Goal: Information Seeking & Learning: Learn about a topic

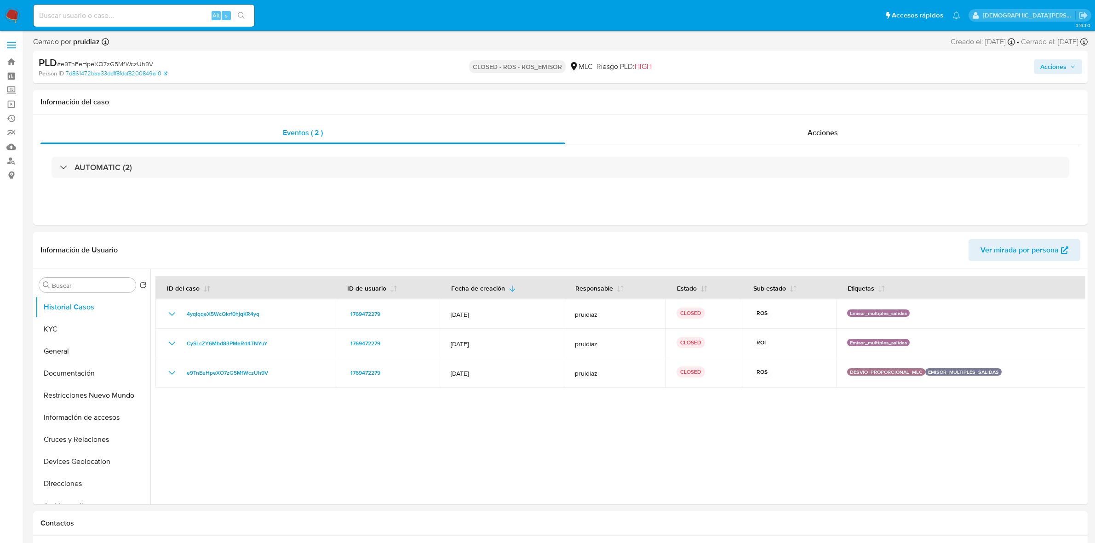
select select "10"
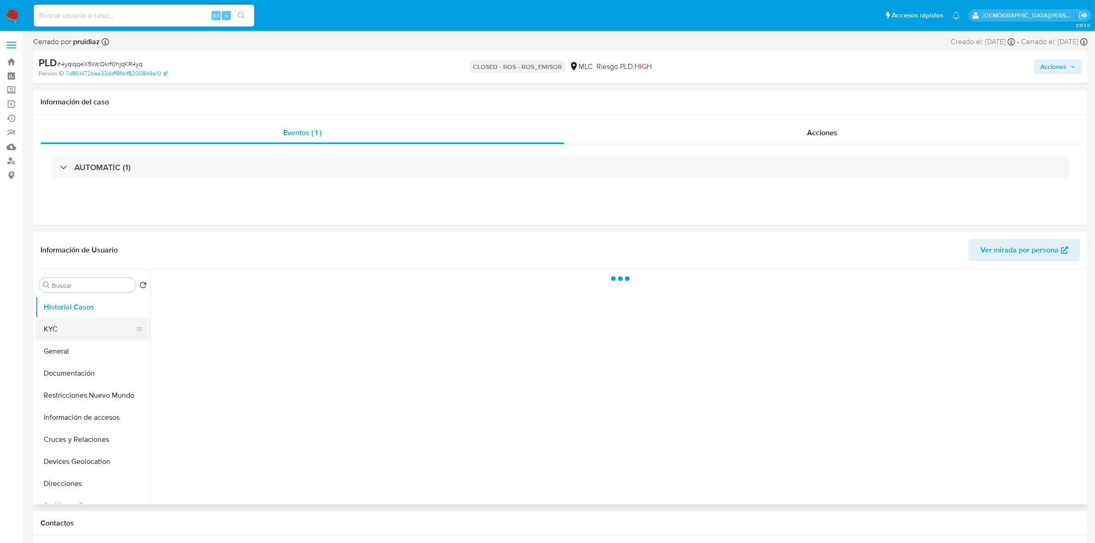
select select "10"
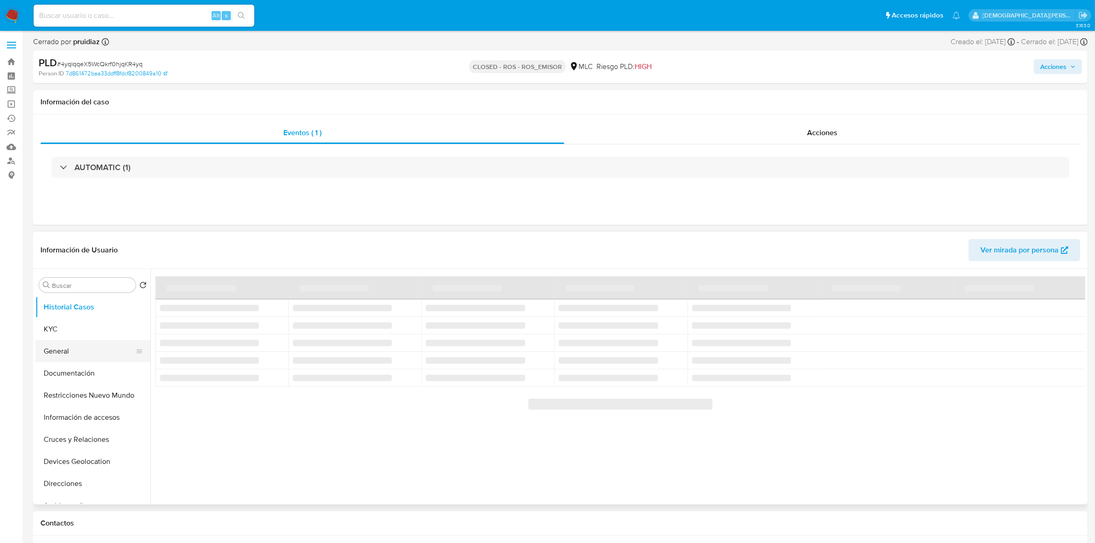
click at [82, 348] on button "General" at bounding box center [89, 351] width 108 height 22
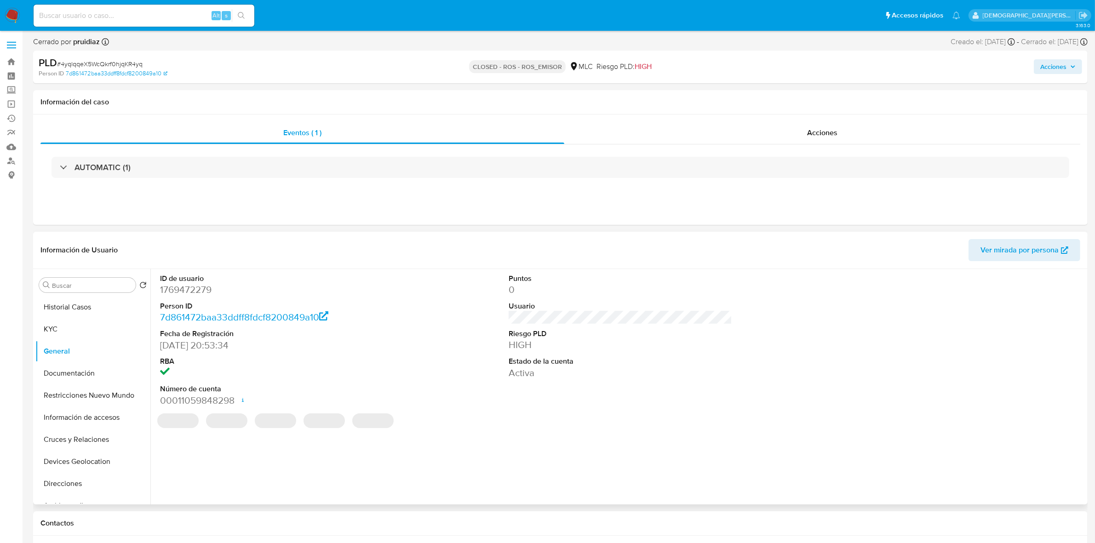
click at [199, 292] on dd "1769472279" at bounding box center [271, 289] width 223 height 13
copy dd "1769472279"
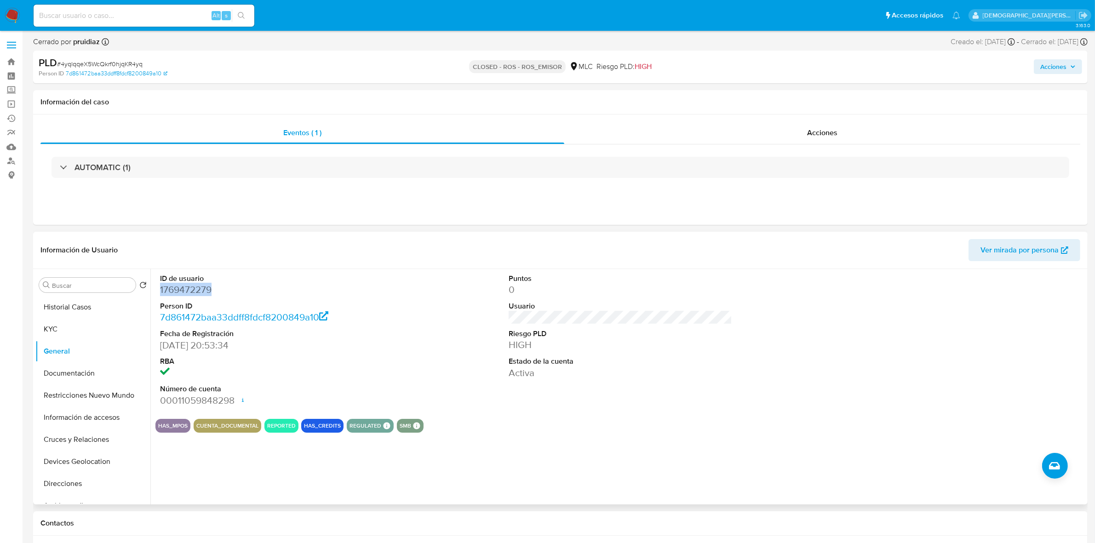
click at [179, 292] on dd "1769472279" at bounding box center [271, 289] width 223 height 13
click at [835, 138] on div "Acciones" at bounding box center [822, 133] width 516 height 22
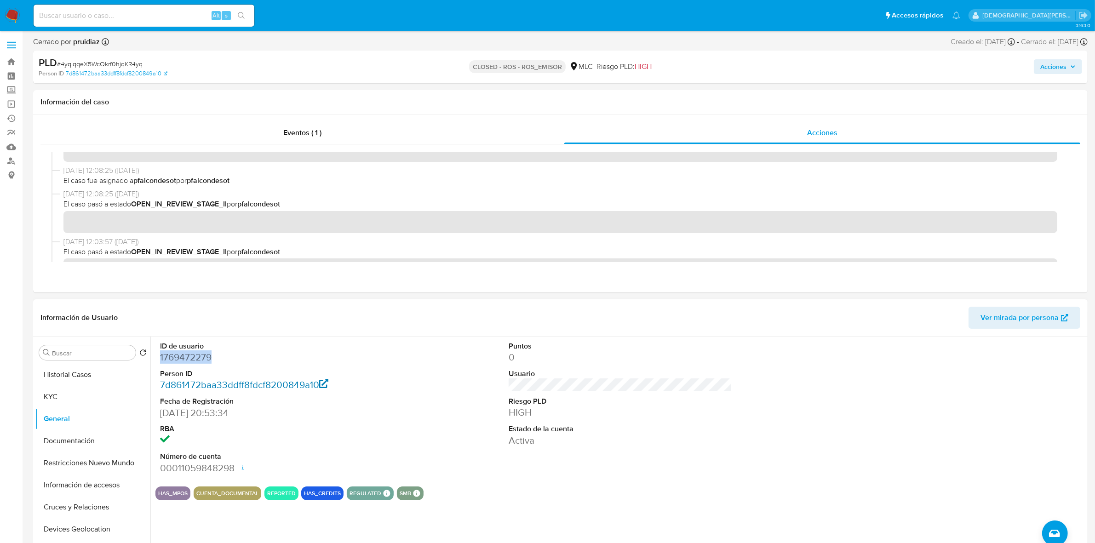
scroll to position [230, 0]
click at [112, 382] on button "Historial Casos" at bounding box center [89, 375] width 108 height 22
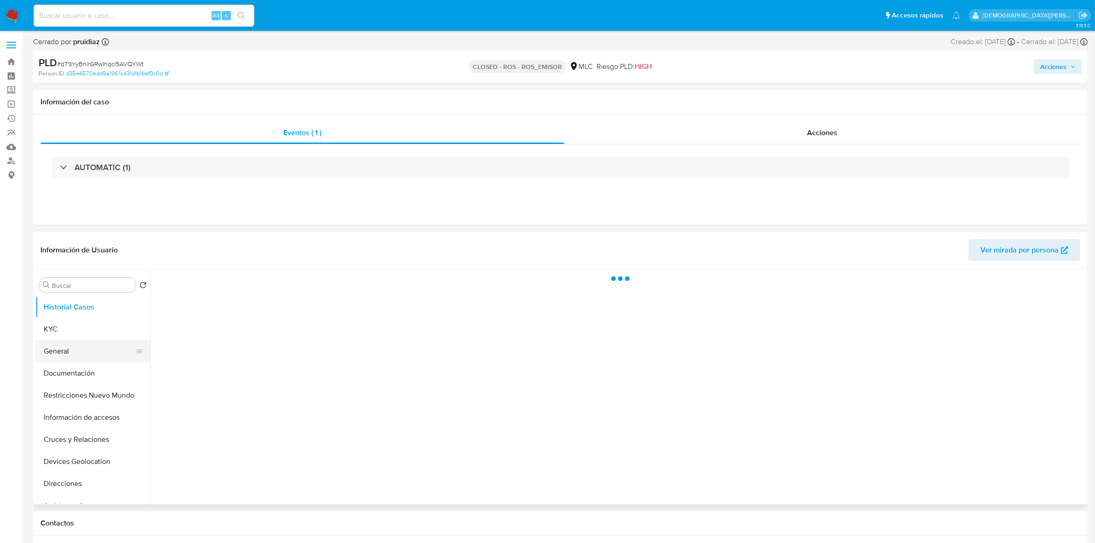
select select "10"
click at [76, 355] on button "General" at bounding box center [89, 351] width 108 height 22
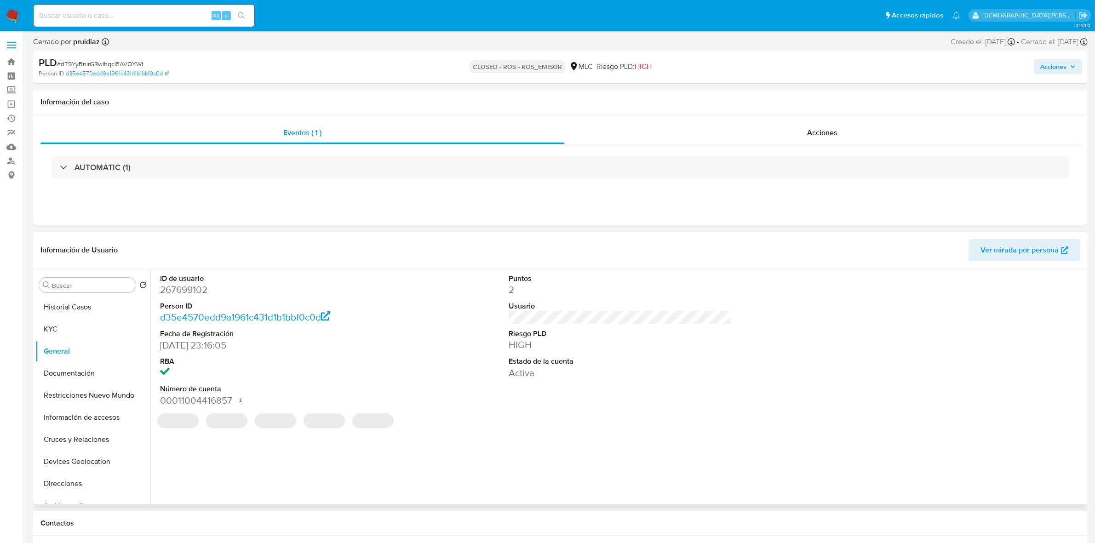
click at [184, 293] on dd "267699102" at bounding box center [271, 289] width 223 height 13
copy dd "267699102"
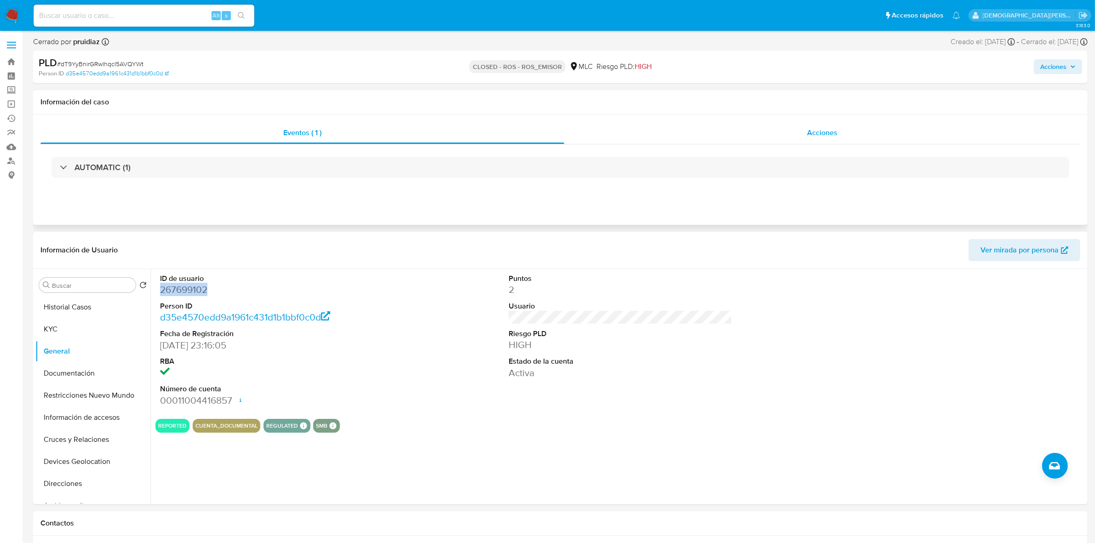
click at [834, 134] on span "Acciones" at bounding box center [822, 132] width 30 height 11
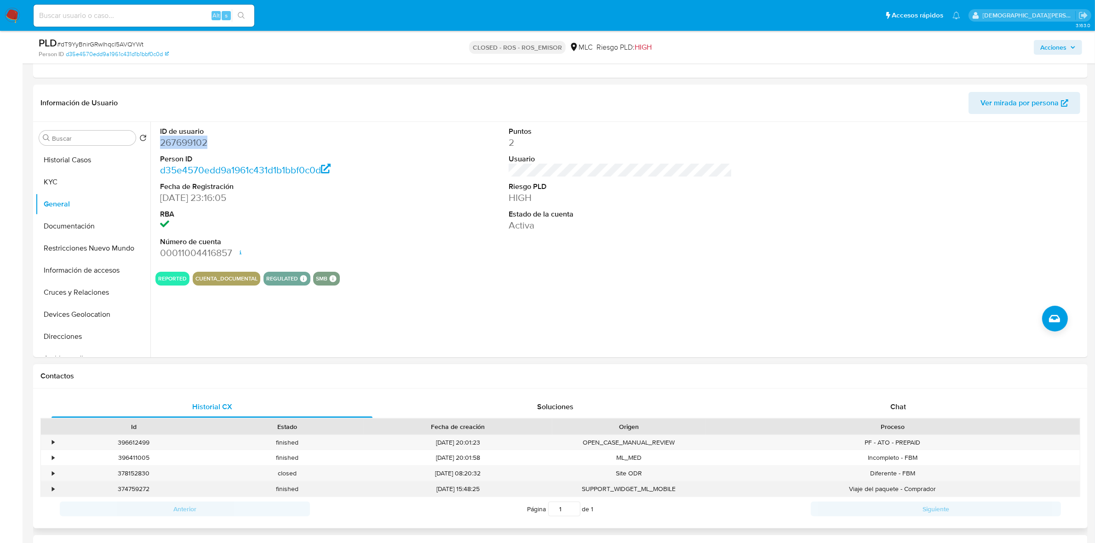
scroll to position [287, 0]
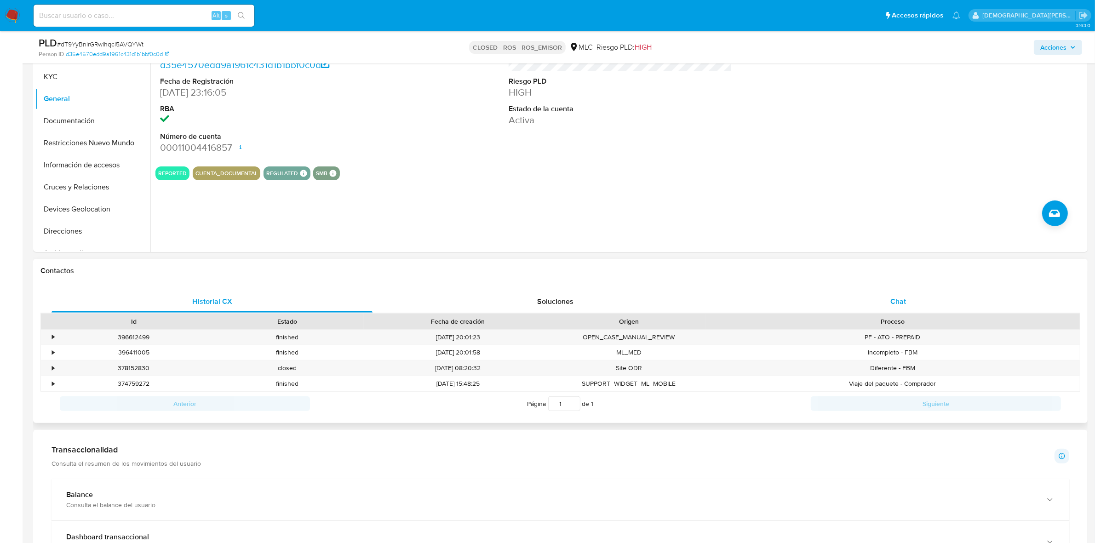
click at [879, 307] on div "Chat" at bounding box center [897, 302] width 321 height 22
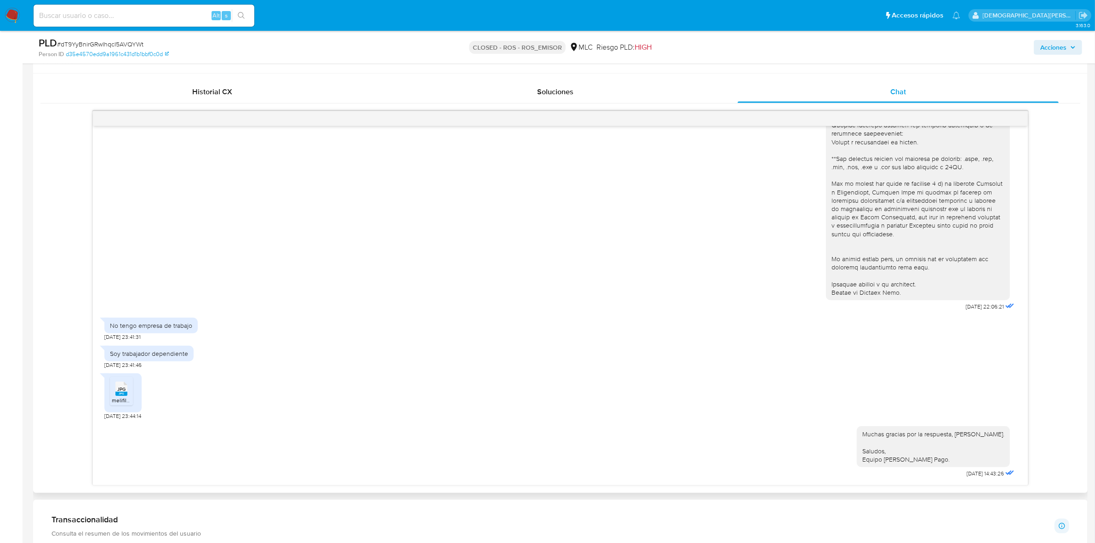
scroll to position [517, 0]
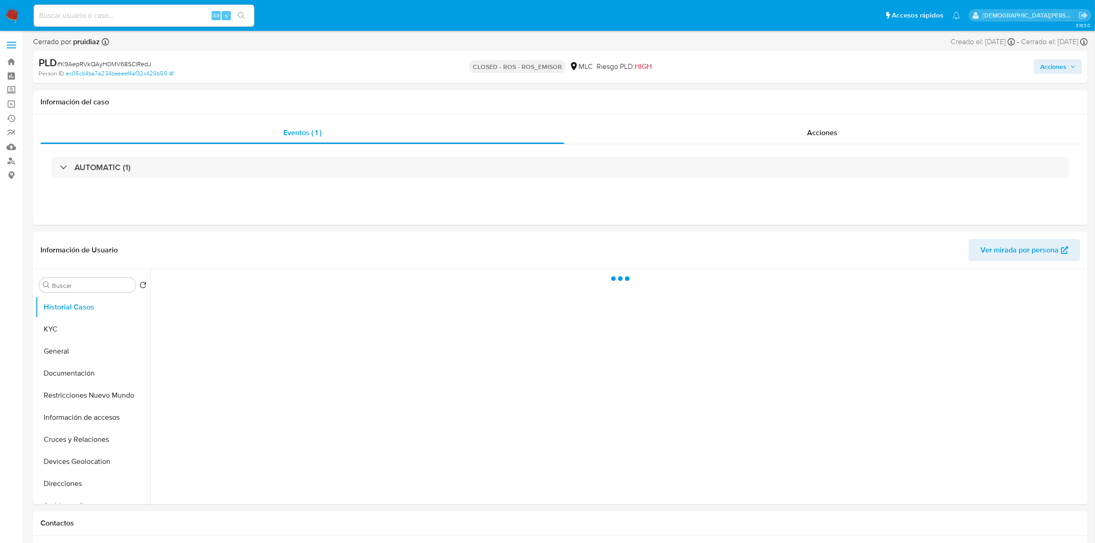
select select "10"
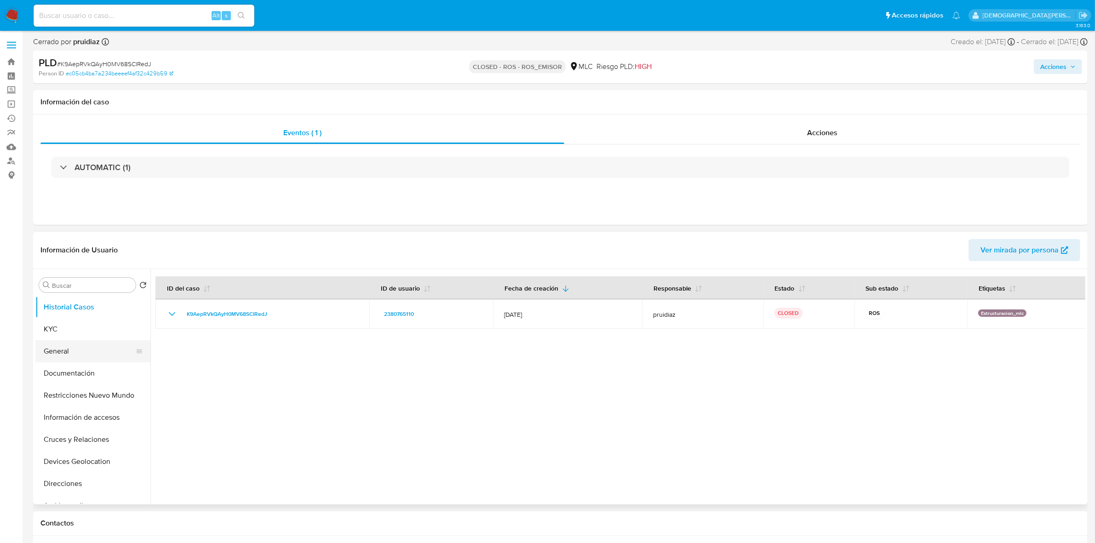
click at [83, 349] on button "General" at bounding box center [89, 351] width 108 height 22
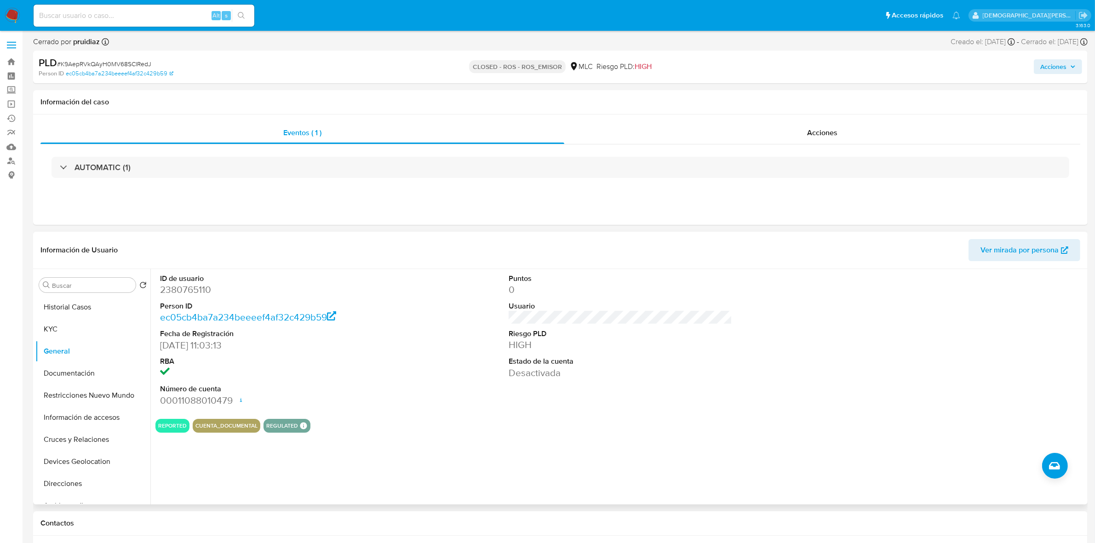
click at [171, 291] on dd "2380765110" at bounding box center [271, 289] width 223 height 13
copy dd "2380765110"
click at [769, 139] on div "Acciones" at bounding box center [822, 133] width 516 height 22
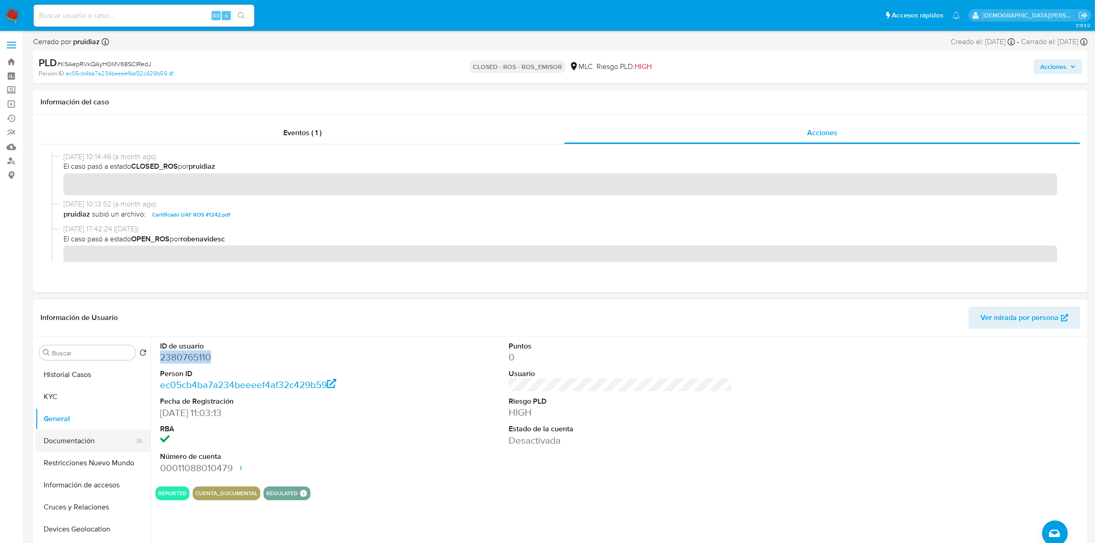
click at [81, 446] on button "Documentación" at bounding box center [89, 441] width 108 height 22
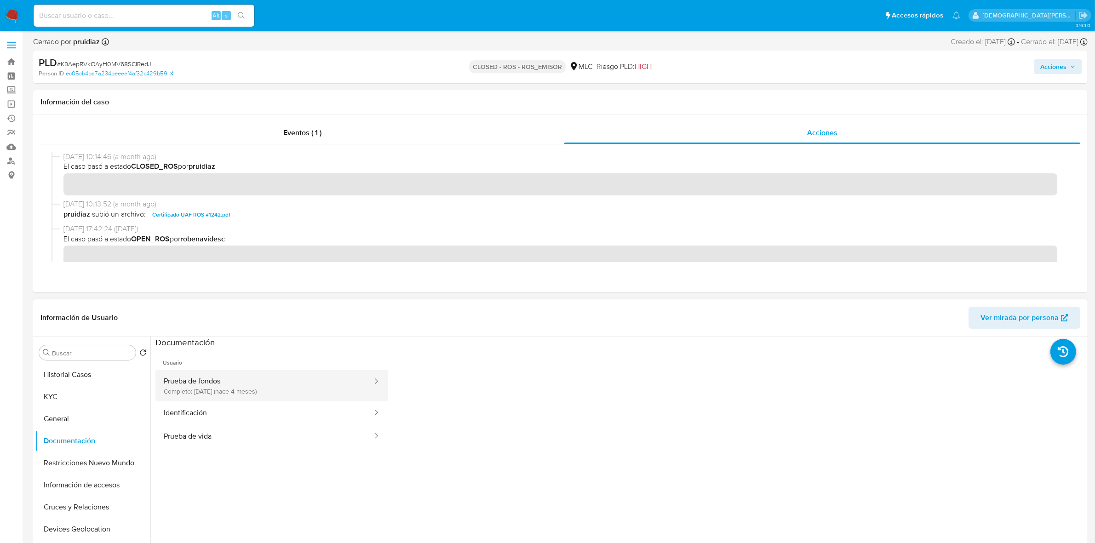
click at [194, 380] on button "Prueba de fondos Completo: 16/06/2025 (hace 4 meses)" at bounding box center [264, 385] width 218 height 31
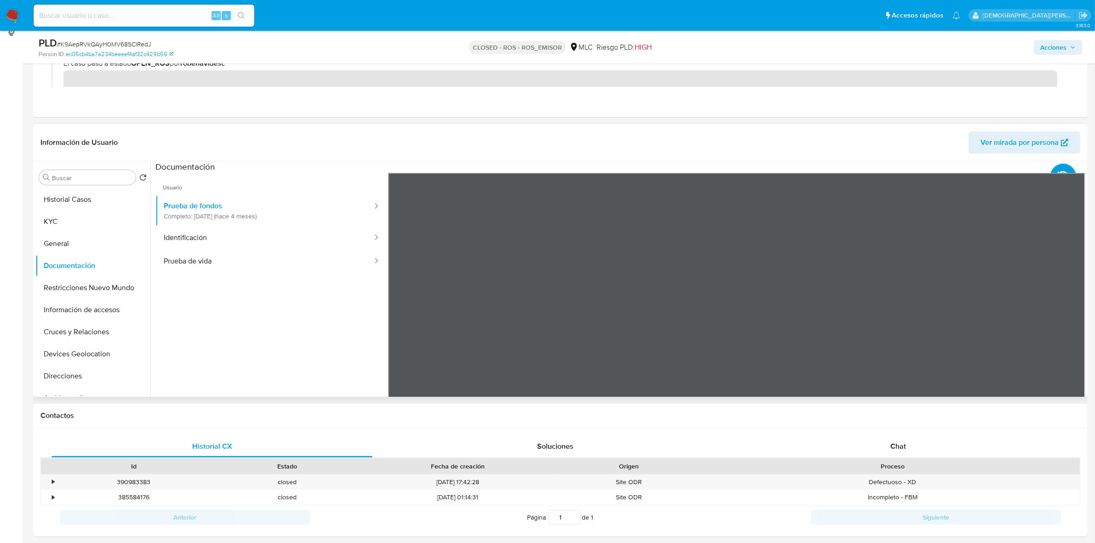
scroll to position [172, 0]
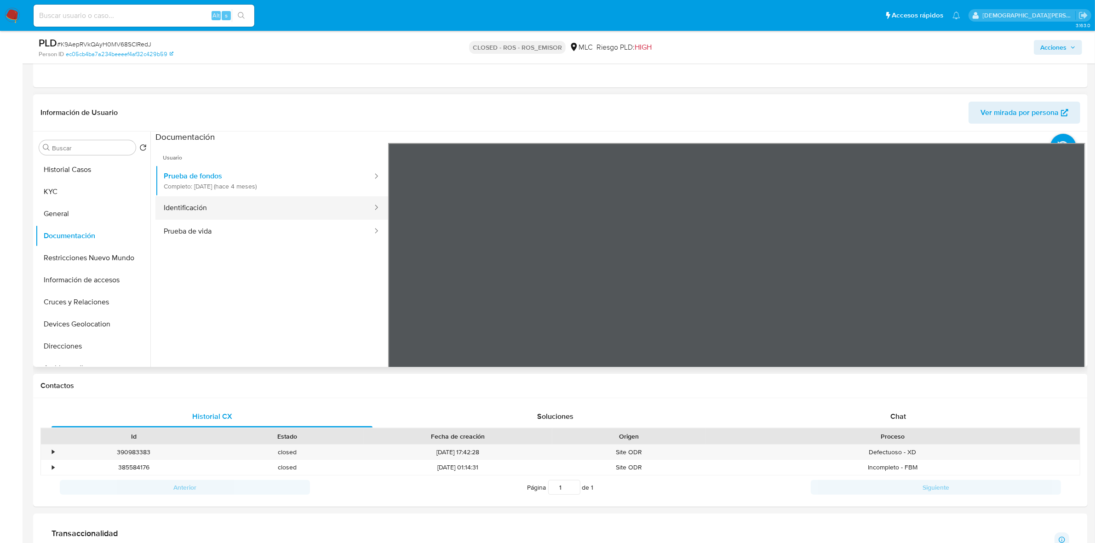
click at [240, 208] on button "Identificación" at bounding box center [264, 207] width 218 height 23
click at [209, 227] on button "Prueba de vida" at bounding box center [264, 231] width 218 height 23
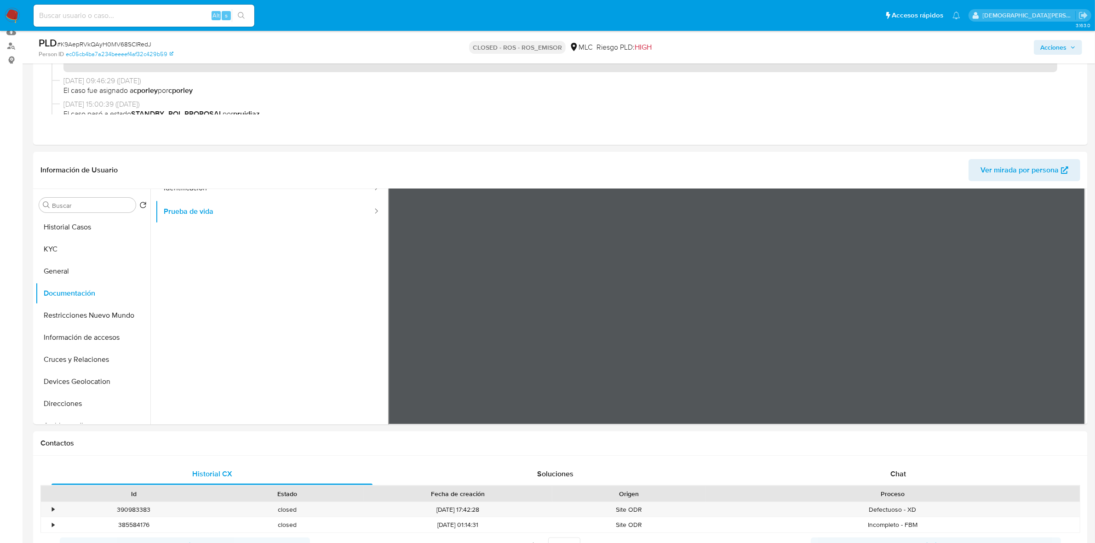
scroll to position [287, 0]
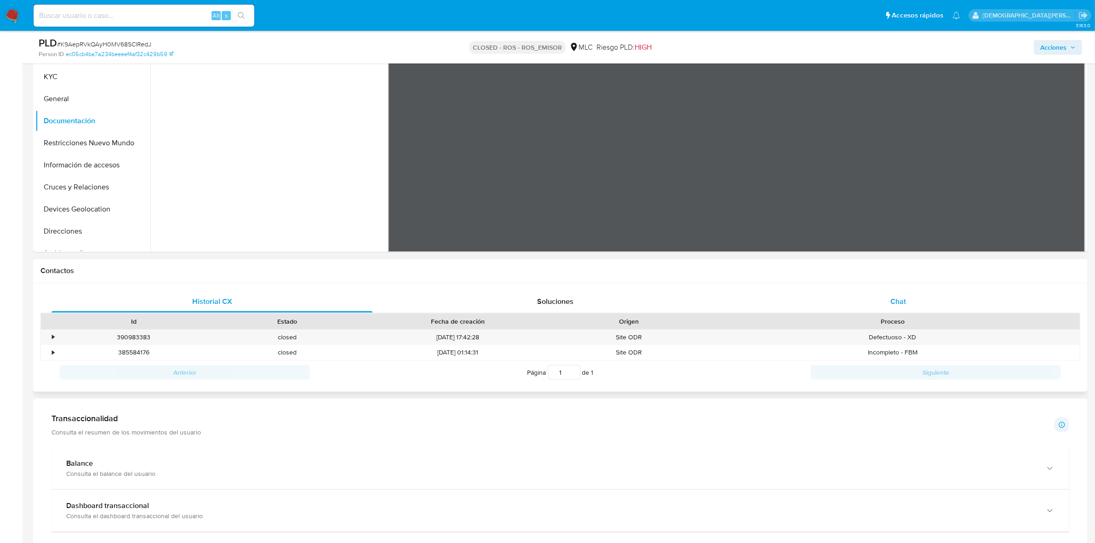
click at [888, 306] on div "Chat" at bounding box center [897, 302] width 321 height 22
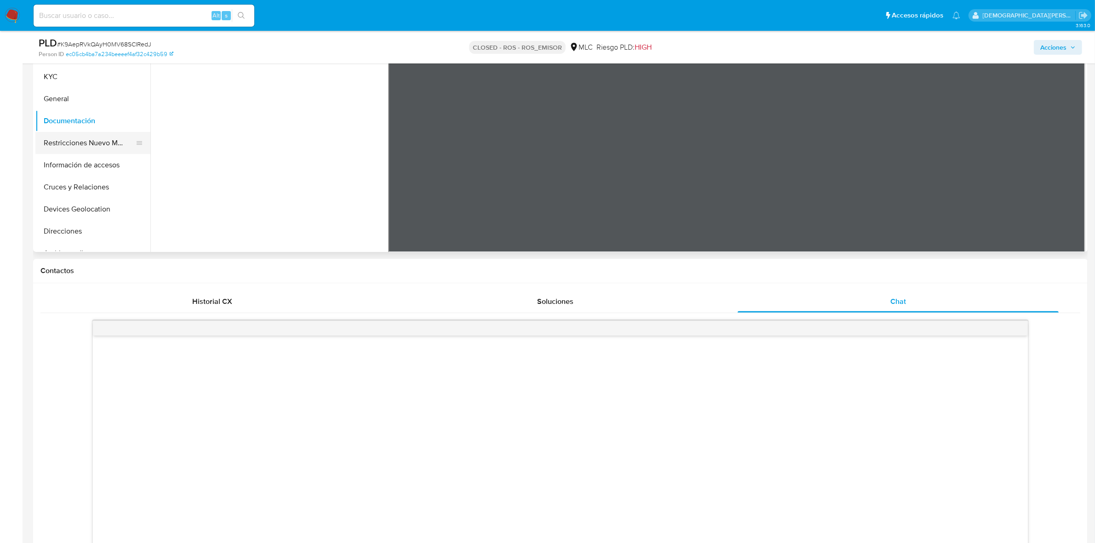
click at [83, 147] on button "Restricciones Nuevo Mundo" at bounding box center [89, 143] width 108 height 22
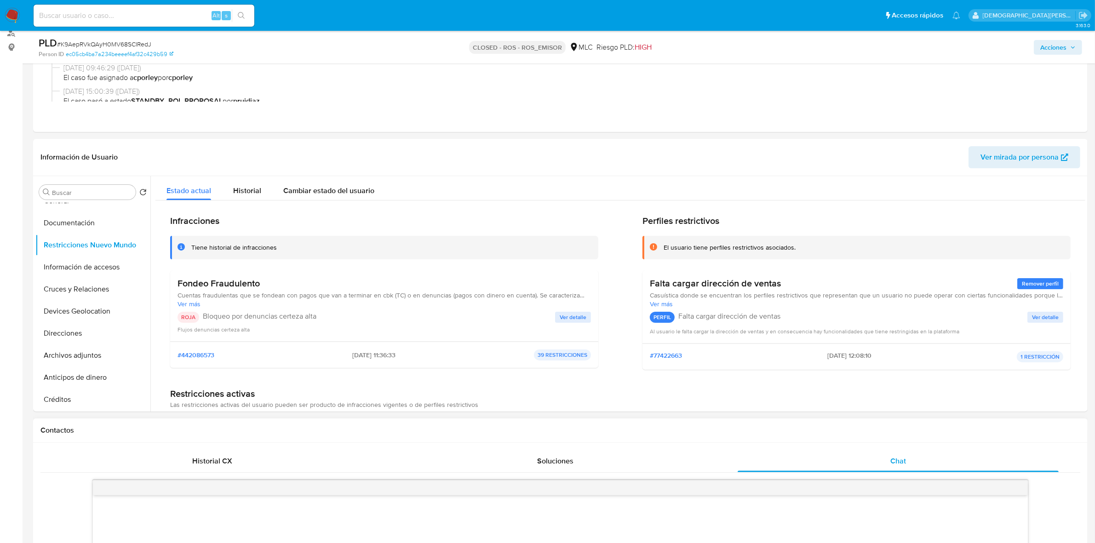
scroll to position [402, 0]
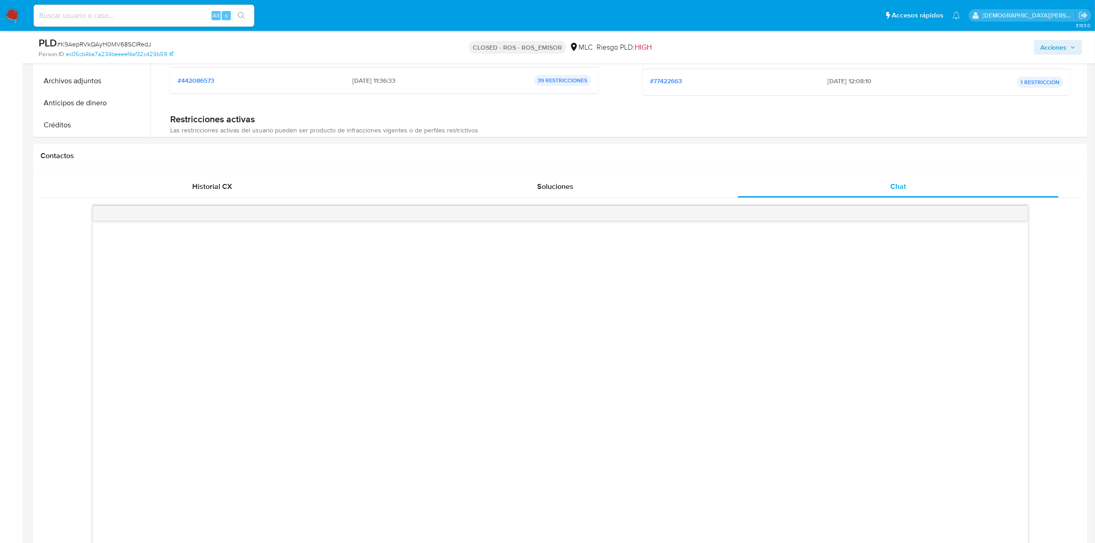
drag, startPoint x: 431, startPoint y: -50, endPoint x: 422, endPoint y: -29, distance: 22.6
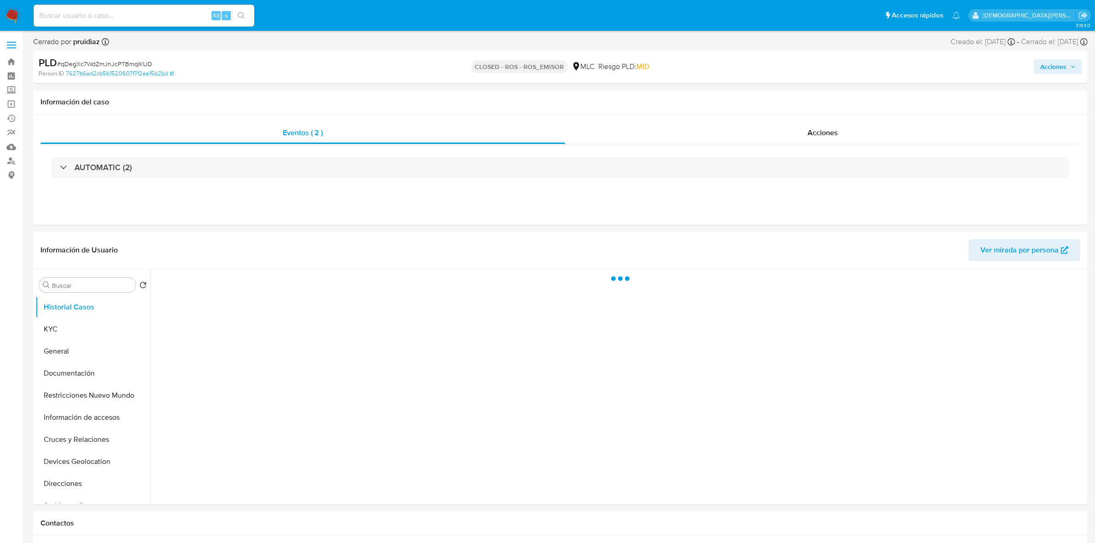
select select "10"
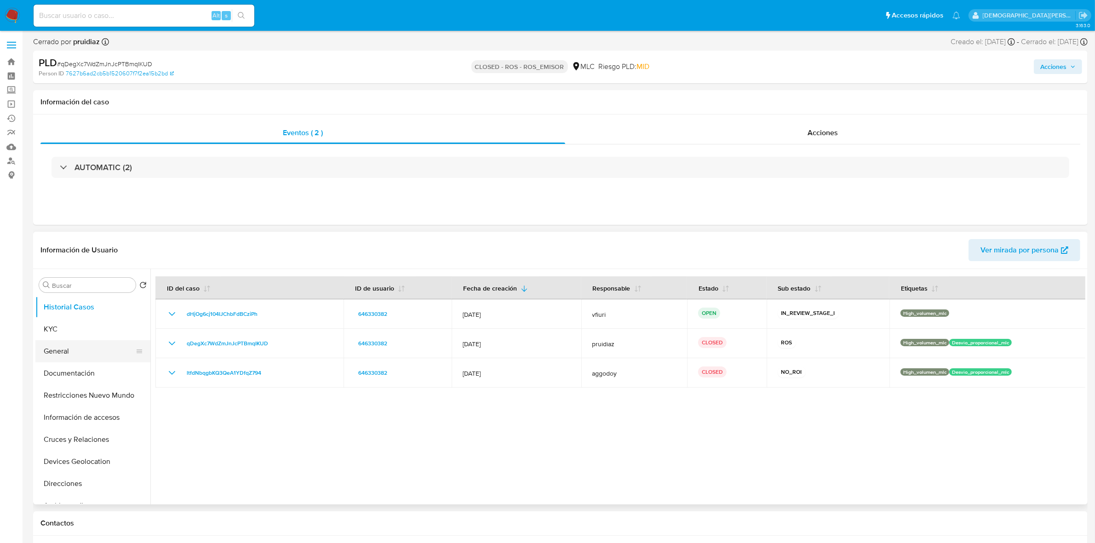
click at [63, 352] on button "General" at bounding box center [89, 351] width 108 height 22
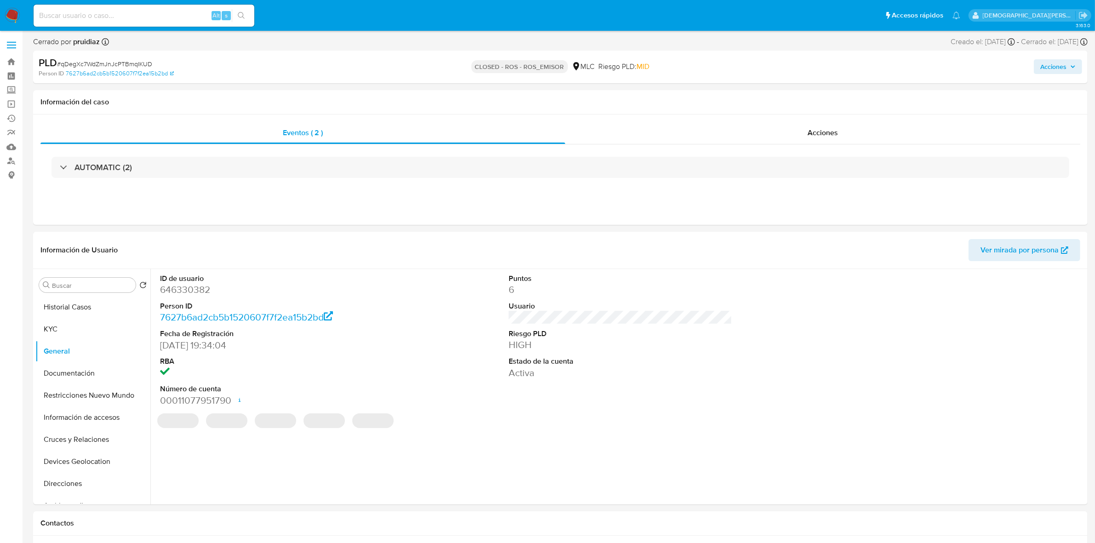
click at [180, 295] on dd "646330382" at bounding box center [271, 289] width 223 height 13
copy dd "646330382"
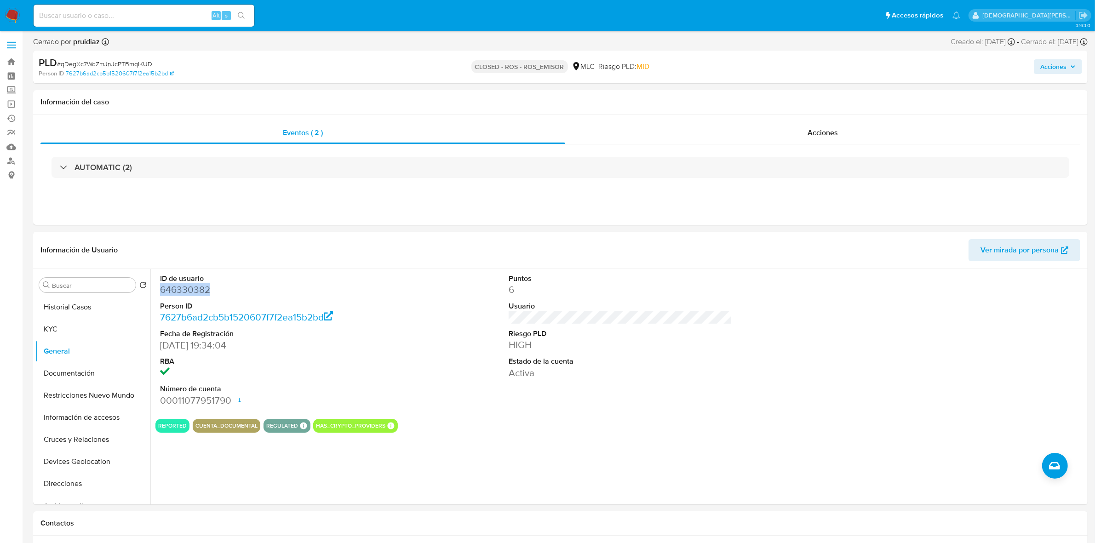
copy dd "646330382"
click at [753, 132] on div "Acciones" at bounding box center [822, 133] width 515 height 22
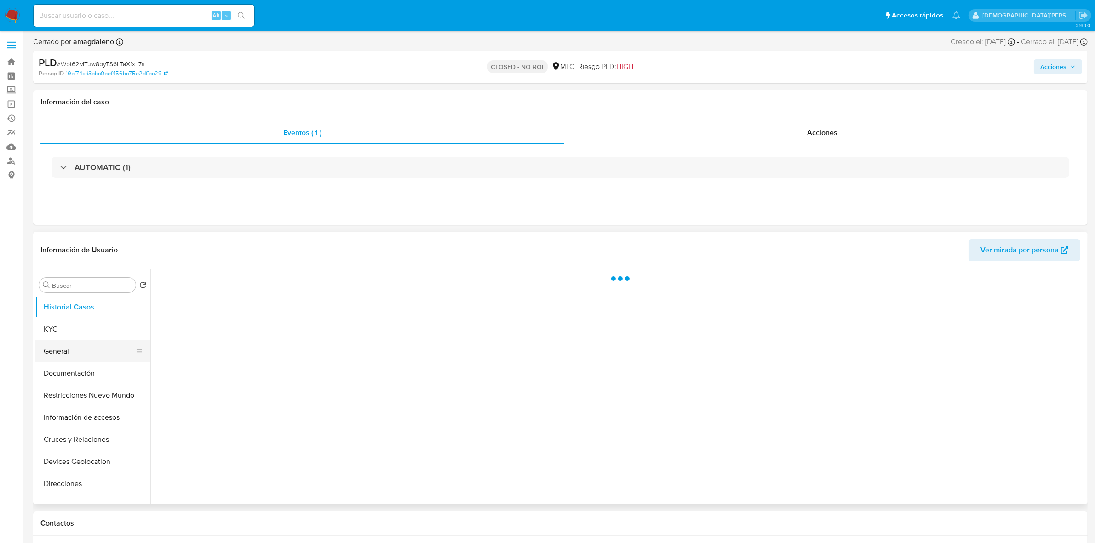
click at [92, 350] on button "General" at bounding box center [89, 351] width 108 height 22
select select "10"
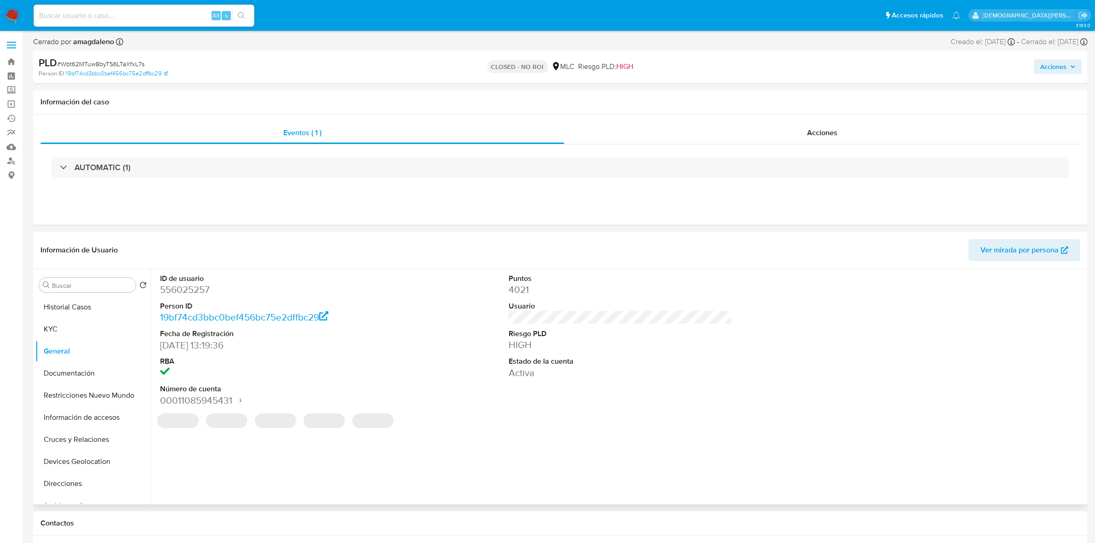
click at [191, 292] on dd "556025257" at bounding box center [271, 289] width 223 height 13
copy dd "556025257"
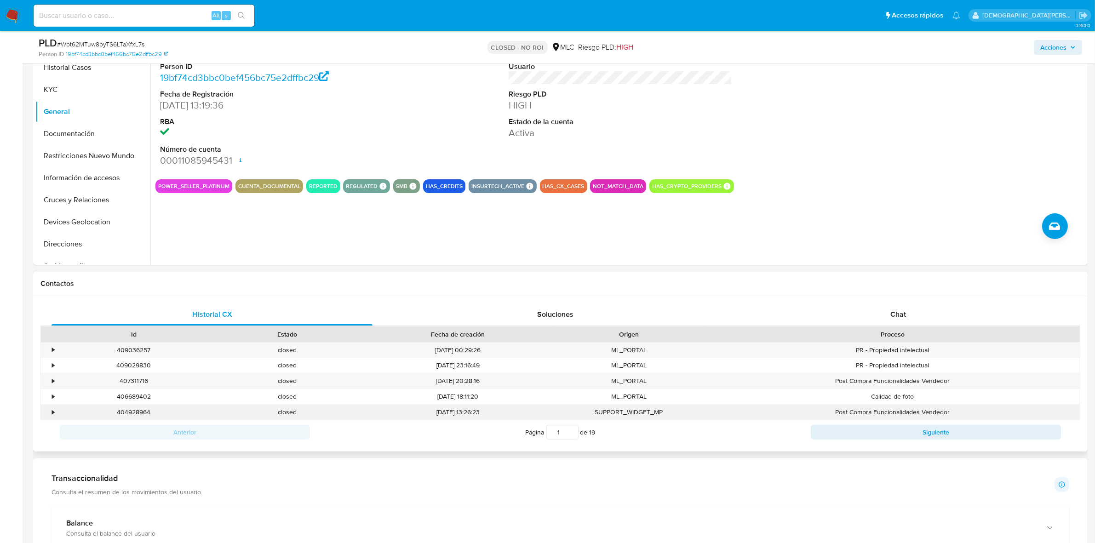
scroll to position [287, 0]
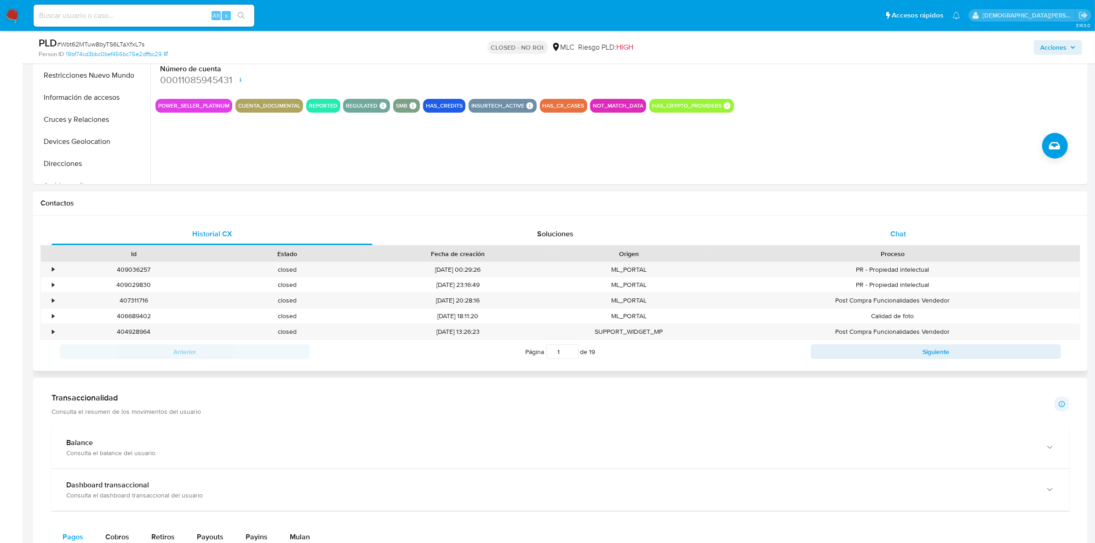
click at [894, 231] on span "Chat" at bounding box center [898, 234] width 16 height 11
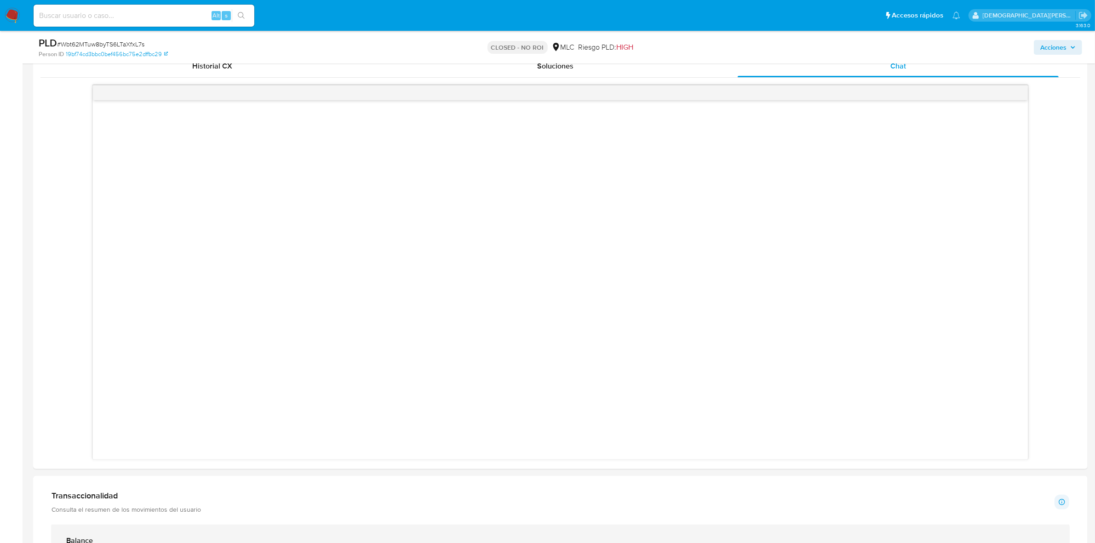
scroll to position [460, 0]
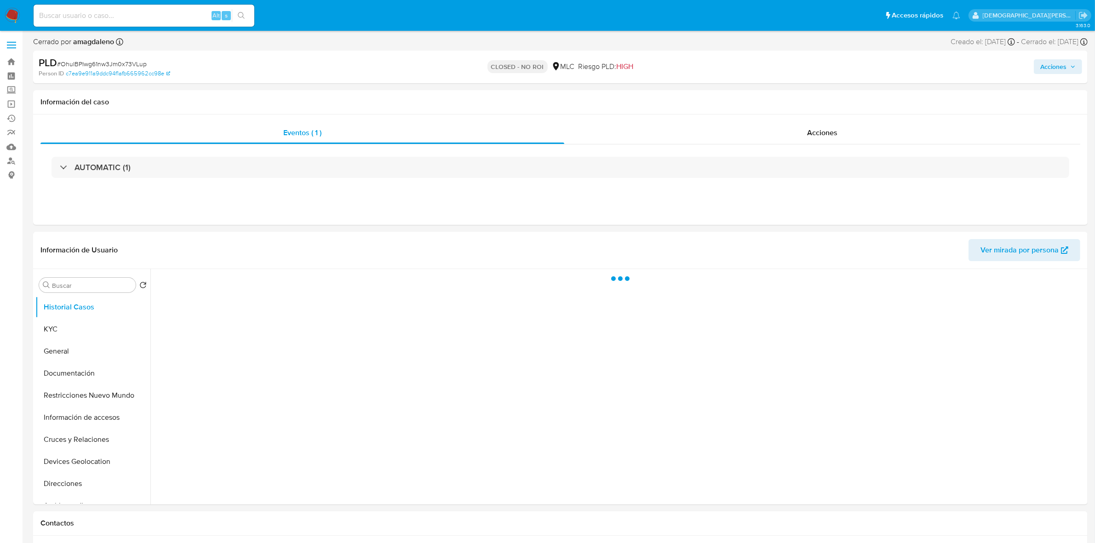
select select "10"
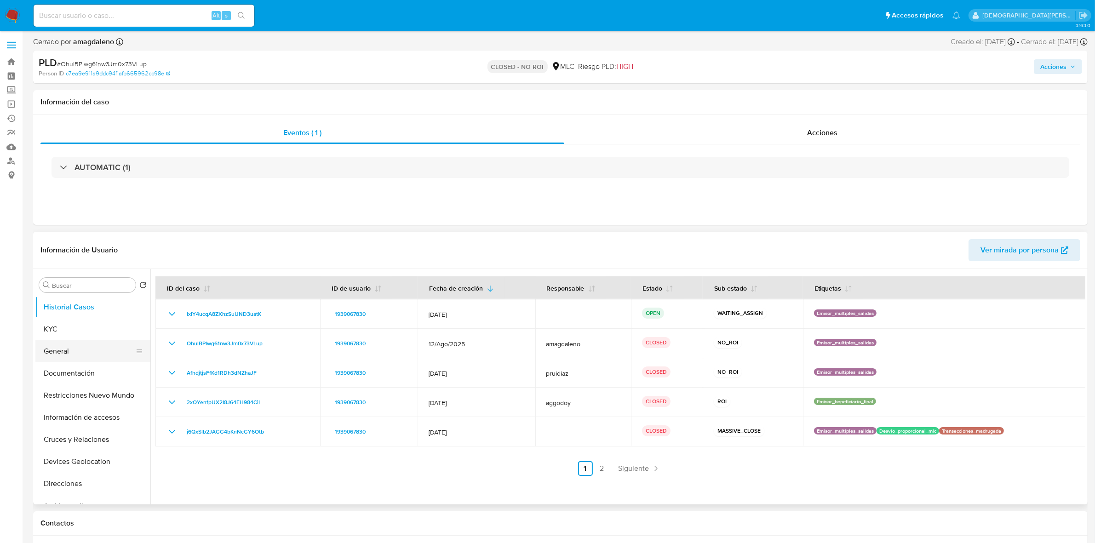
click at [70, 355] on button "General" at bounding box center [89, 351] width 108 height 22
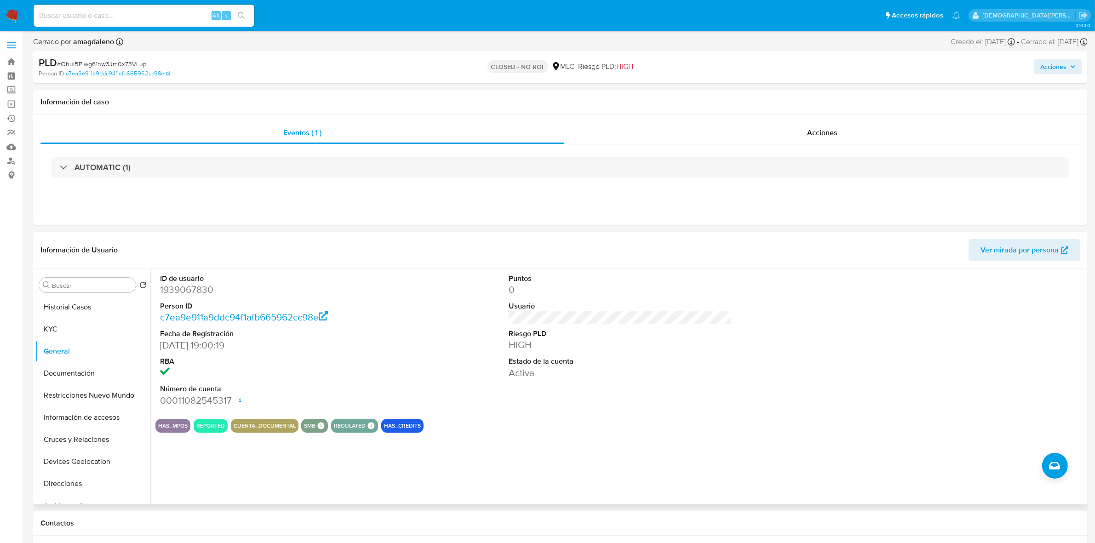
click at [200, 291] on dd "1939067830" at bounding box center [271, 289] width 223 height 13
copy dd "1939067830"
click at [62, 329] on button "KYC" at bounding box center [89, 329] width 108 height 22
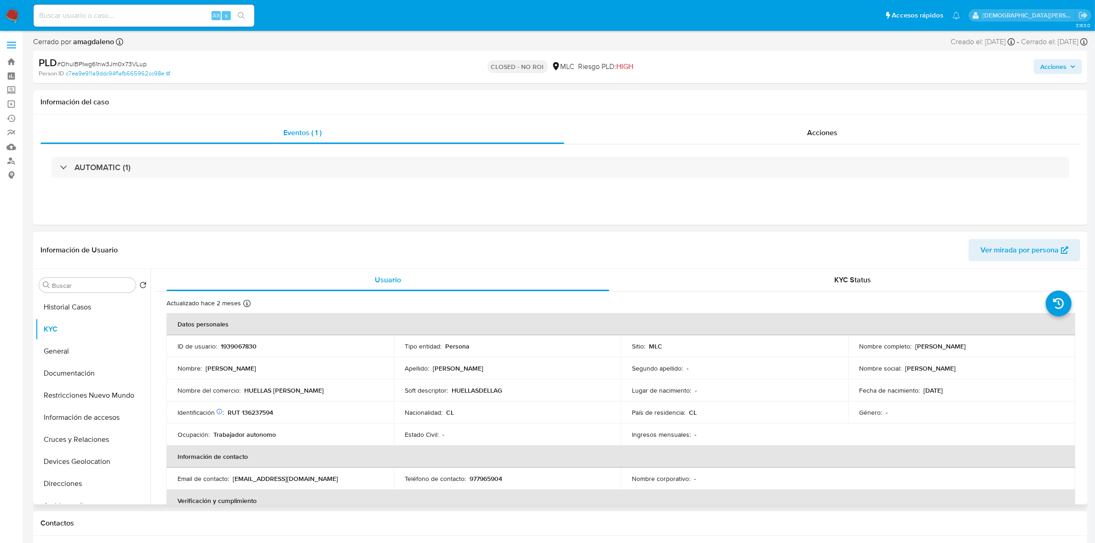
drag, startPoint x: 1004, startPoint y: 346, endPoint x: 914, endPoint y: 347, distance: 89.7
click at [914, 347] on div "Nombre completo : Marcelo Eduardo Vergara Ruiz" at bounding box center [961, 346] width 205 height 8
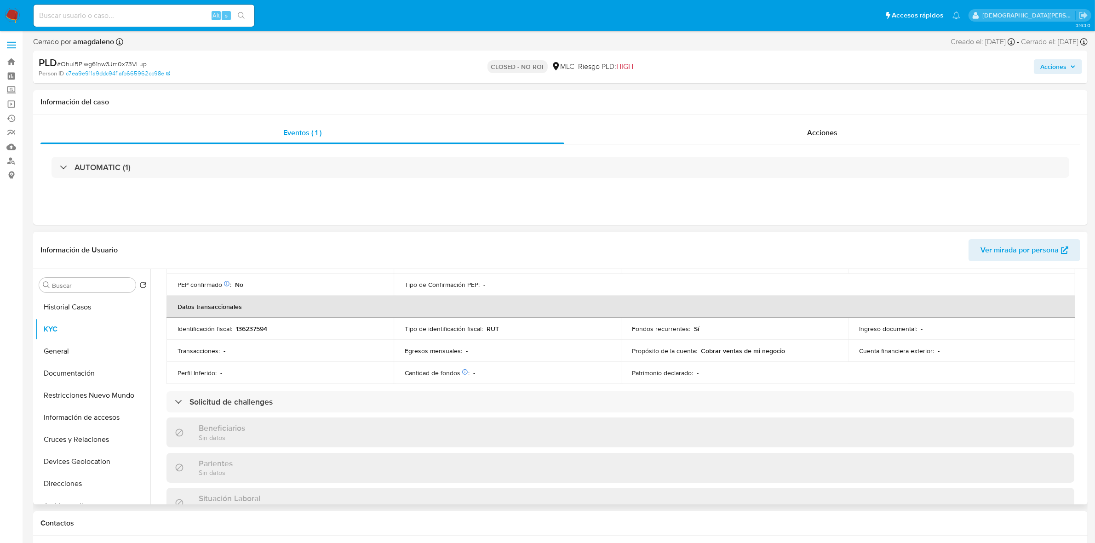
scroll to position [460, 0]
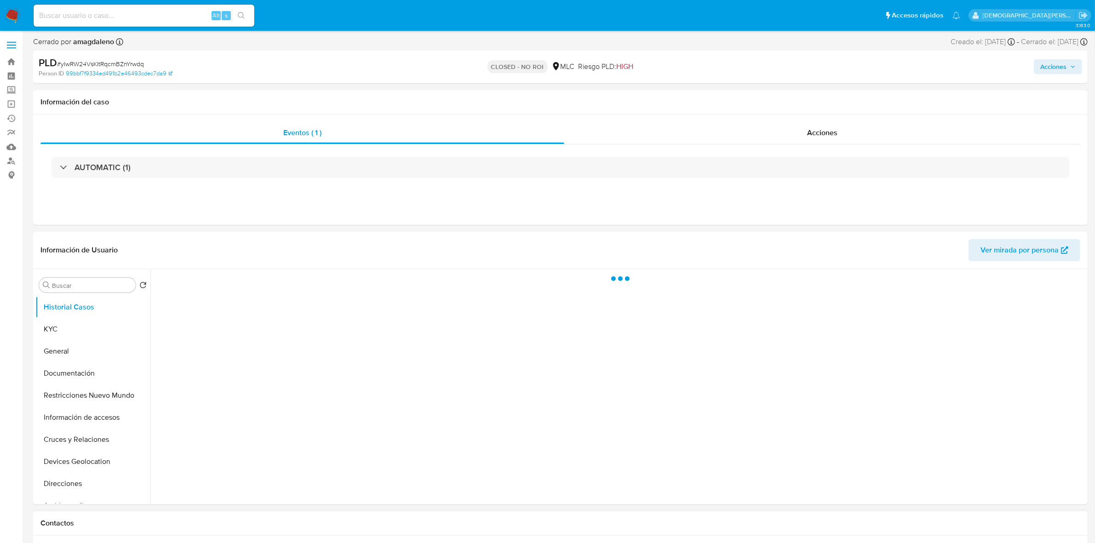
select select "10"
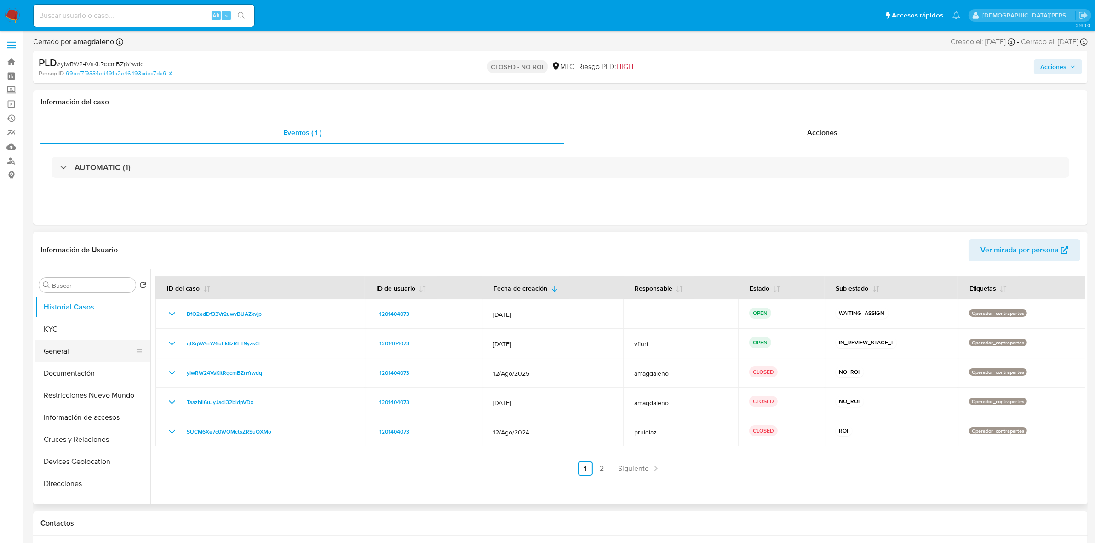
click at [81, 354] on button "General" at bounding box center [89, 351] width 108 height 22
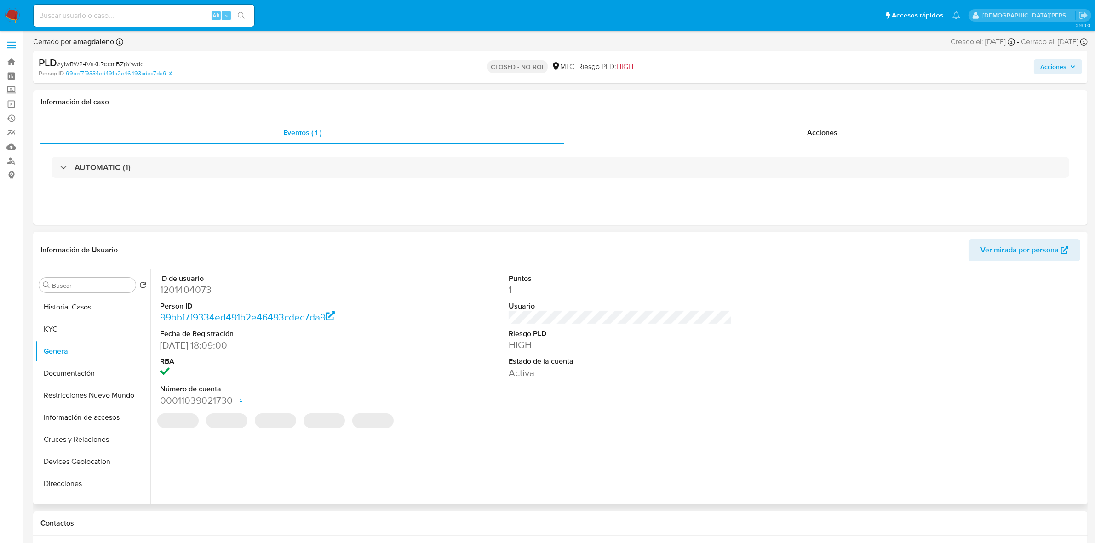
click at [198, 291] on dd "1201404073" at bounding box center [271, 289] width 223 height 13
copy dd "1201404073"
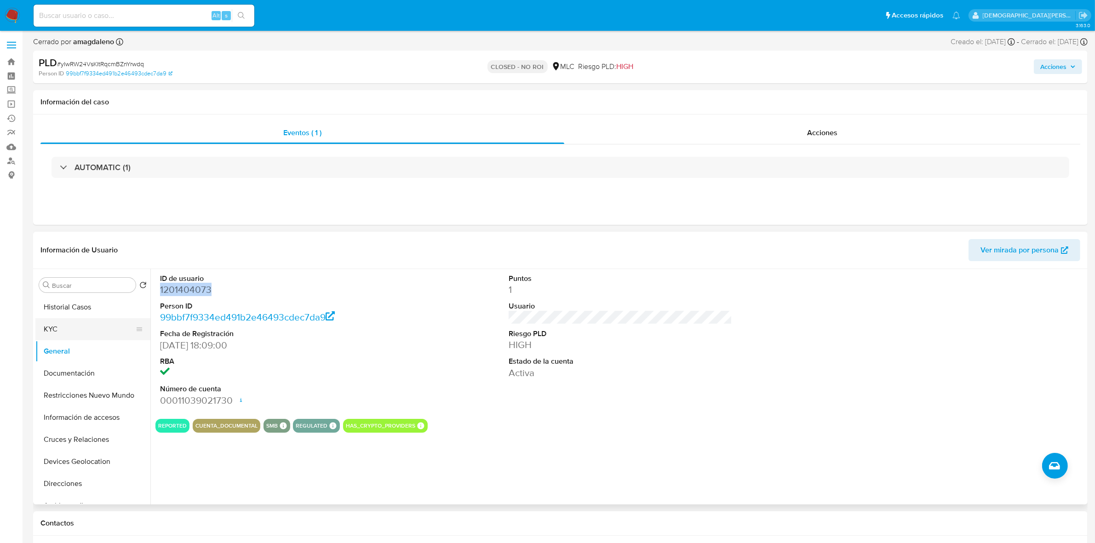
click at [60, 330] on button "KYC" at bounding box center [89, 329] width 108 height 22
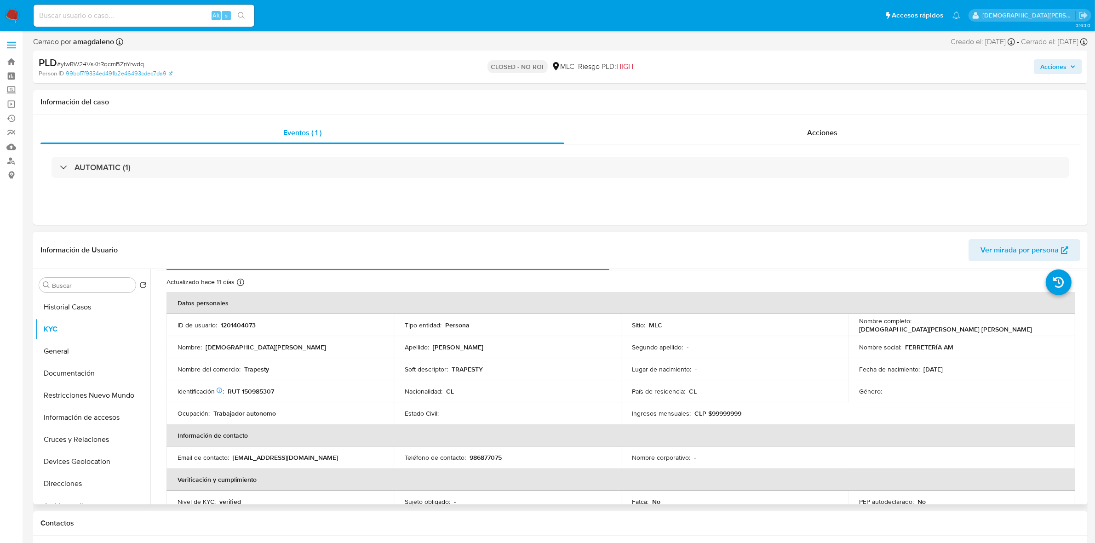
scroll to position [57, 0]
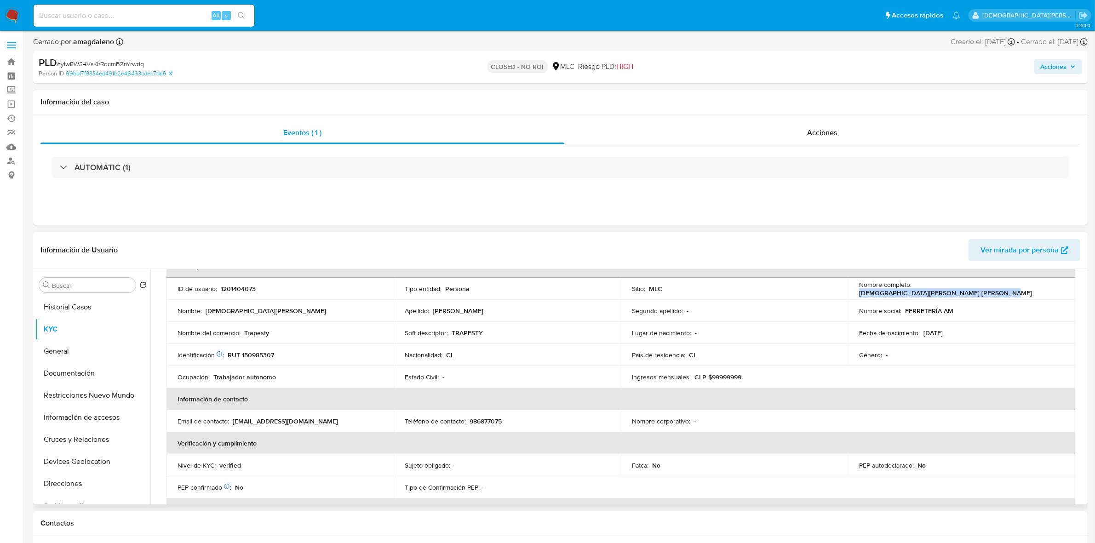
drag, startPoint x: 1042, startPoint y: 288, endPoint x: 912, endPoint y: 288, distance: 130.1
click at [912, 288] on div "Nombre completo : Christian Felipe Eduardo González González" at bounding box center [961, 288] width 205 height 17
copy p "Christian Felipe Eduardo González González"
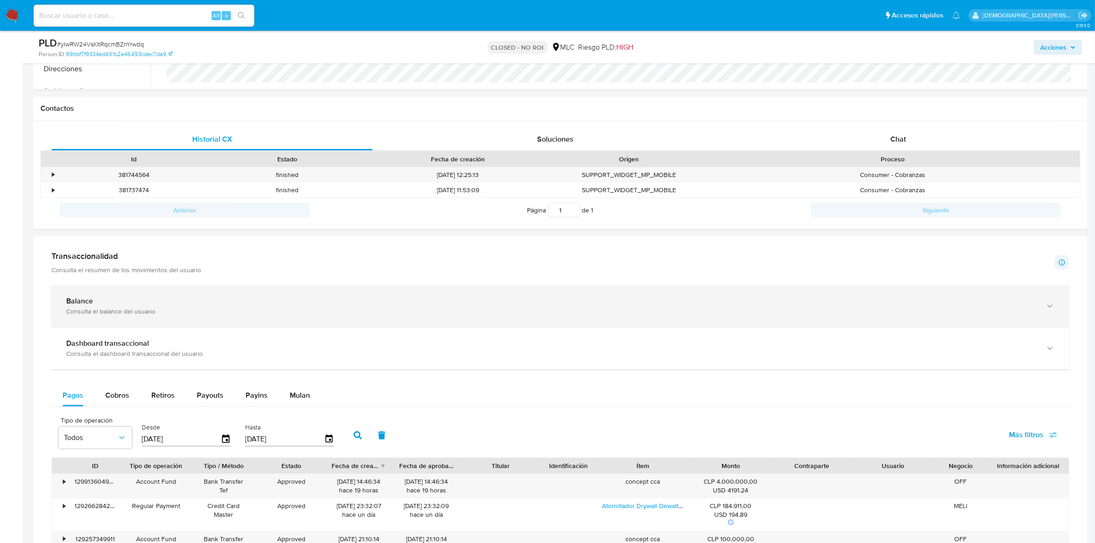
scroll to position [402, 0]
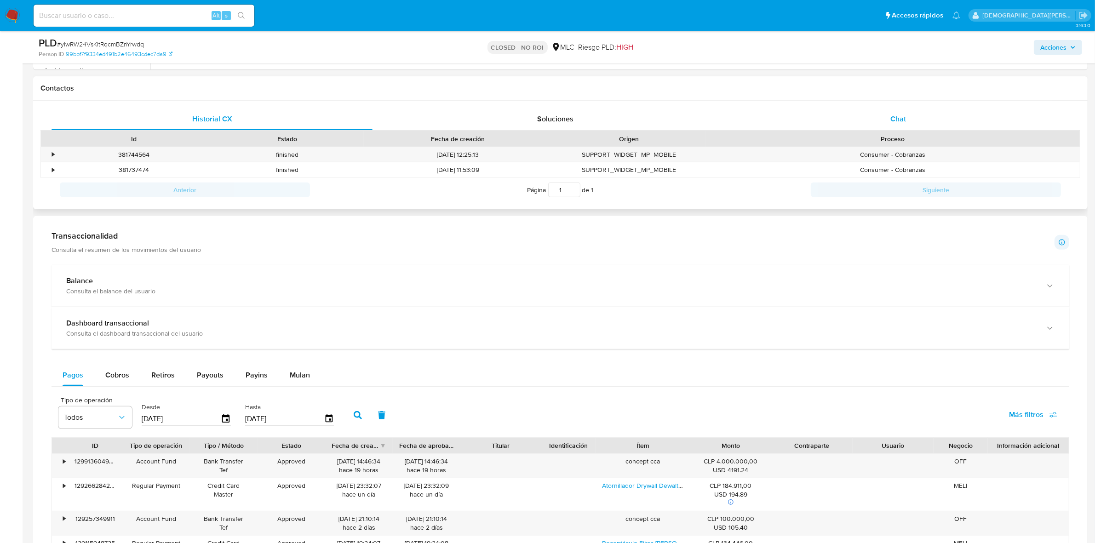
click at [900, 115] on span "Chat" at bounding box center [898, 119] width 16 height 11
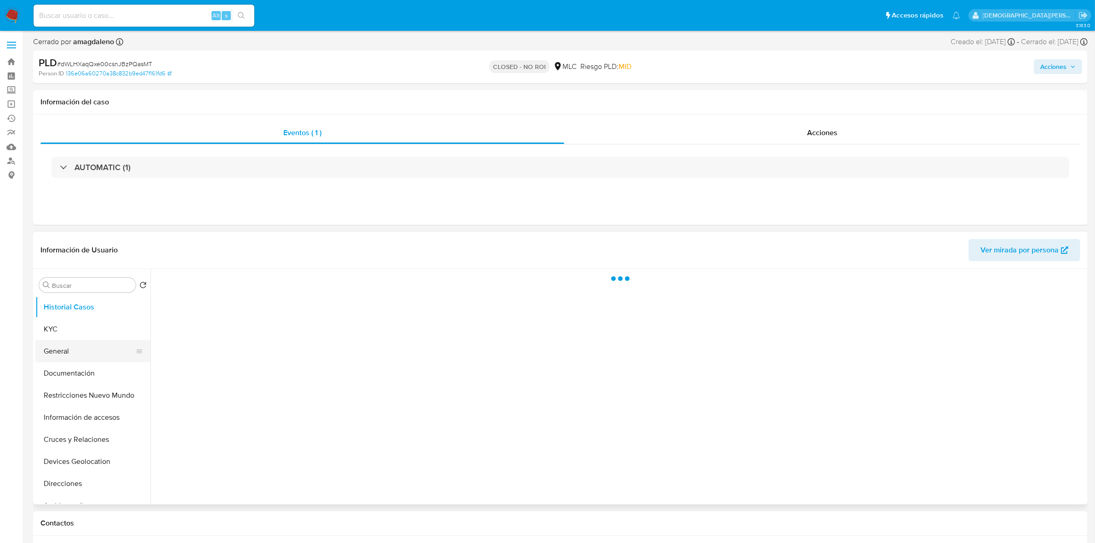
select select "10"
click at [77, 355] on button "General" at bounding box center [89, 351] width 108 height 22
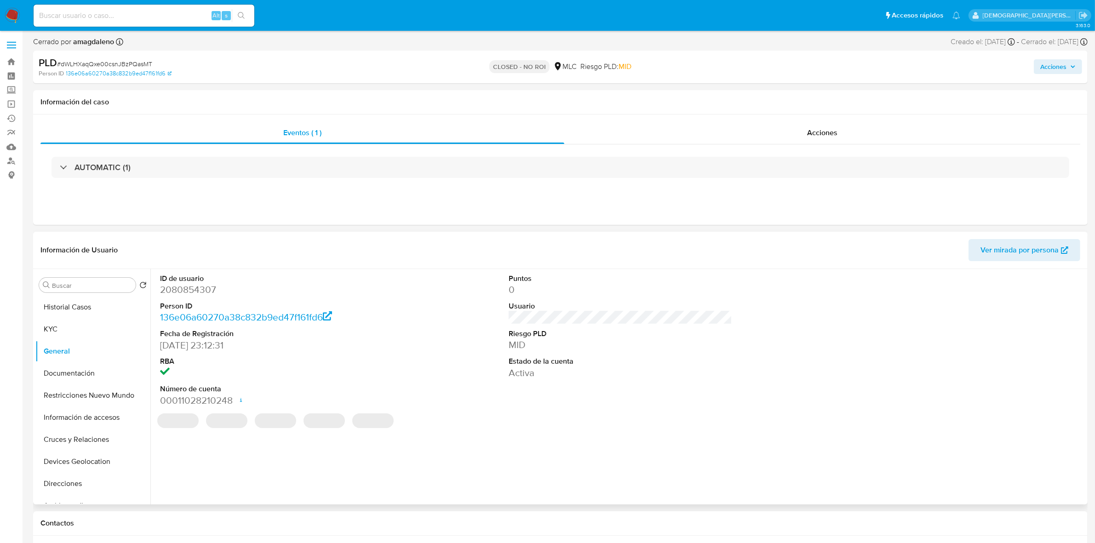
click at [203, 288] on dd "2080854307" at bounding box center [271, 289] width 223 height 13
copy dd "2080854307"
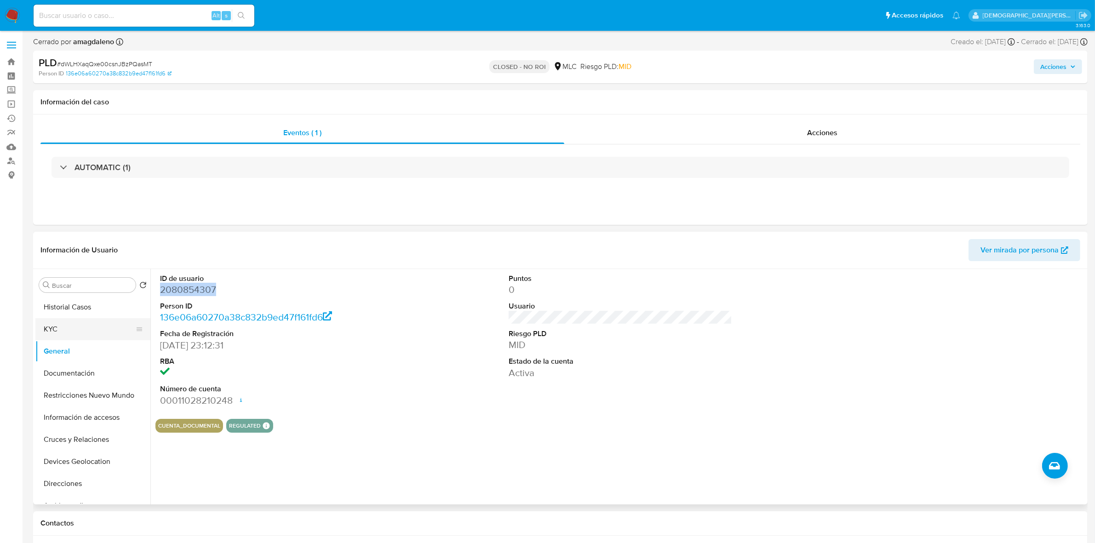
click at [95, 334] on button "KYC" at bounding box center [89, 329] width 108 height 22
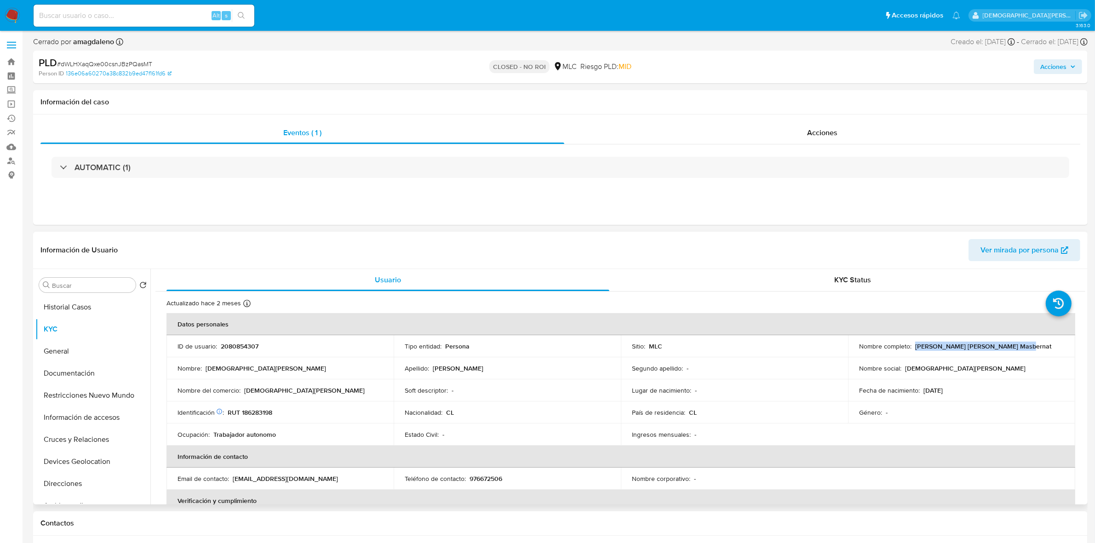
drag, startPoint x: 1017, startPoint y: 346, endPoint x: 913, endPoint y: 346, distance: 104.4
click at [913, 346] on div "Nombre completo : [PERSON_NAME] [PERSON_NAME] Masbernat" at bounding box center [961, 346] width 205 height 8
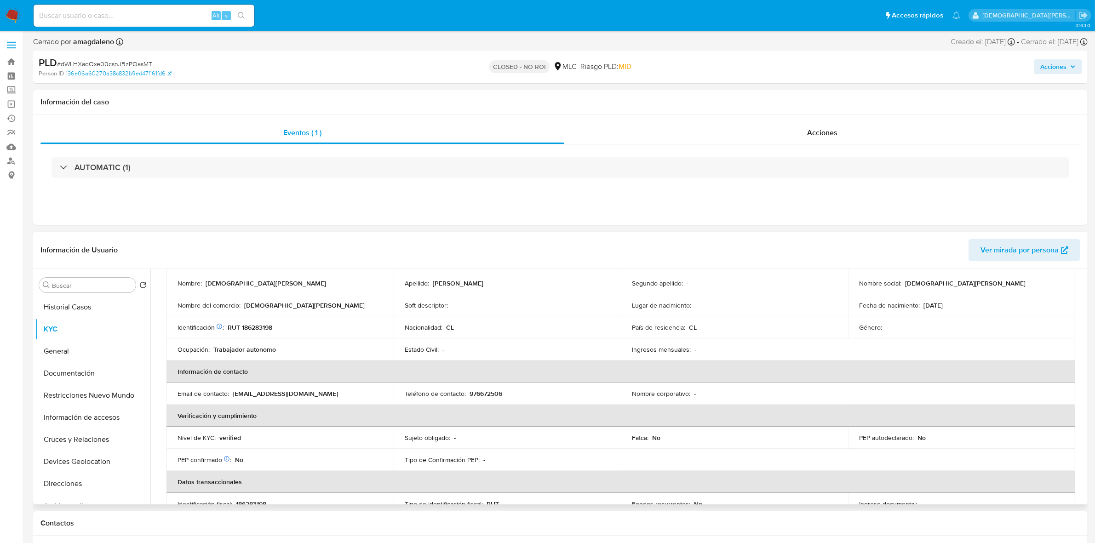
scroll to position [230, 0]
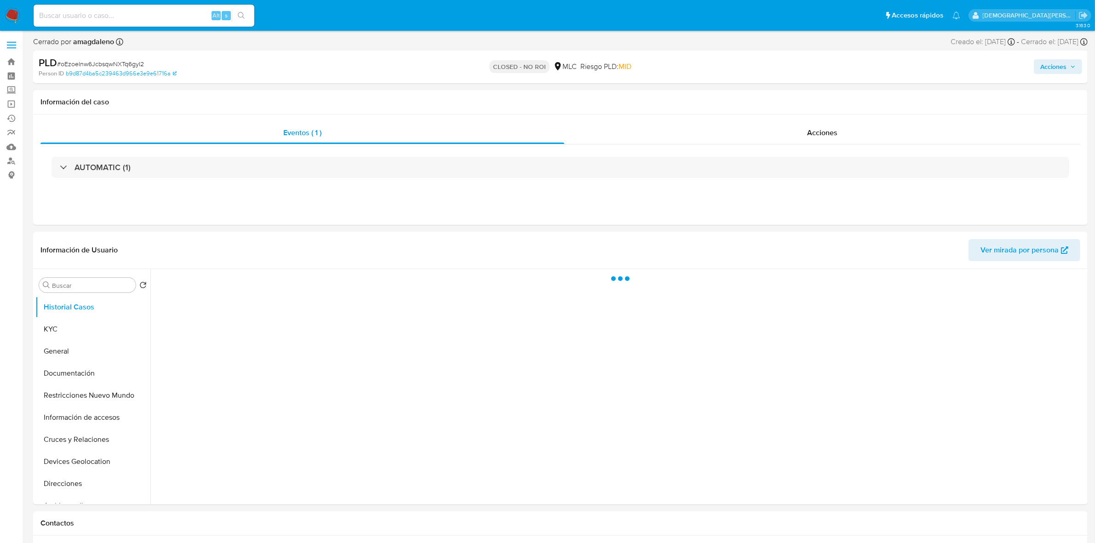
select select "10"
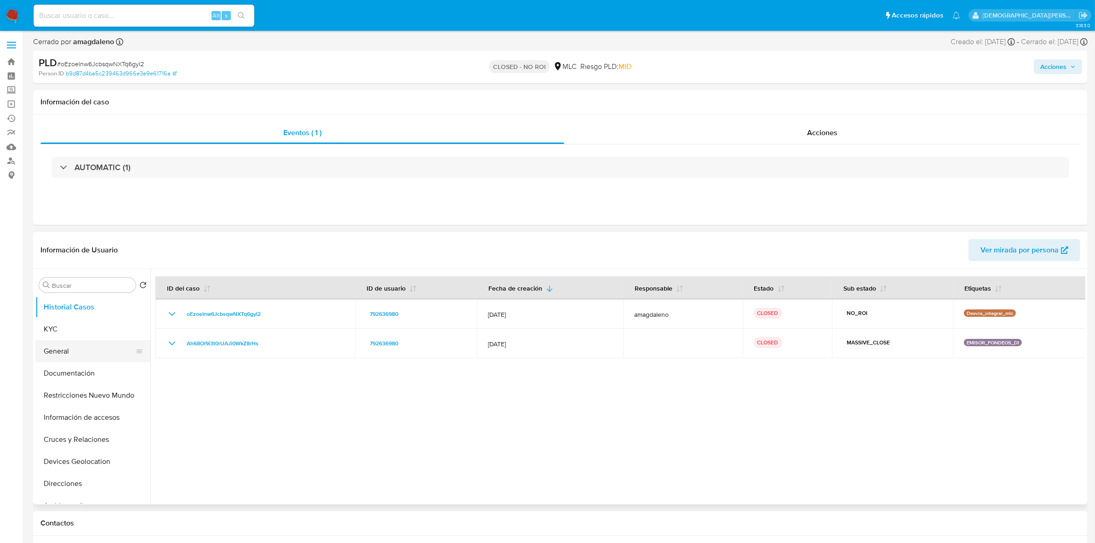
click at [68, 346] on button "General" at bounding box center [89, 351] width 108 height 22
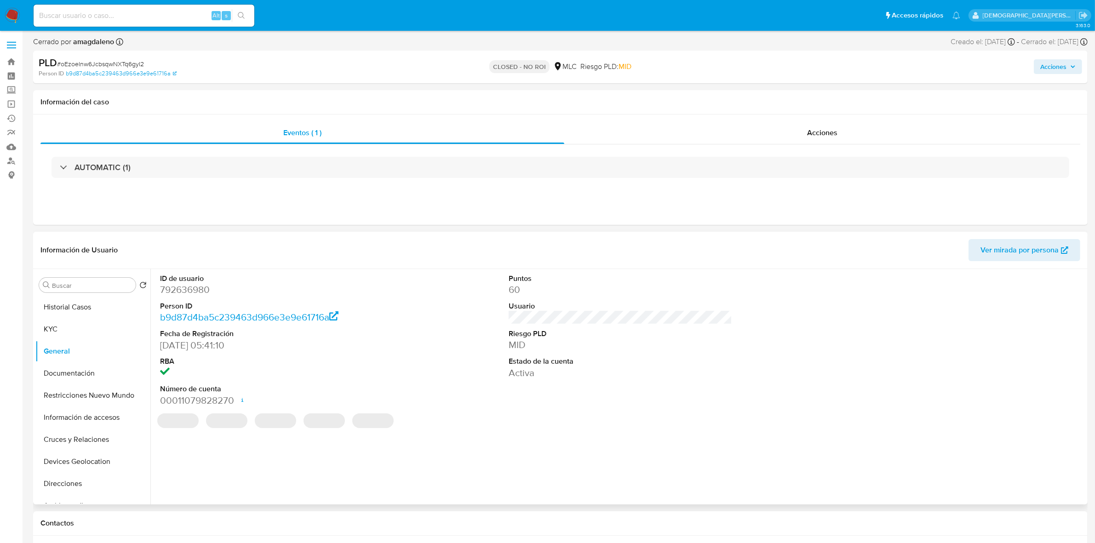
click at [199, 294] on dd "792636980" at bounding box center [271, 289] width 223 height 13
copy dd "792636980"
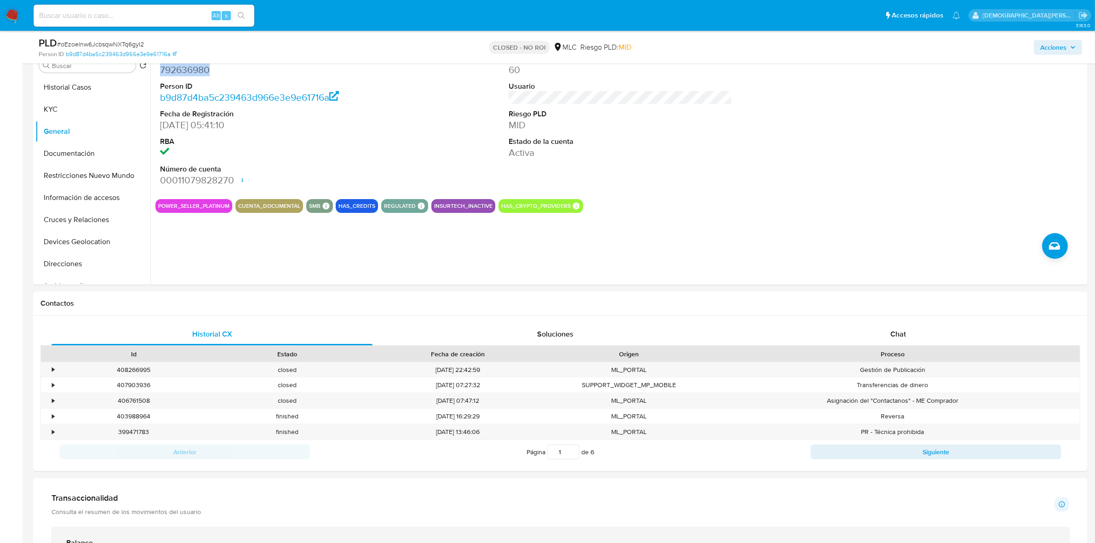
scroll to position [345, 0]
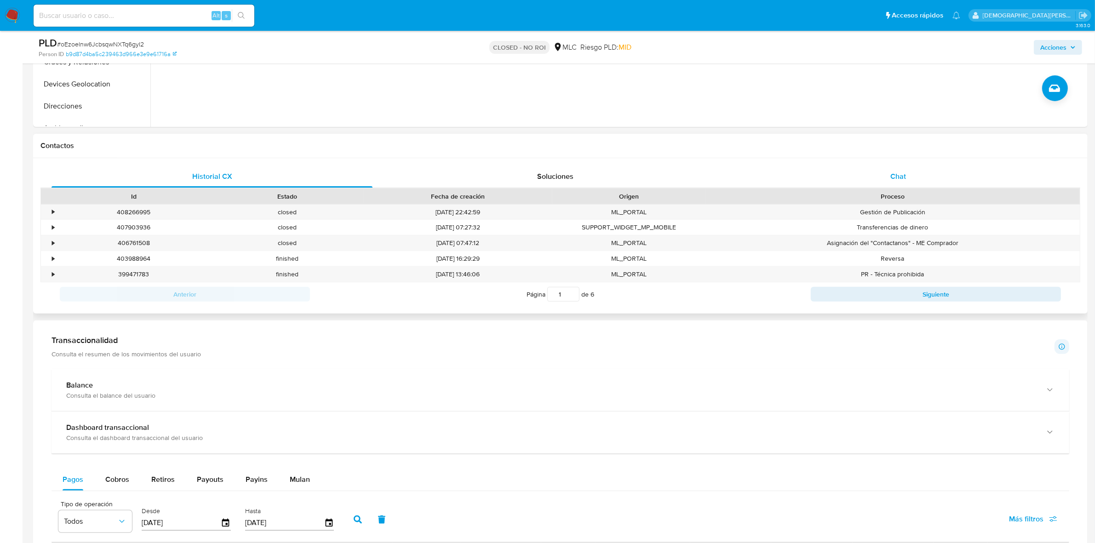
click at [877, 176] on div "Chat" at bounding box center [897, 177] width 321 height 22
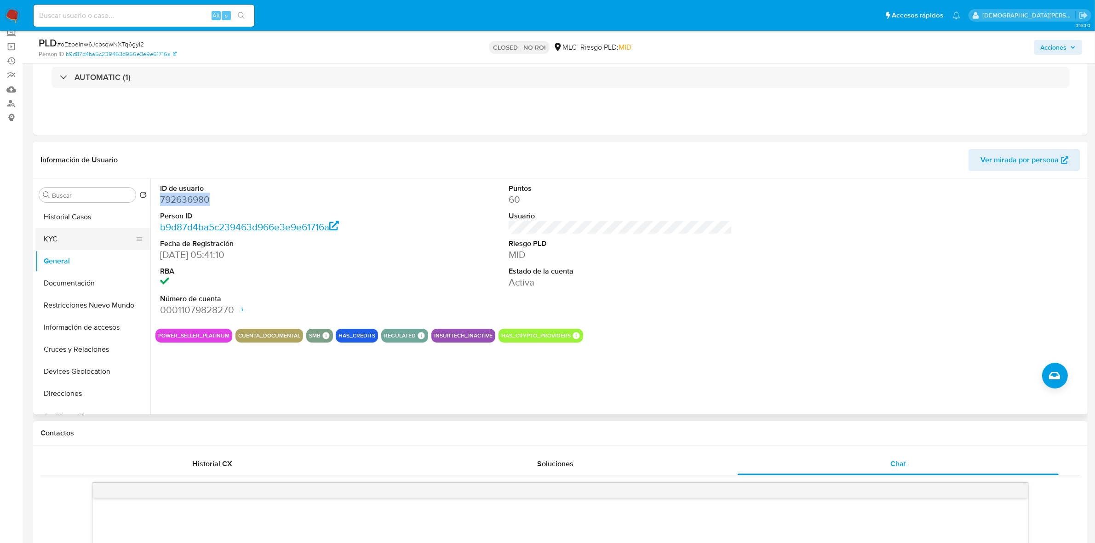
scroll to position [0, 0]
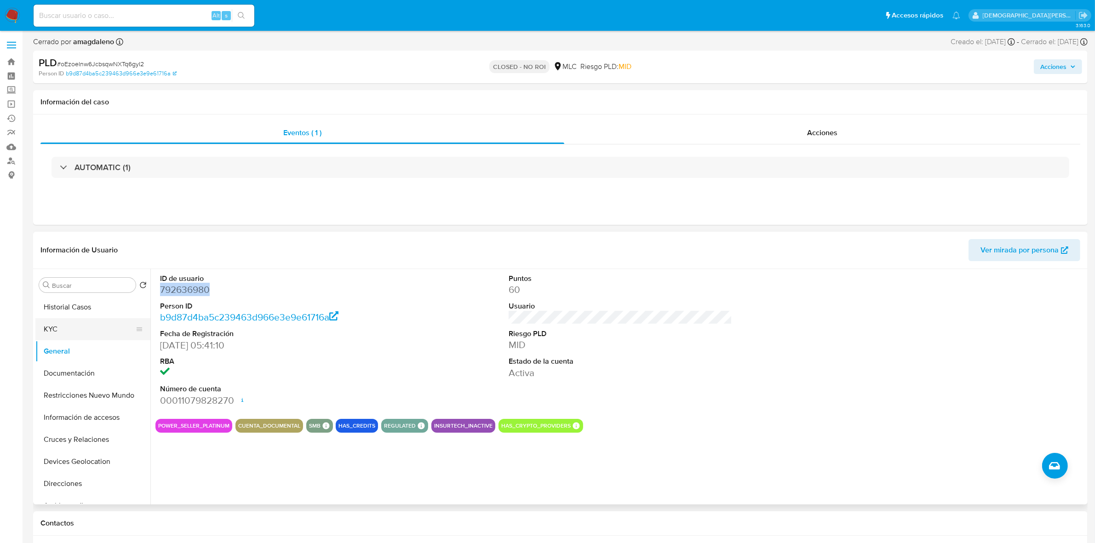
click at [69, 326] on button "KYC" at bounding box center [89, 329] width 108 height 22
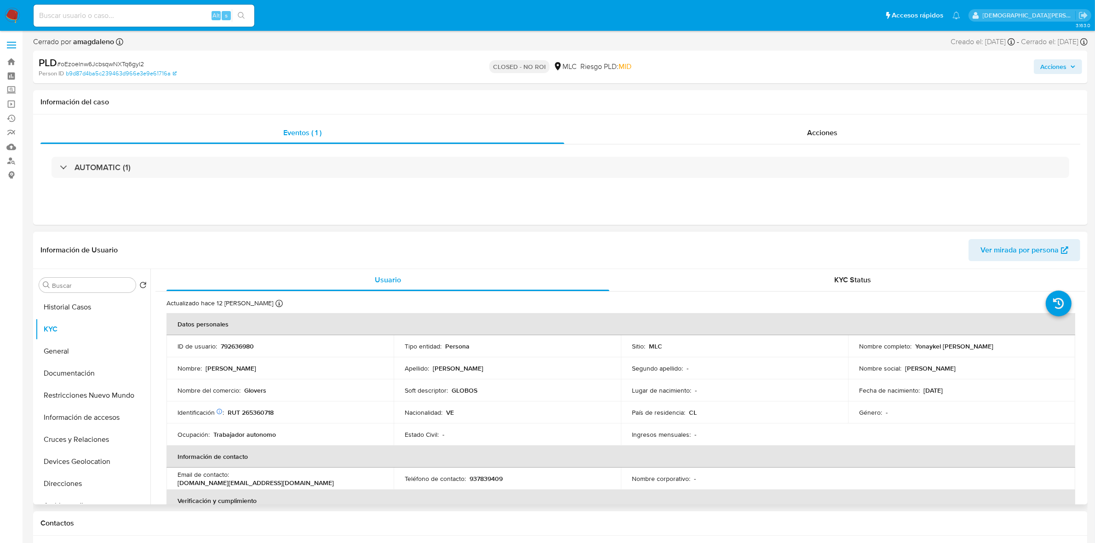
drag, startPoint x: 1008, startPoint y: 344, endPoint x: 912, endPoint y: 349, distance: 96.7
click at [912, 349] on div "Nombre completo : Yonaykel Enrique Faria Villalobos" at bounding box center [961, 346] width 205 height 8
copy p "Yonaykel Enrique Faria Villalobos"
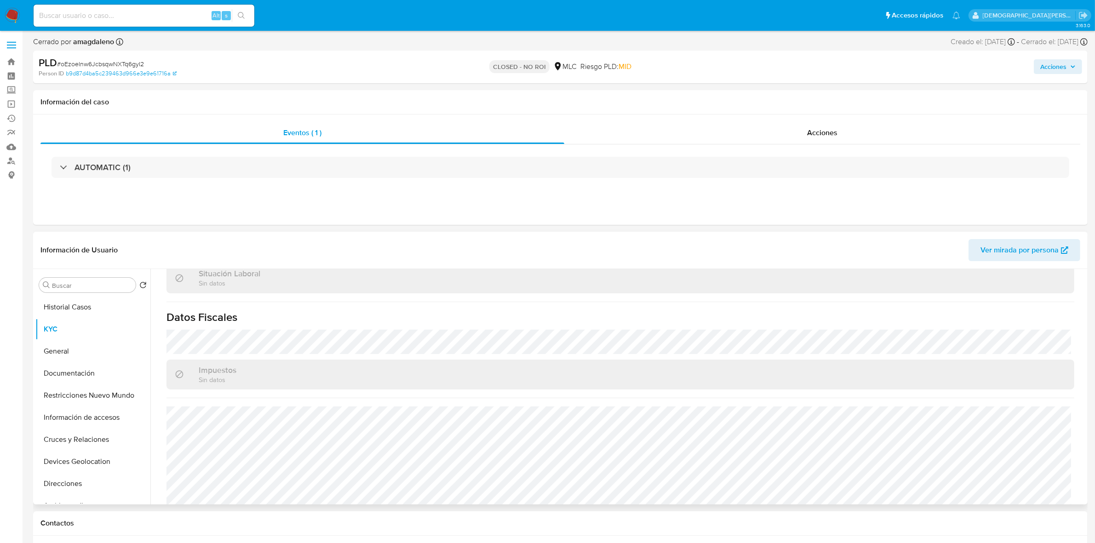
scroll to position [498, 0]
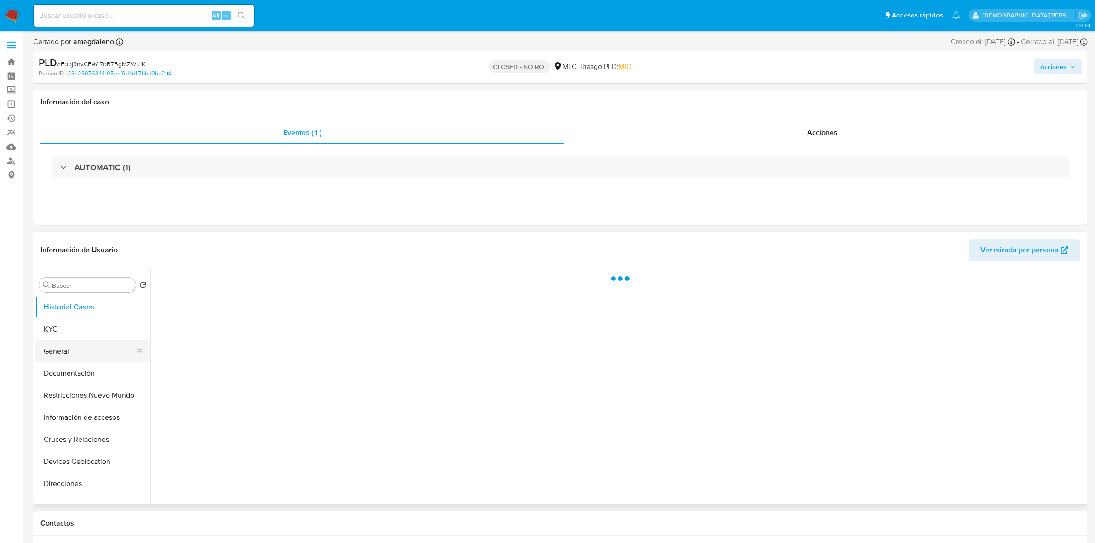
click at [91, 352] on button "General" at bounding box center [89, 351] width 108 height 22
select select "10"
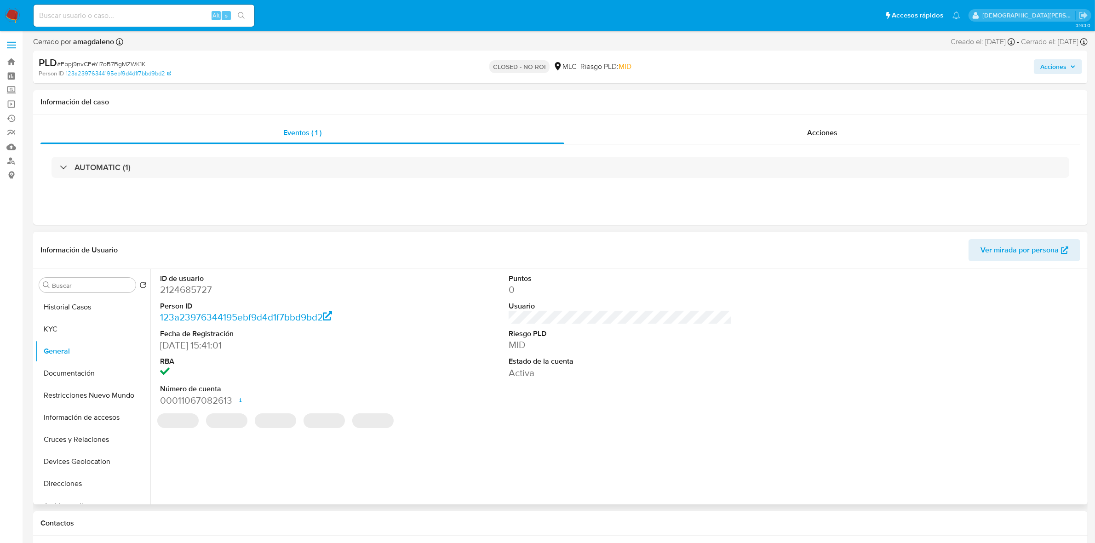
click at [205, 293] on dd "2124685727" at bounding box center [271, 289] width 223 height 13
click at [205, 292] on dd "2124685727" at bounding box center [271, 289] width 223 height 13
copy dd "2124685727"
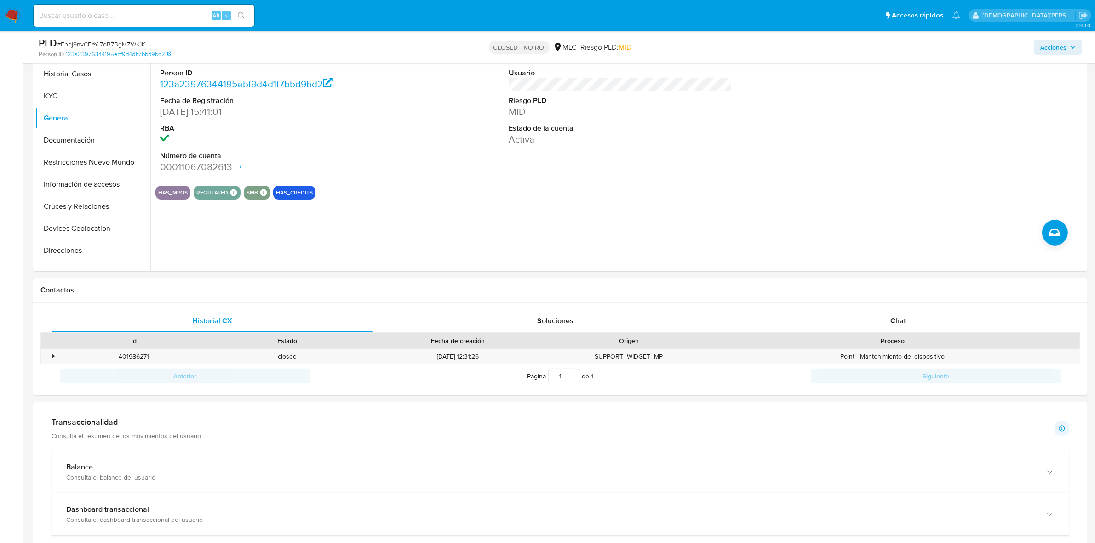
scroll to position [230, 0]
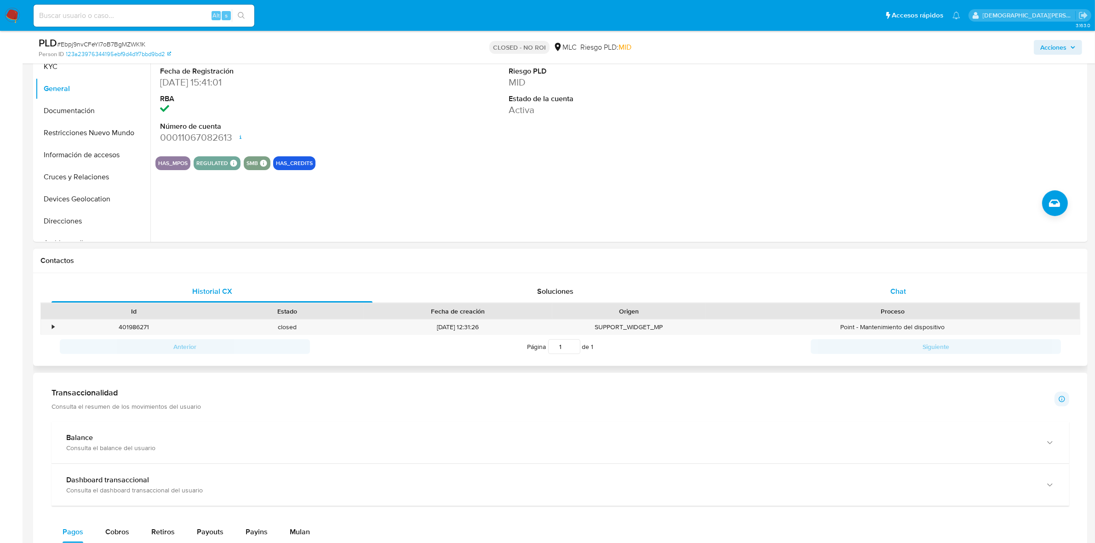
click at [893, 284] on div "Chat" at bounding box center [897, 291] width 321 height 22
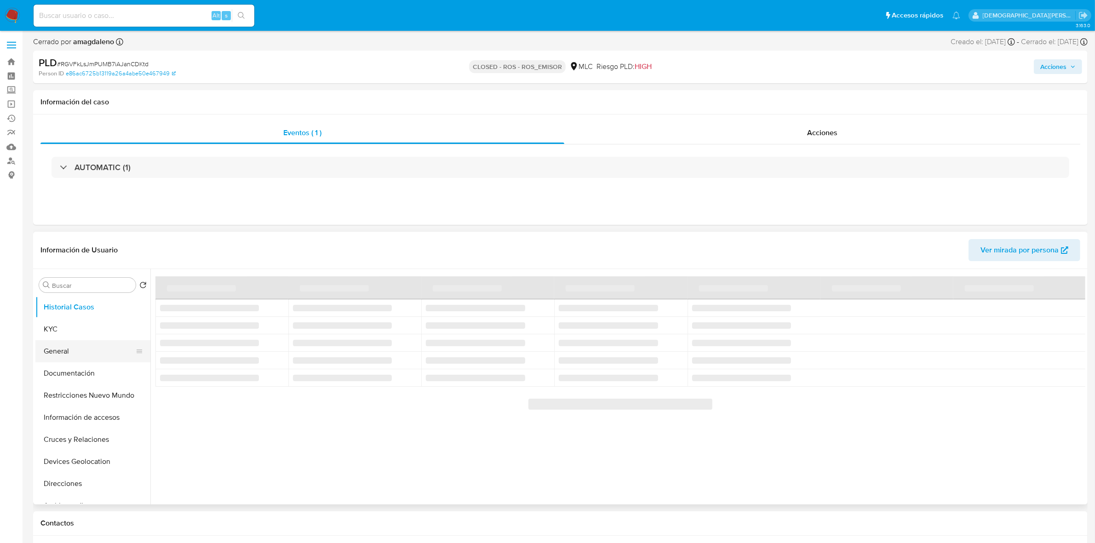
click at [72, 348] on button "General" at bounding box center [89, 351] width 108 height 22
select select "10"
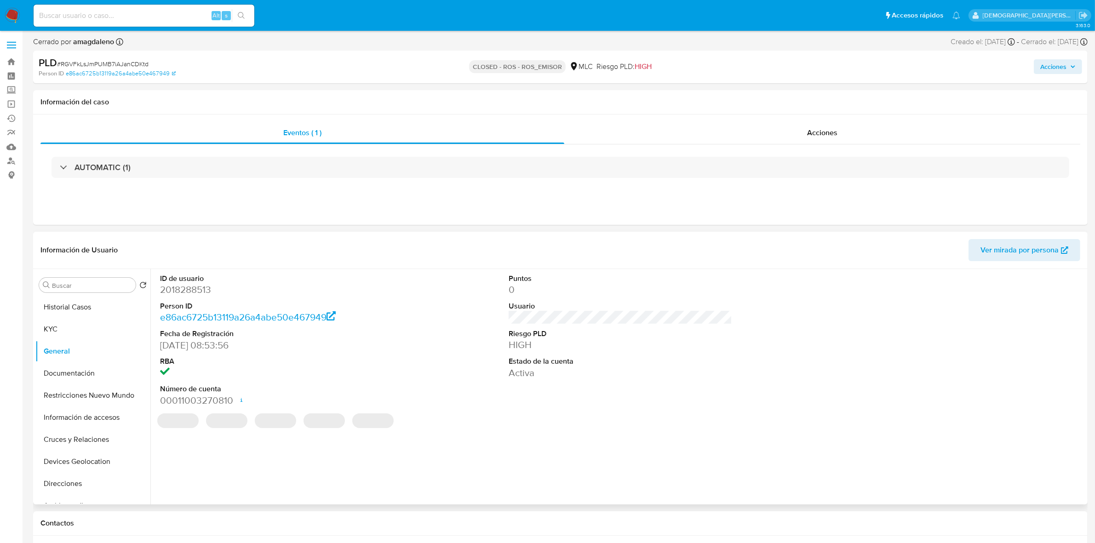
click at [189, 293] on dd "2018288513" at bounding box center [271, 289] width 223 height 13
copy dd "2018288513"
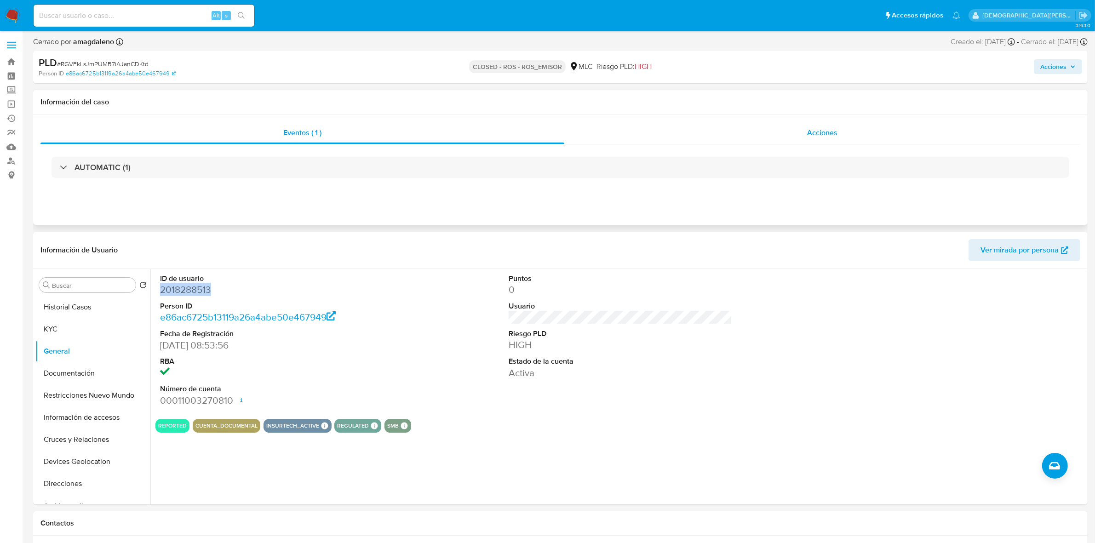
click at [839, 138] on div "Acciones" at bounding box center [822, 133] width 516 height 22
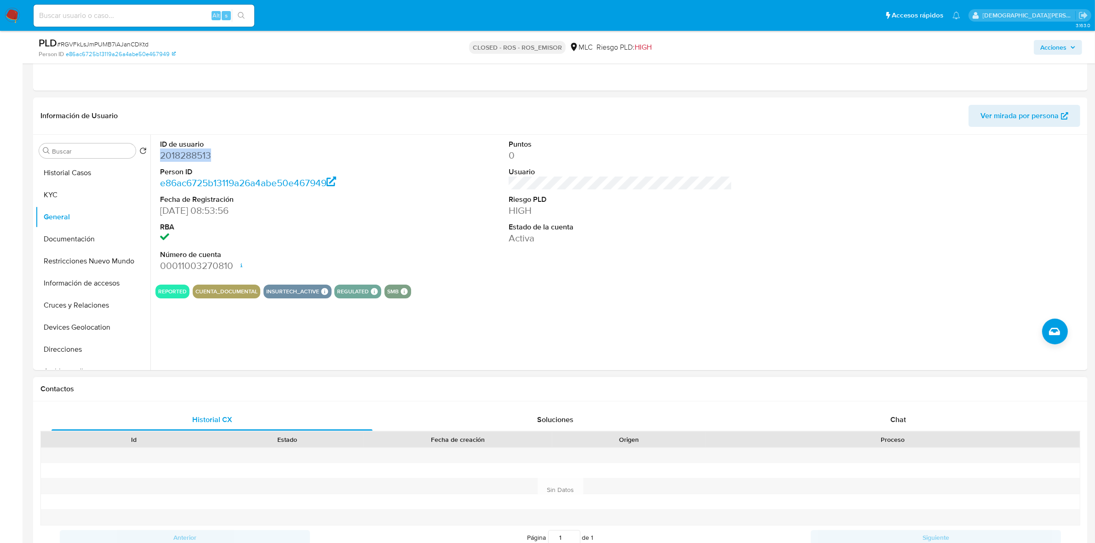
scroll to position [345, 0]
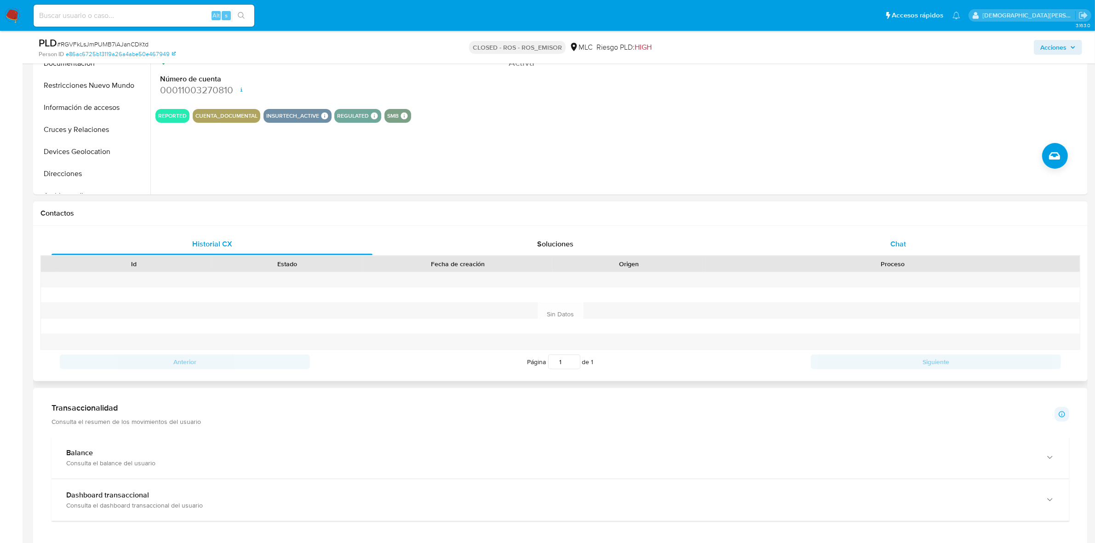
click at [880, 251] on div "Chat" at bounding box center [897, 244] width 321 height 22
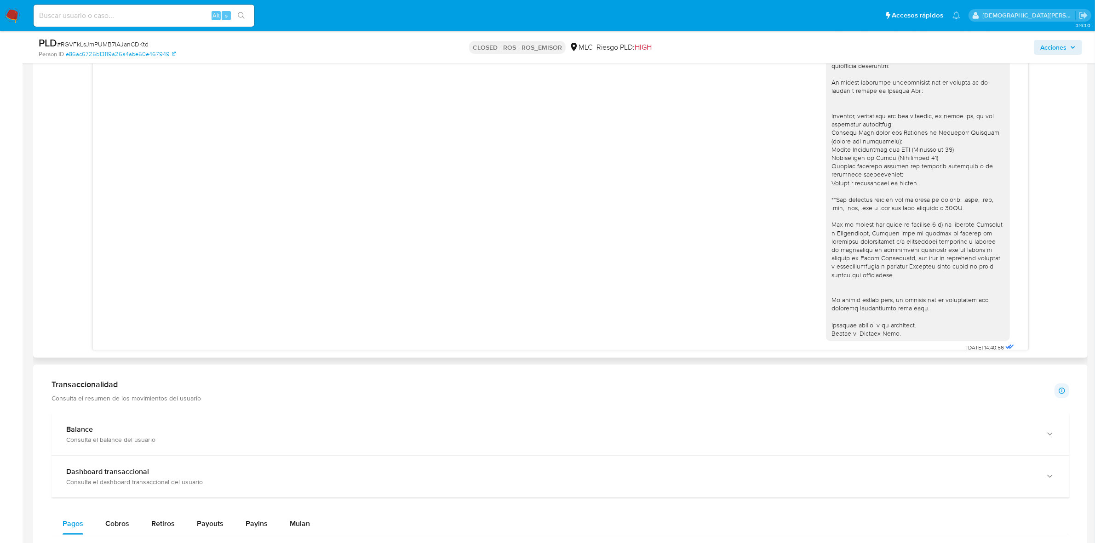
scroll to position [0, 0]
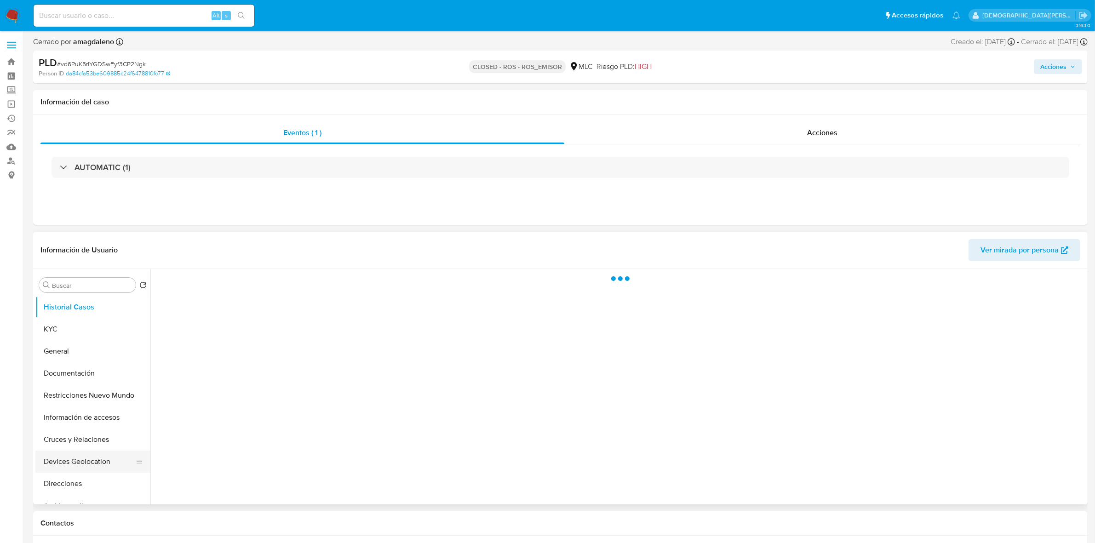
select select "10"
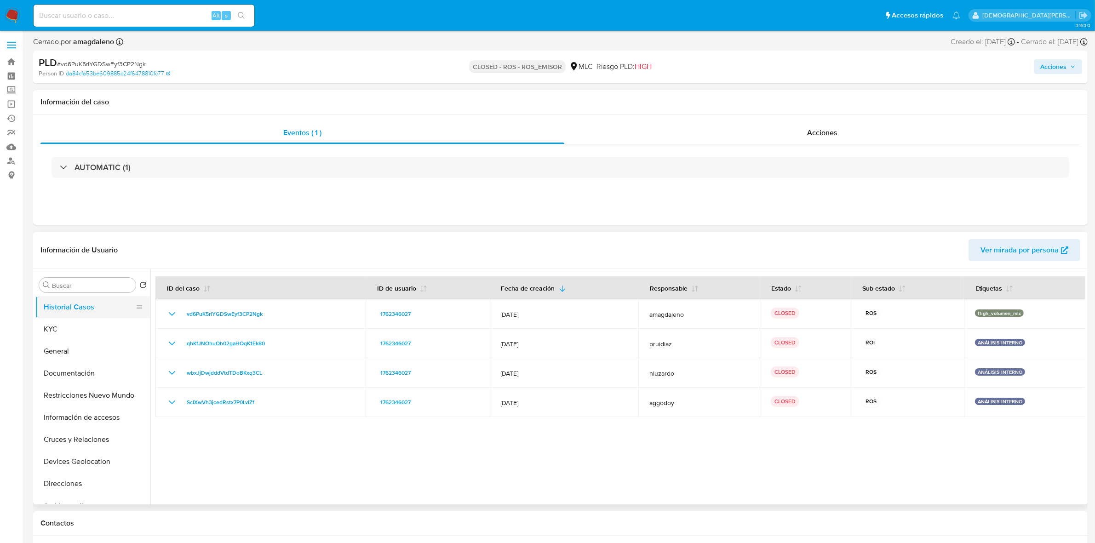
drag, startPoint x: 76, startPoint y: 348, endPoint x: 124, endPoint y: 316, distance: 57.8
click at [76, 348] on button "General" at bounding box center [92, 351] width 115 height 22
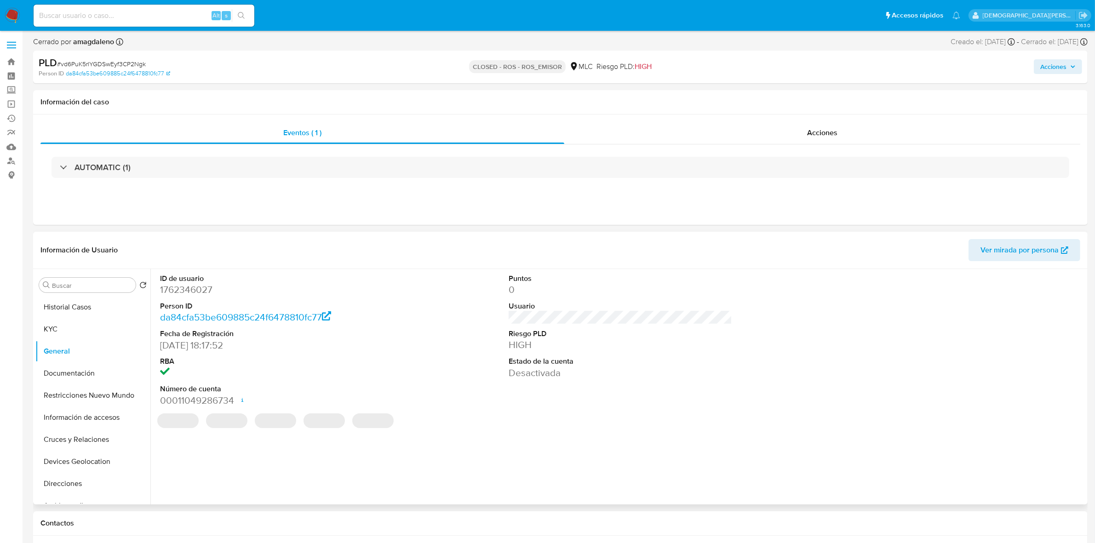
click at [189, 296] on dd "1762346027" at bounding box center [271, 289] width 223 height 13
copy dd "1762346027"
click at [189, 296] on dd "1762346027" at bounding box center [271, 289] width 223 height 13
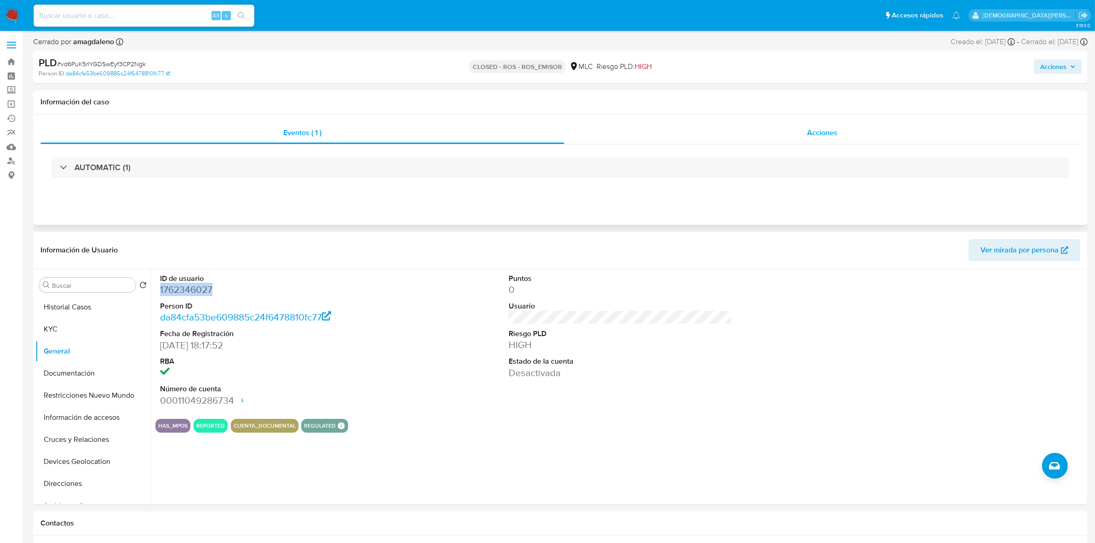
click at [790, 141] on div "Acciones" at bounding box center [822, 133] width 516 height 22
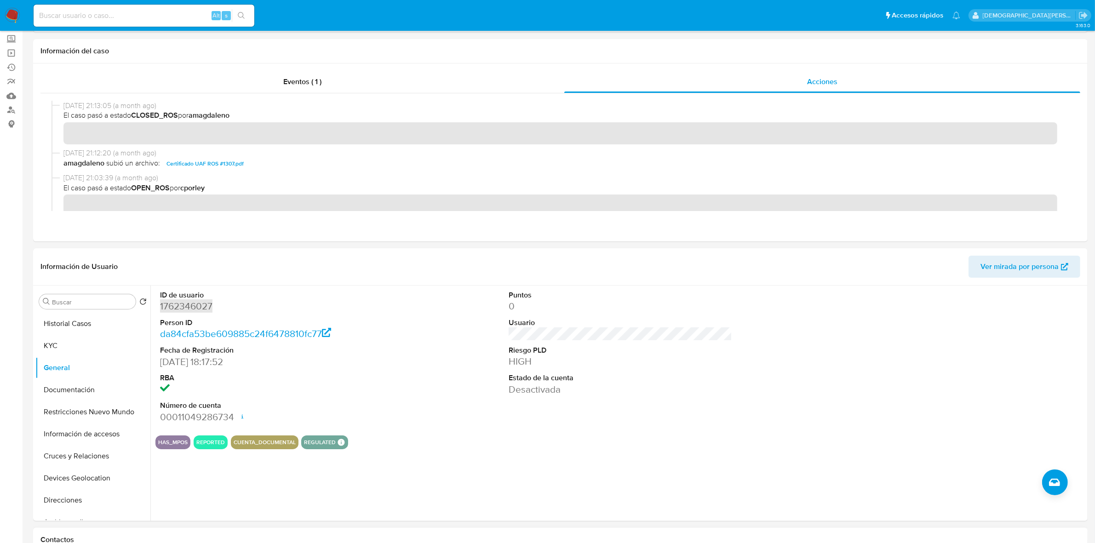
scroll to position [287, 0]
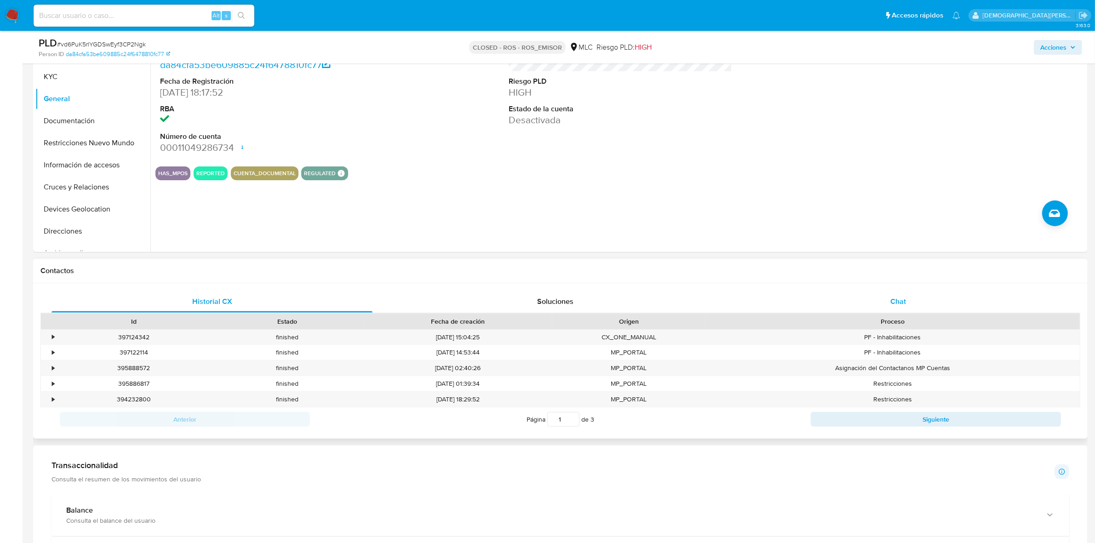
click at [911, 304] on div "Chat" at bounding box center [897, 302] width 321 height 22
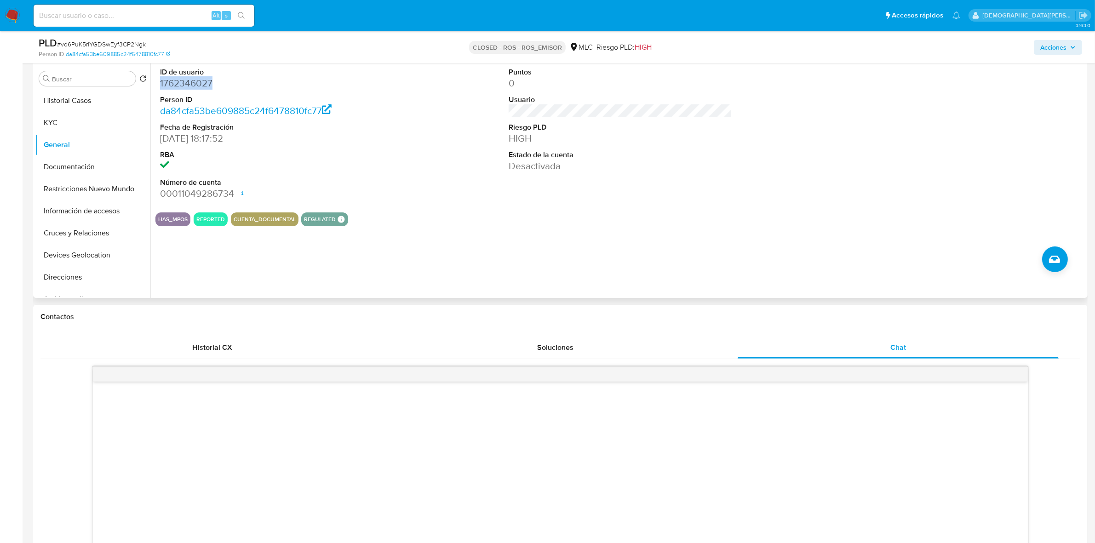
scroll to position [115, 0]
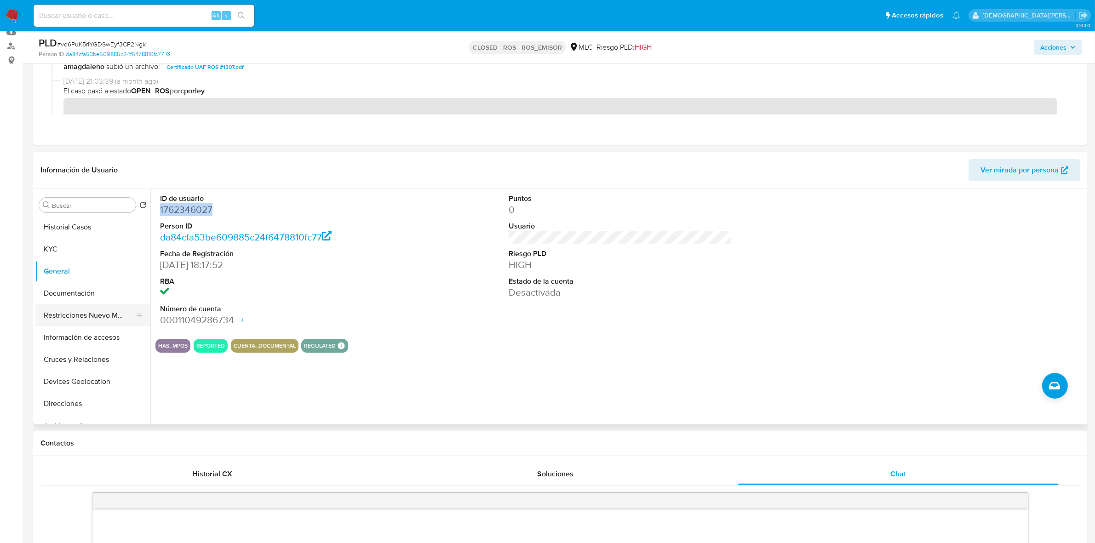
click at [68, 313] on button "Restricciones Nuevo Mundo" at bounding box center [89, 315] width 108 height 22
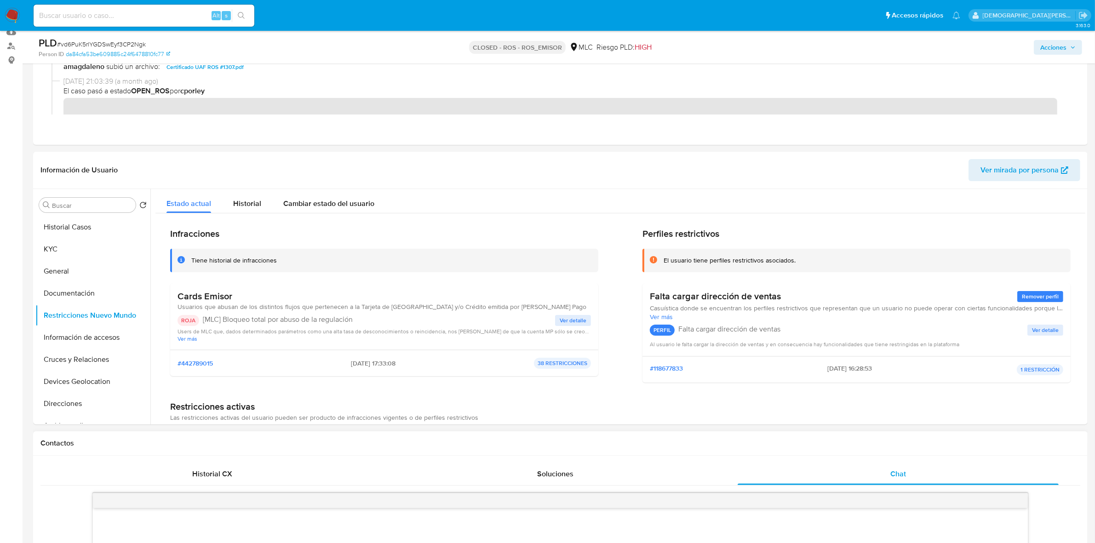
scroll to position [287, 0]
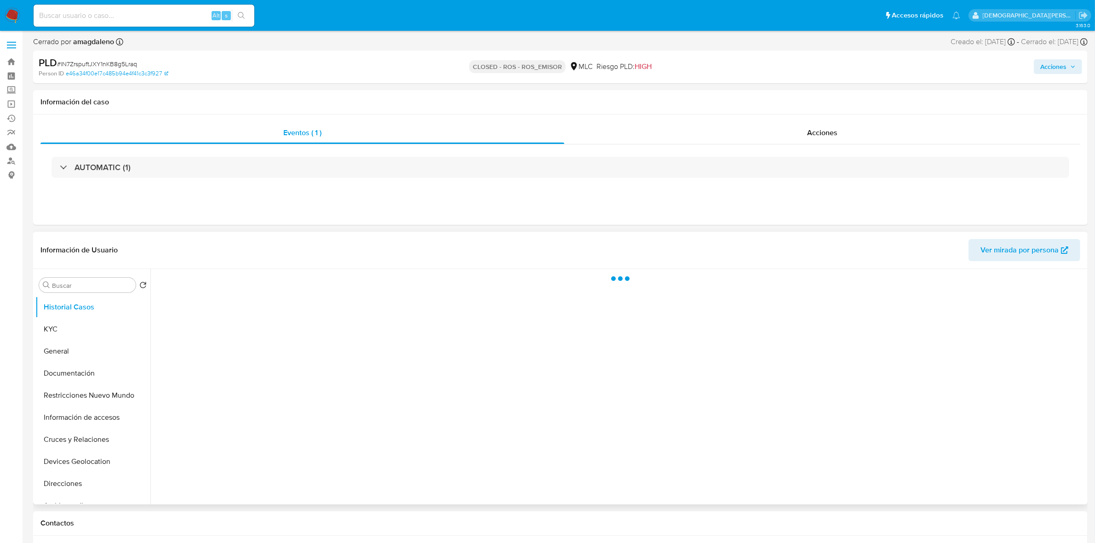
select select "10"
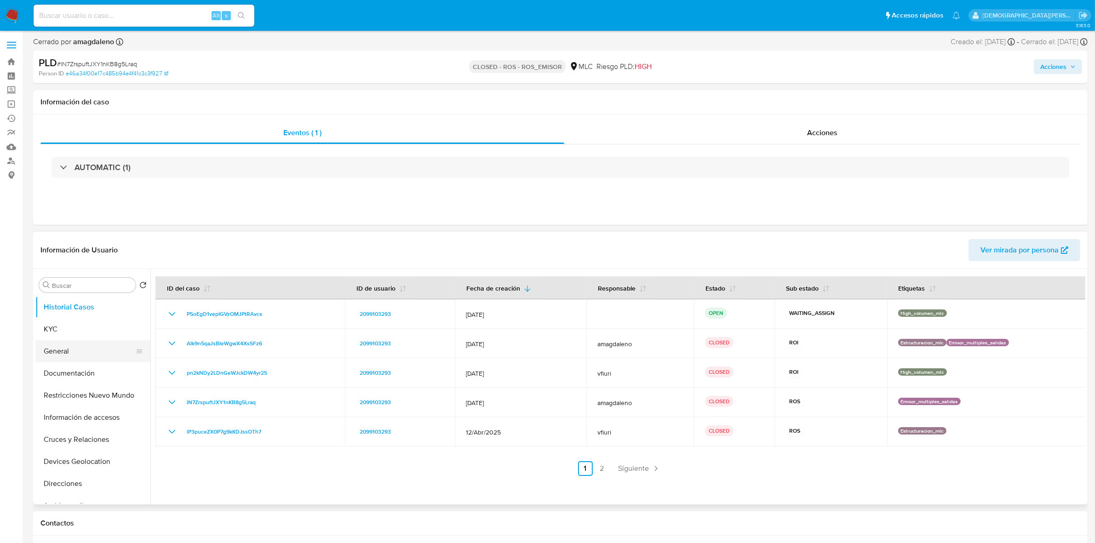
click at [60, 354] on button "General" at bounding box center [89, 351] width 108 height 22
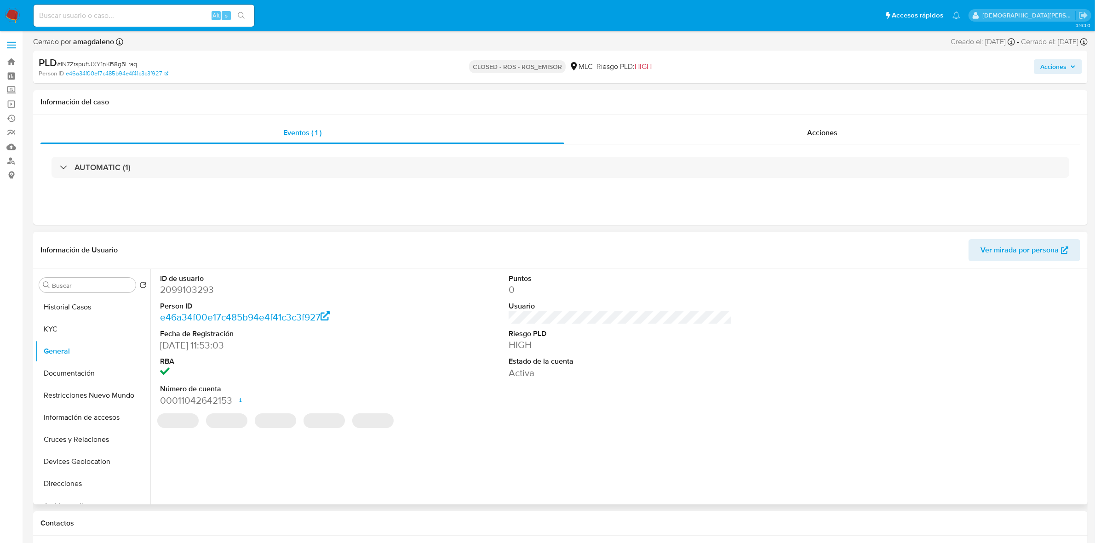
click at [187, 290] on dd "2099103293" at bounding box center [271, 289] width 223 height 13
copy dd "2099103293"
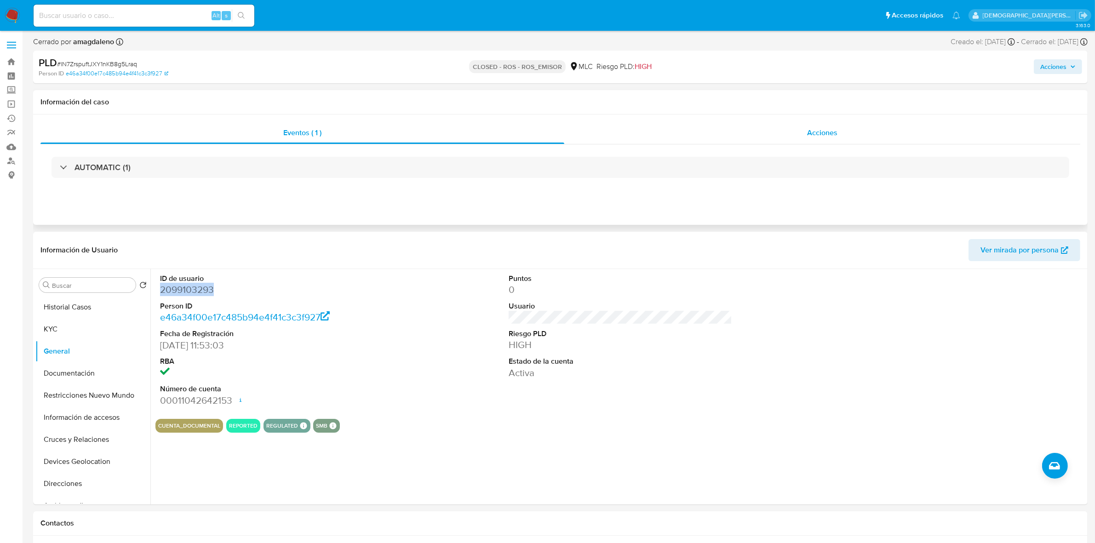
click at [829, 138] on span "Acciones" at bounding box center [822, 132] width 30 height 11
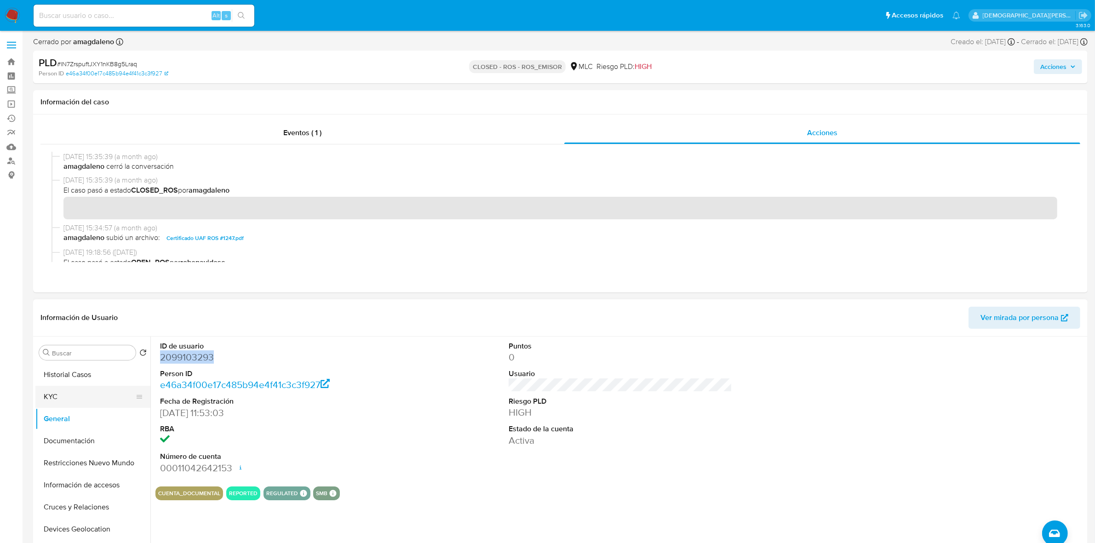
click at [80, 398] on button "KYC" at bounding box center [89, 397] width 108 height 22
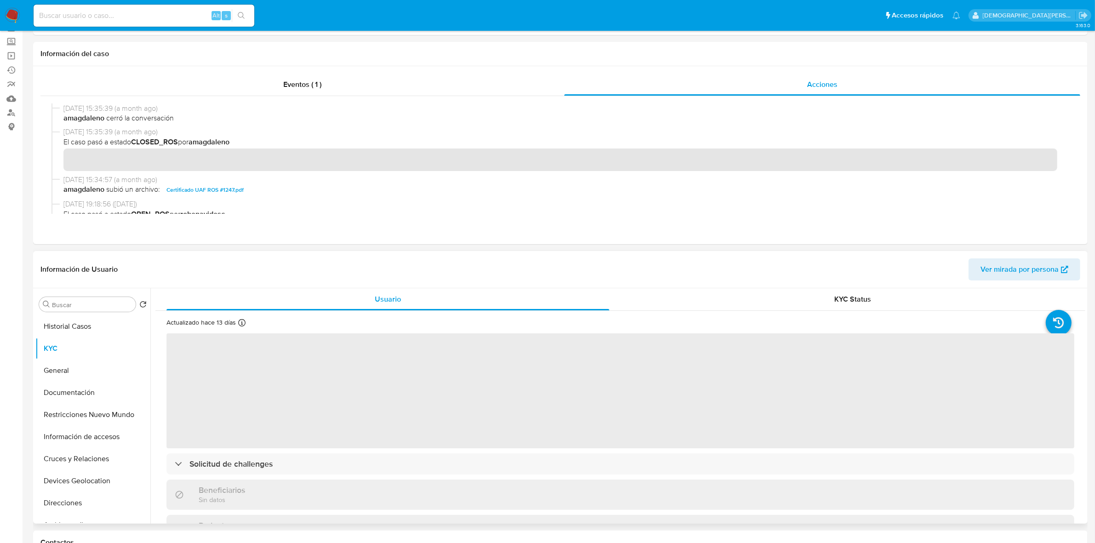
scroll to position [115, 0]
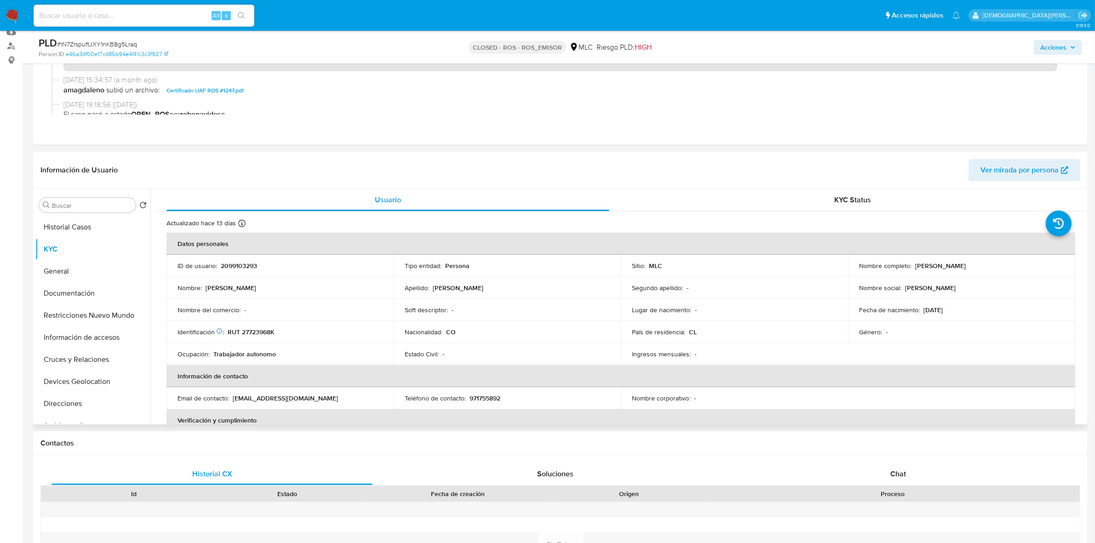
click at [966, 268] on p "Jonathan David Arevalo Posada" at bounding box center [940, 266] width 51 height 8
click at [99, 273] on button "General" at bounding box center [89, 271] width 108 height 22
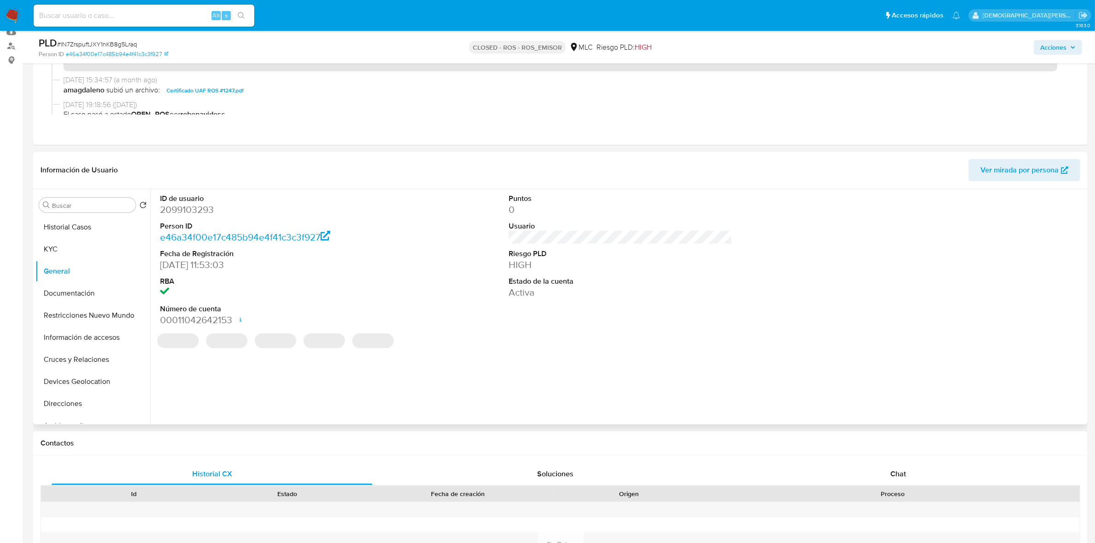
click at [185, 210] on dd "2099103293" at bounding box center [271, 209] width 223 height 13
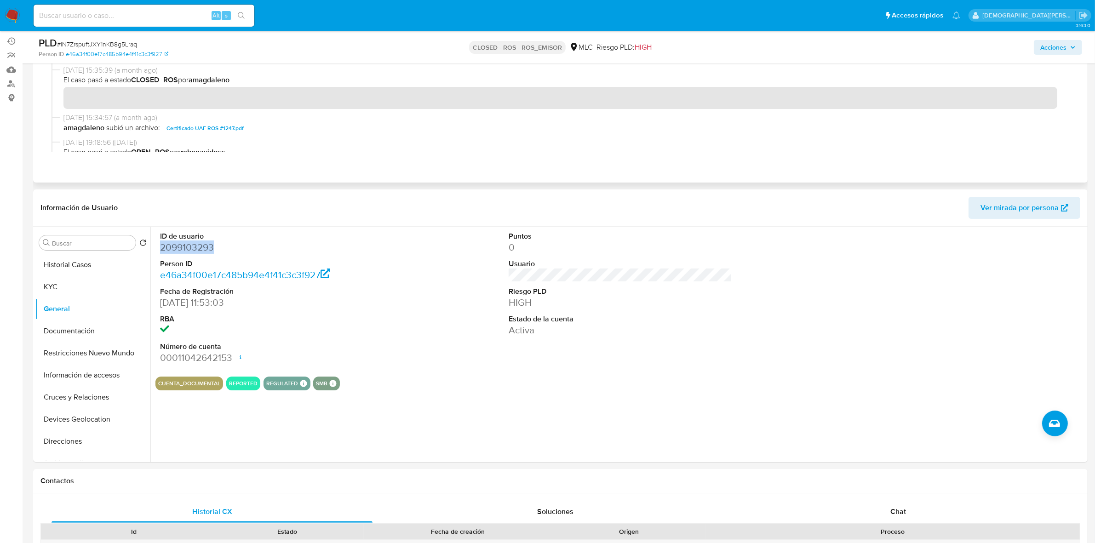
scroll to position [0, 0]
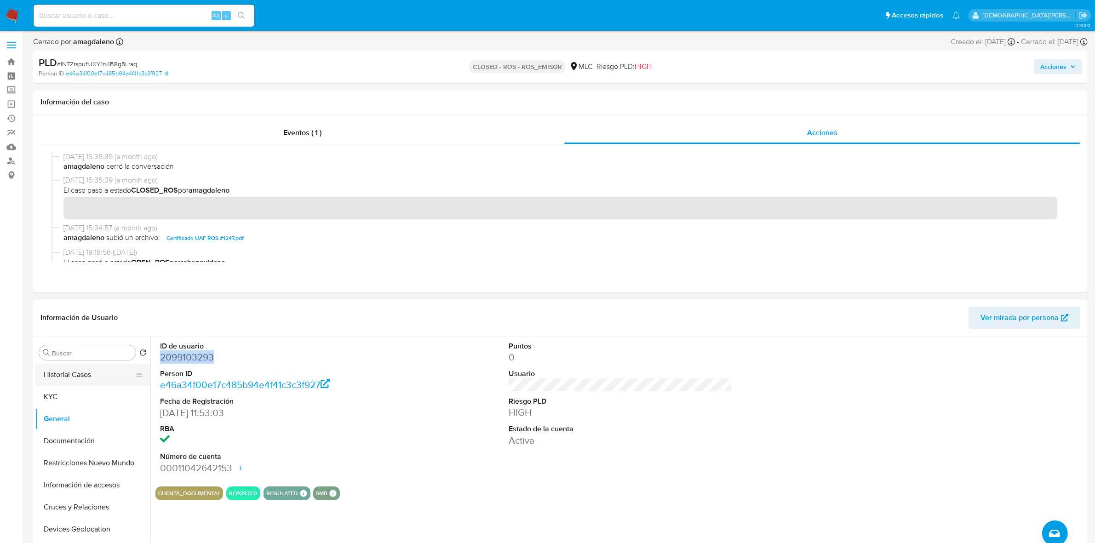
click at [84, 379] on button "Historial Casos" at bounding box center [89, 375] width 108 height 22
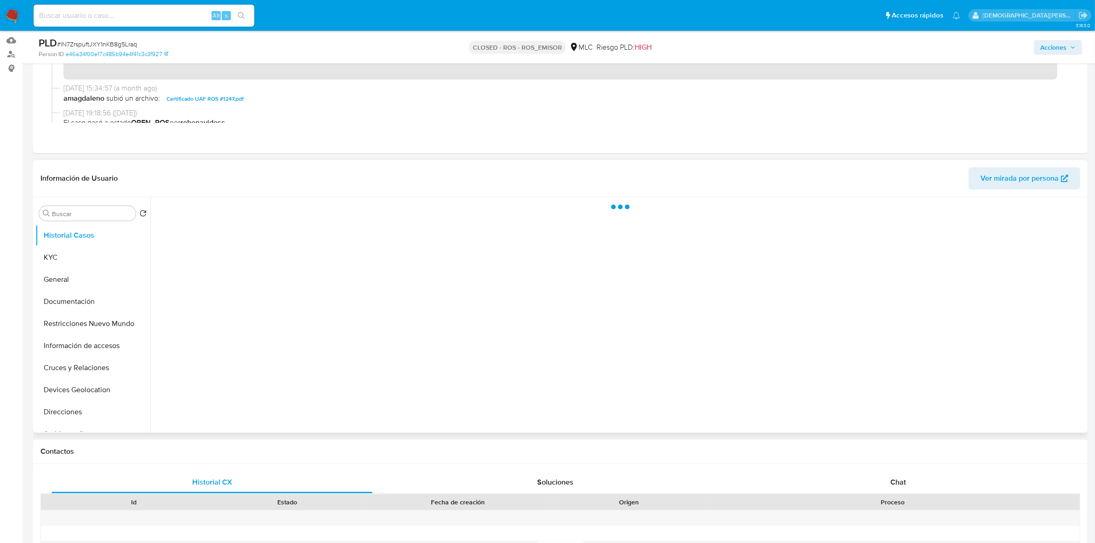
scroll to position [115, 0]
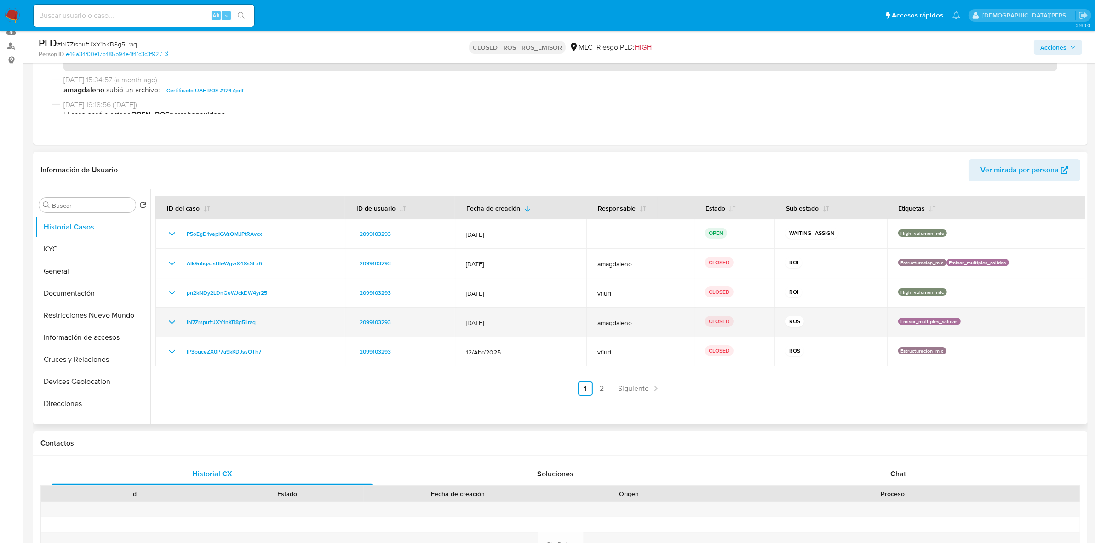
click at [173, 325] on icon "Mostrar/Ocultar" at bounding box center [171, 322] width 11 height 11
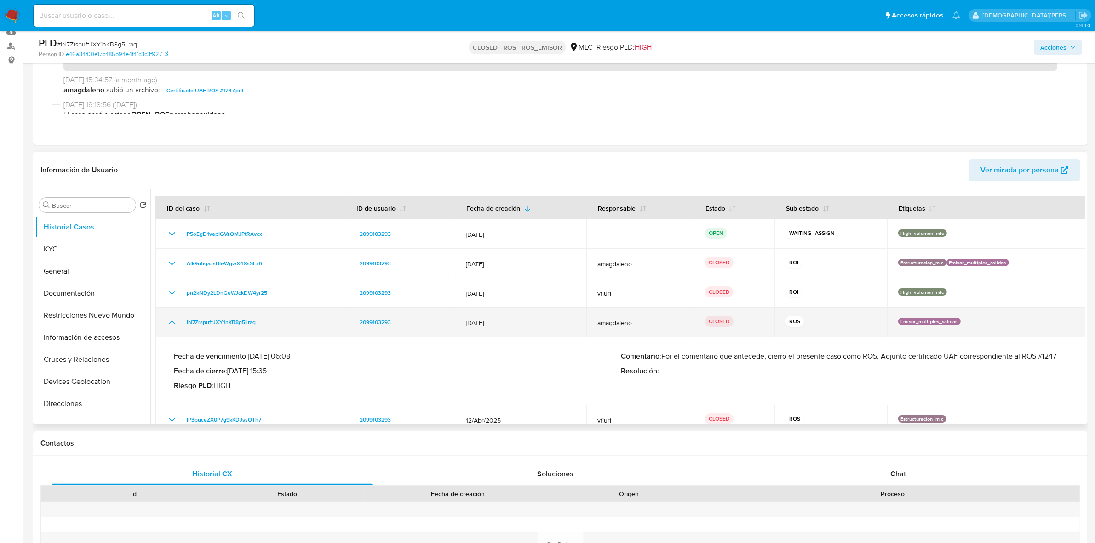
click at [173, 321] on icon "Mostrar/Ocultar" at bounding box center [172, 322] width 6 height 4
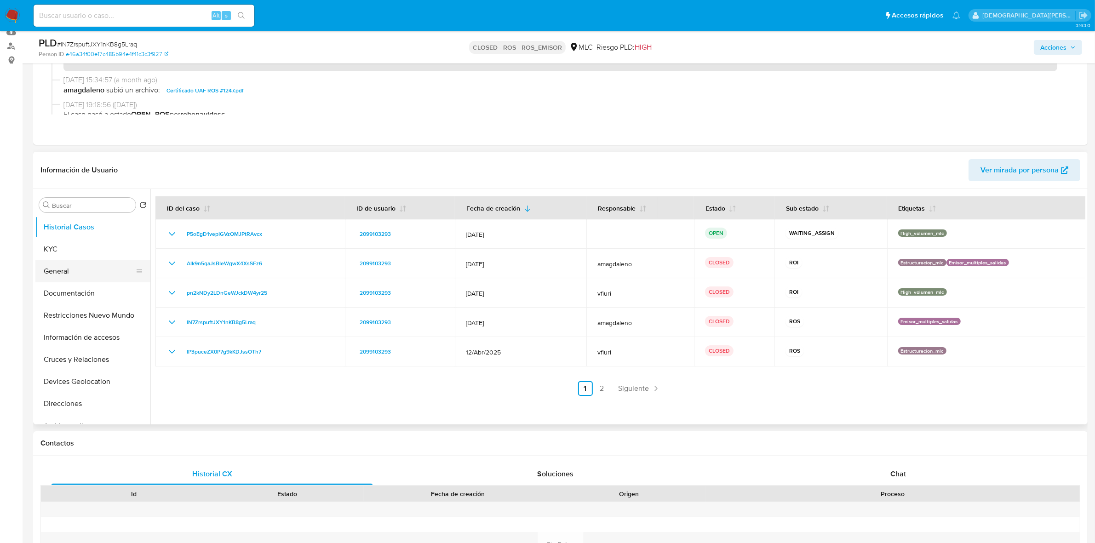
click at [66, 272] on button "General" at bounding box center [89, 271] width 108 height 22
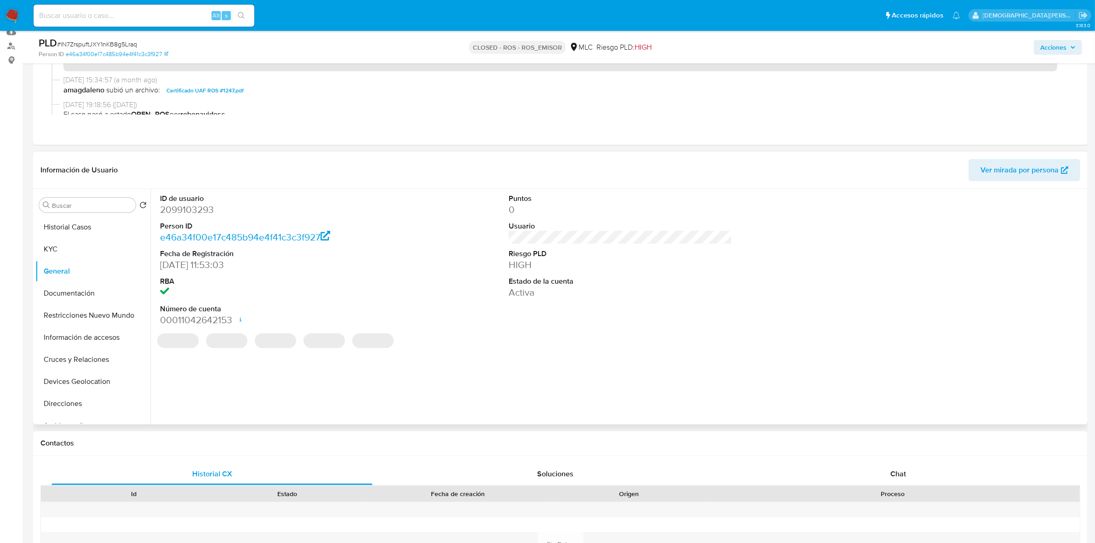
click at [183, 206] on dd "2099103293" at bounding box center [271, 209] width 223 height 13
copy dd "2099103293"
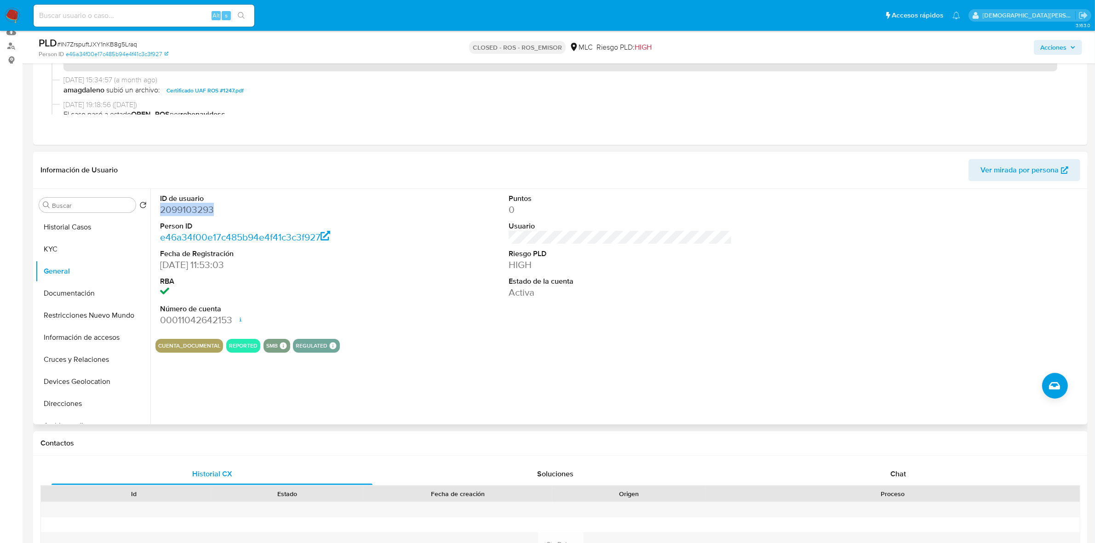
scroll to position [0, 0]
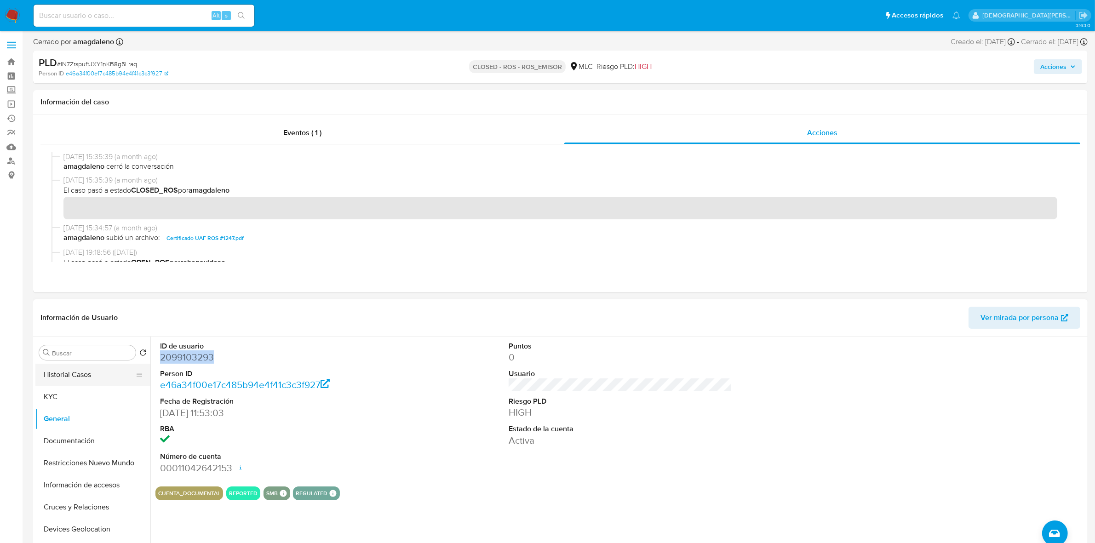
click at [102, 380] on button "Historial Casos" at bounding box center [89, 375] width 108 height 22
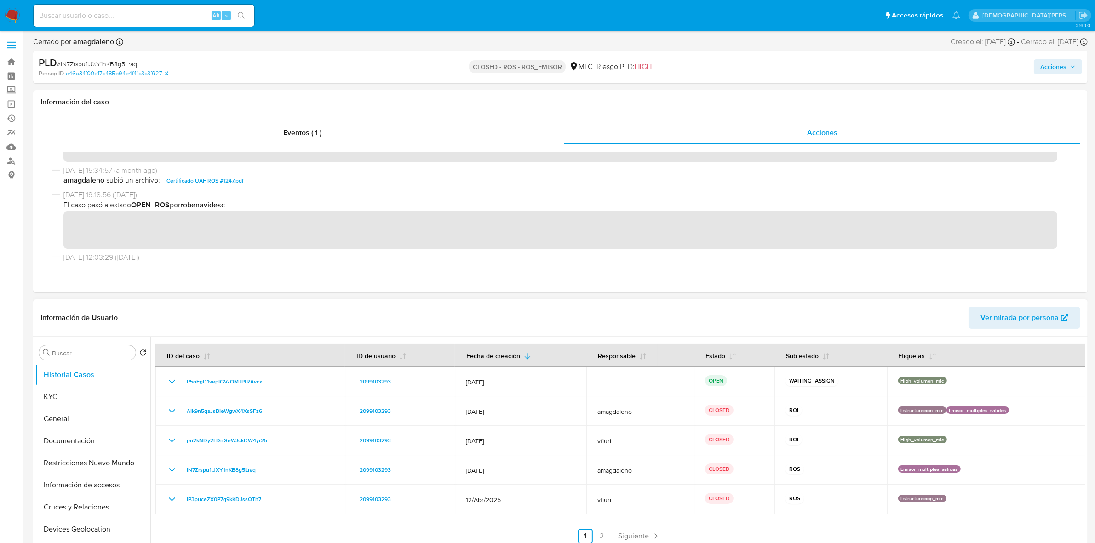
scroll to position [57, 0]
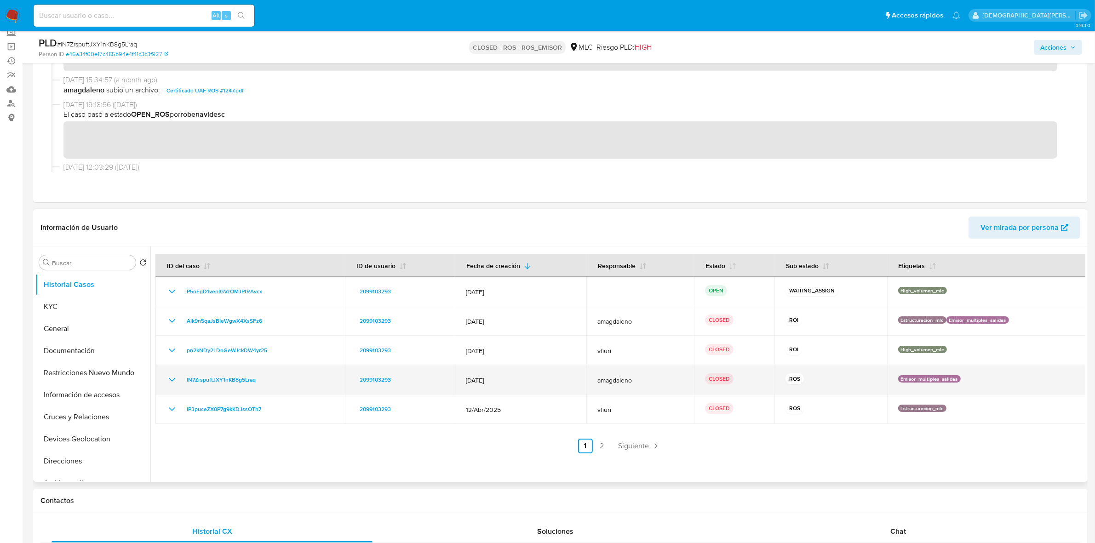
click at [169, 380] on icon "Mostrar/Ocultar" at bounding box center [171, 379] width 11 height 11
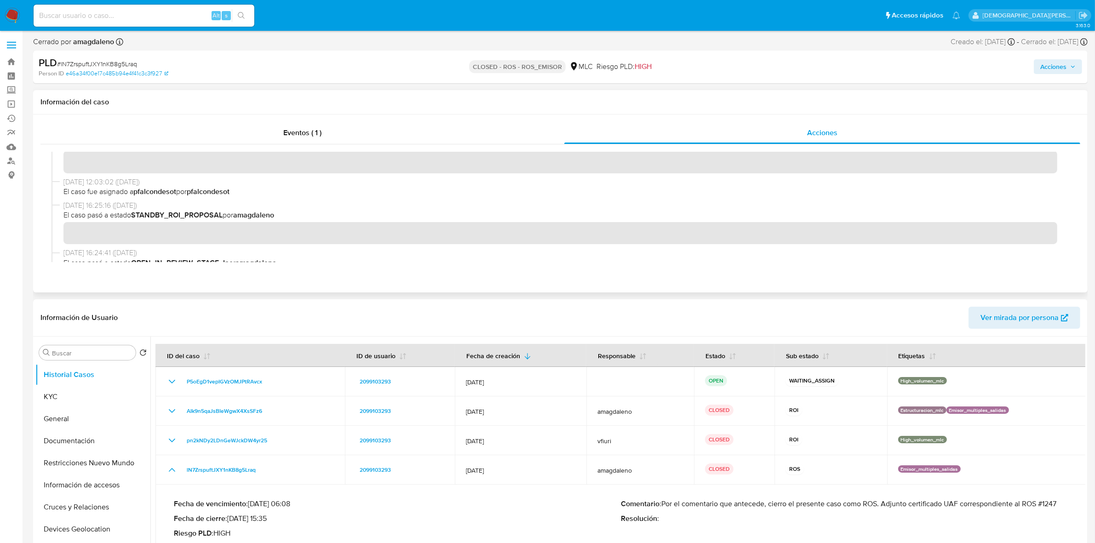
scroll to position [345, 0]
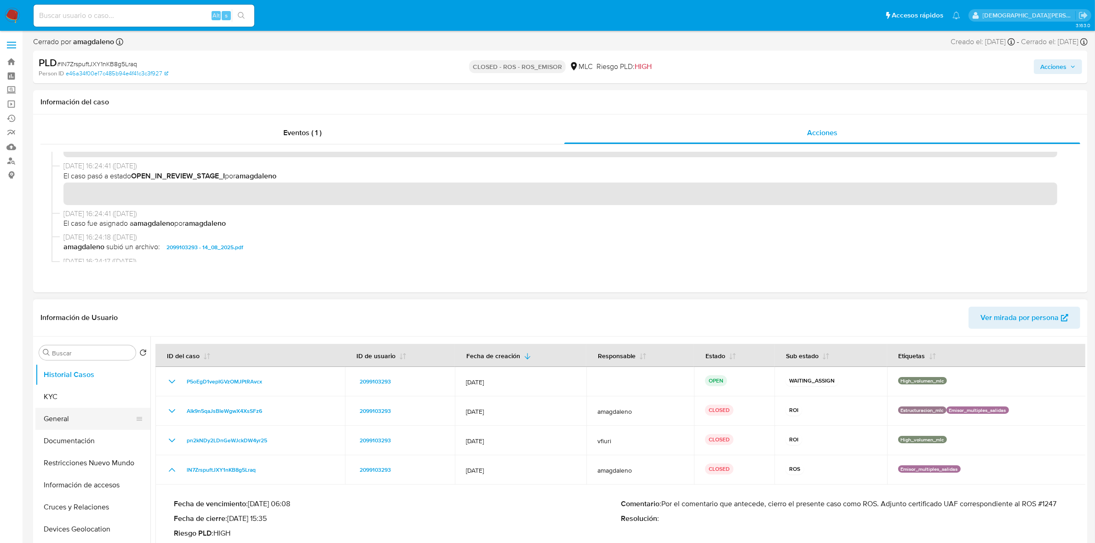
click at [71, 419] on button "General" at bounding box center [89, 419] width 108 height 22
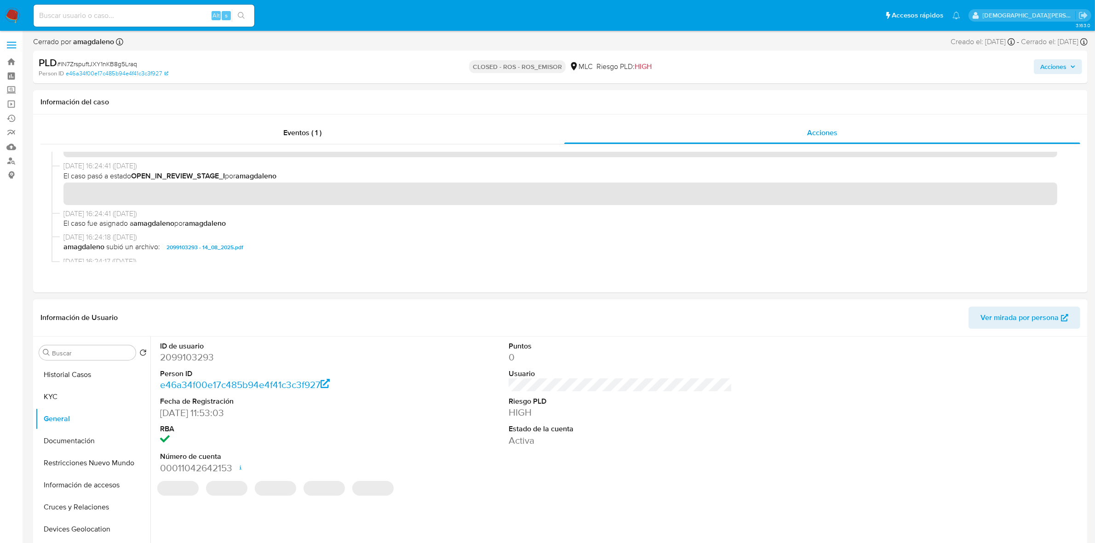
click at [177, 361] on dd "2099103293" at bounding box center [271, 357] width 223 height 13
copy dd "2099103293"
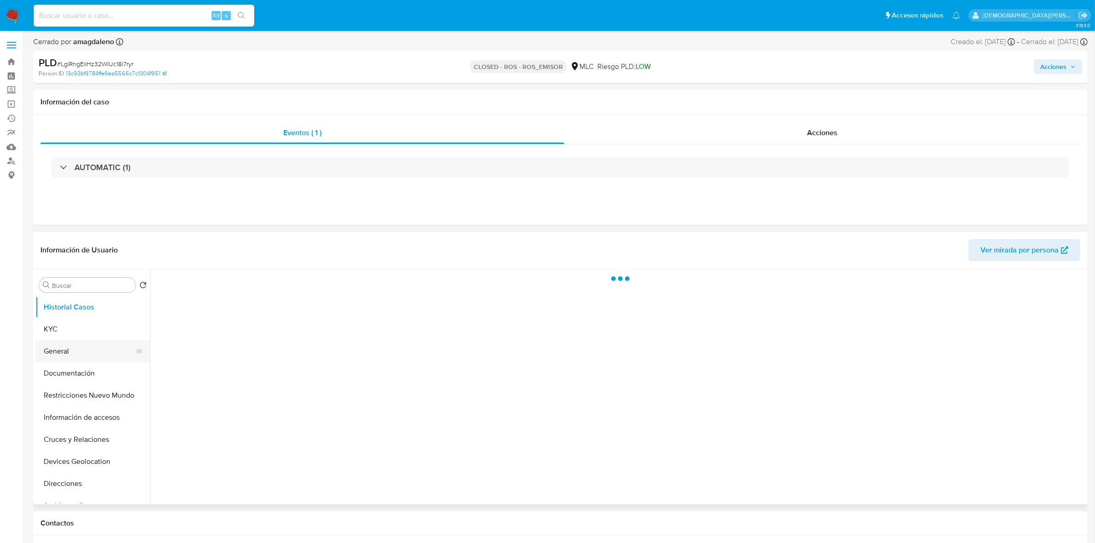
click at [103, 346] on button "General" at bounding box center [89, 351] width 108 height 22
select select "10"
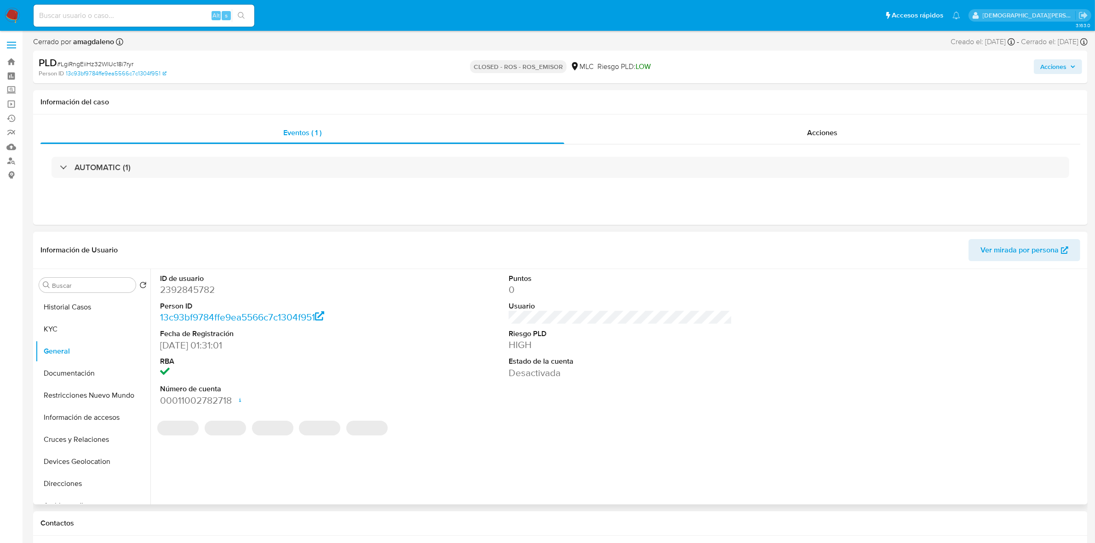
click at [205, 295] on dd "2392845782" at bounding box center [271, 289] width 223 height 13
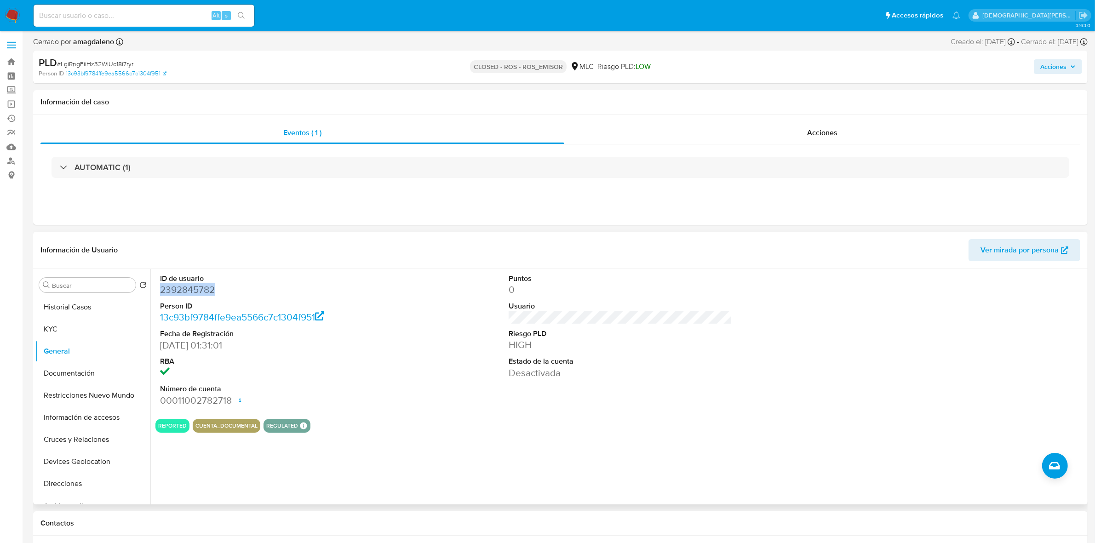
copy dd "2392845782"
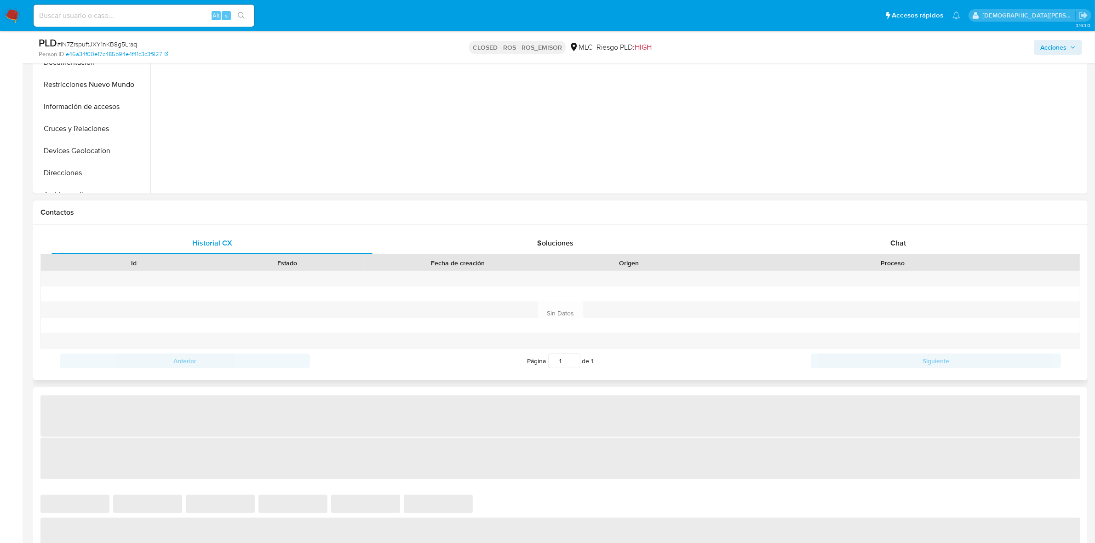
scroll to position [287, 0]
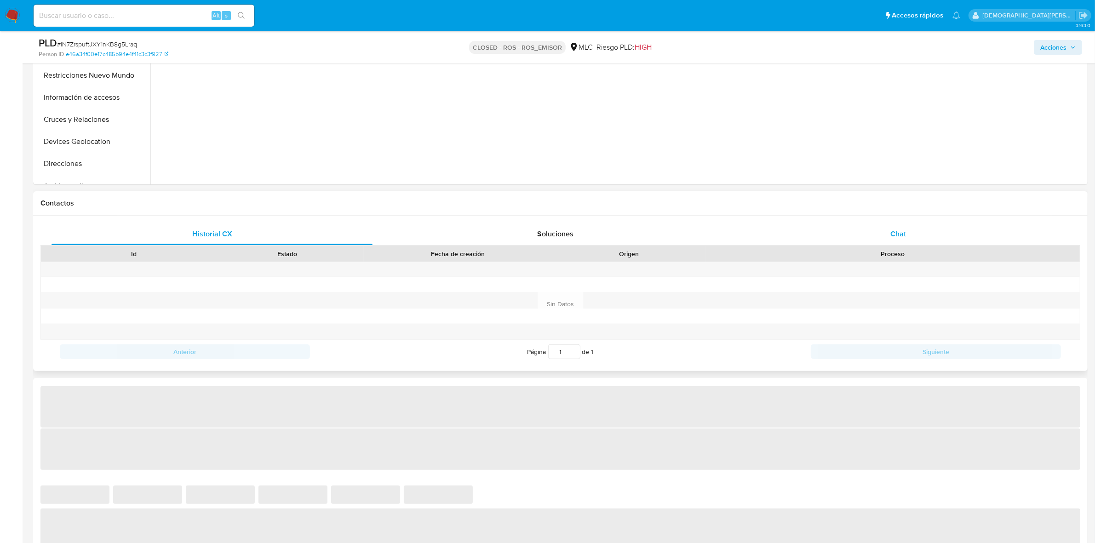
click at [905, 226] on div "Chat" at bounding box center [897, 234] width 321 height 22
select select "10"
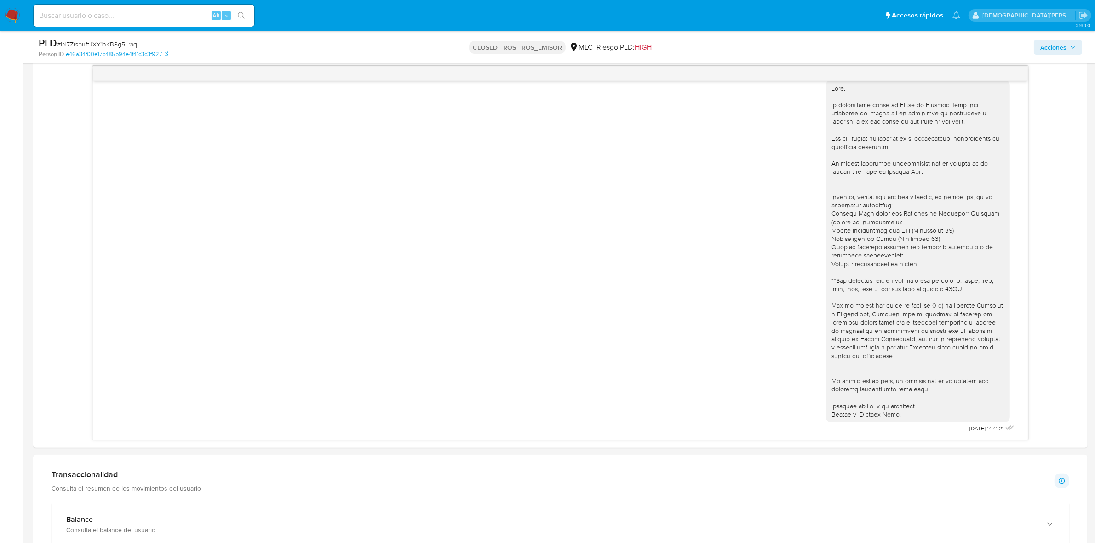
scroll to position [517, 0]
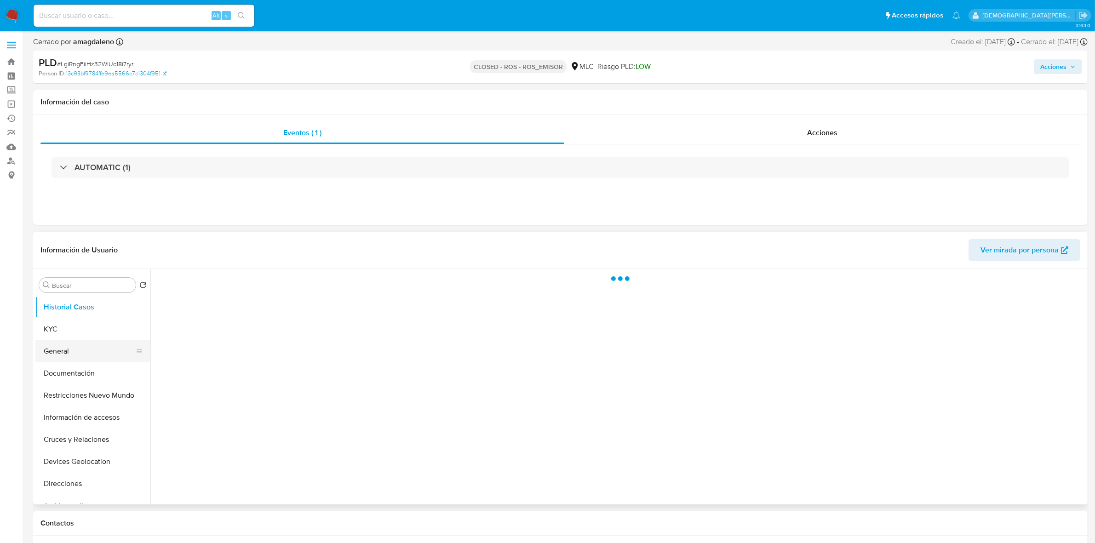
select select "10"
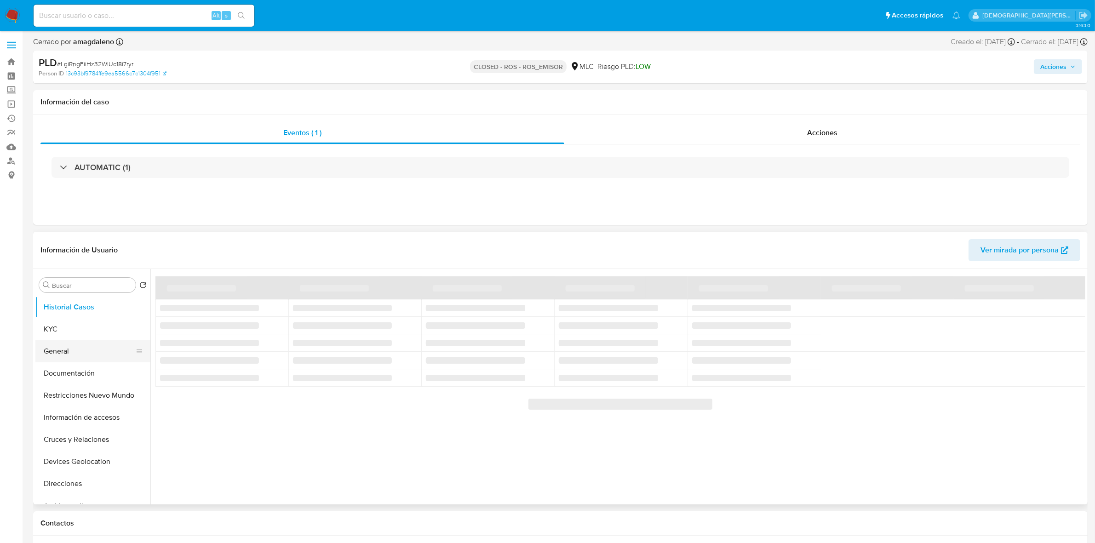
click at [105, 351] on button "General" at bounding box center [89, 351] width 108 height 22
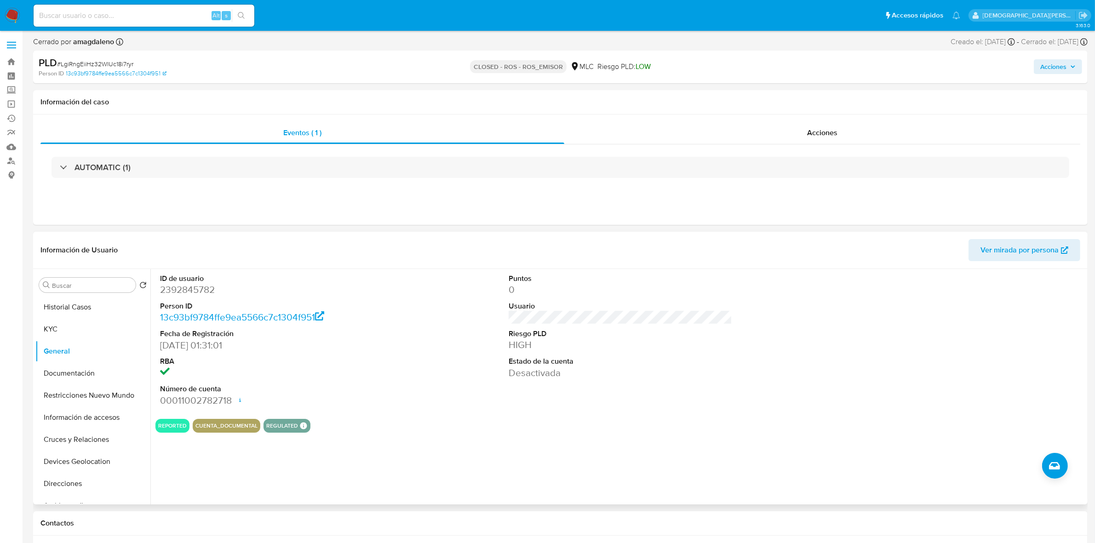
click at [182, 290] on dd "2392845782" at bounding box center [271, 289] width 223 height 13
copy dd "2392845782"
click at [820, 133] on span "Acciones" at bounding box center [822, 132] width 30 height 11
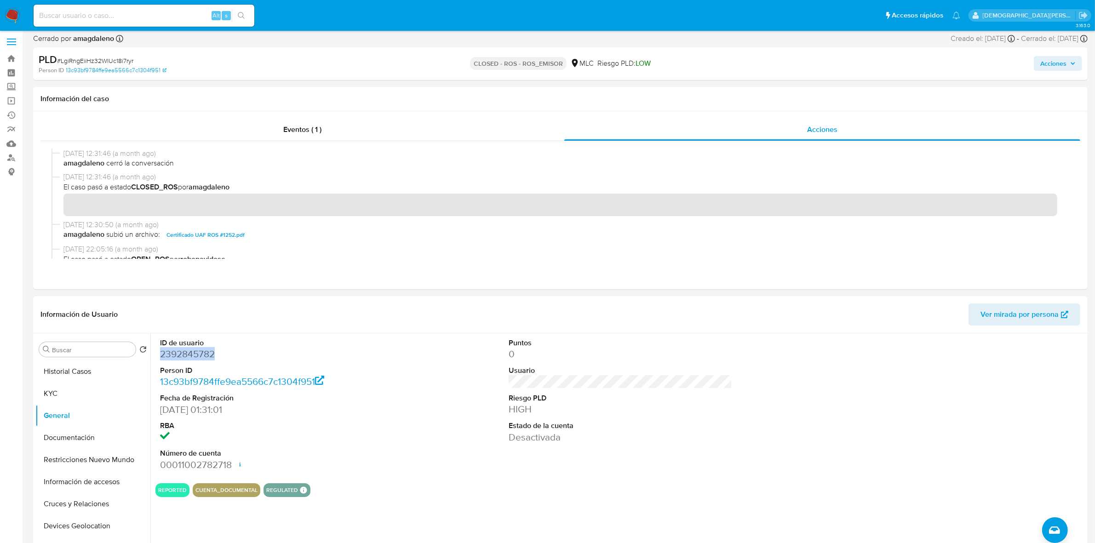
scroll to position [345, 0]
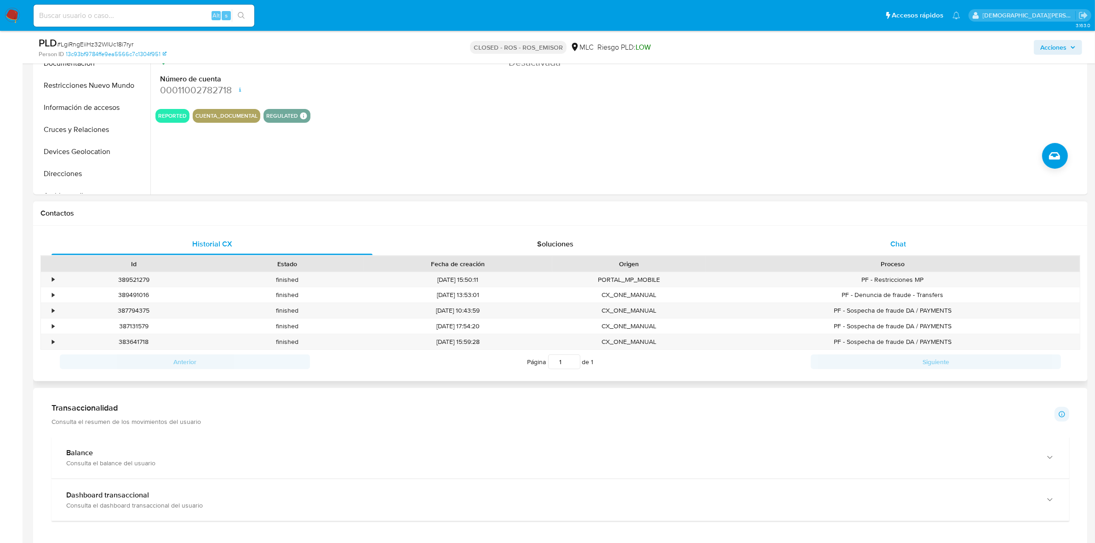
click at [893, 249] on span "Chat" at bounding box center [898, 244] width 16 height 11
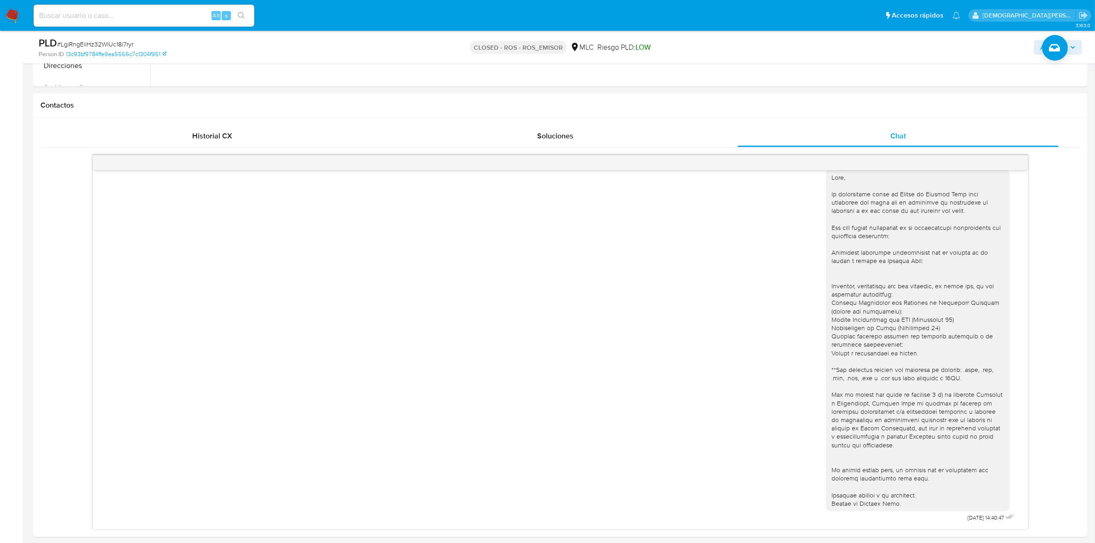
scroll to position [632, 0]
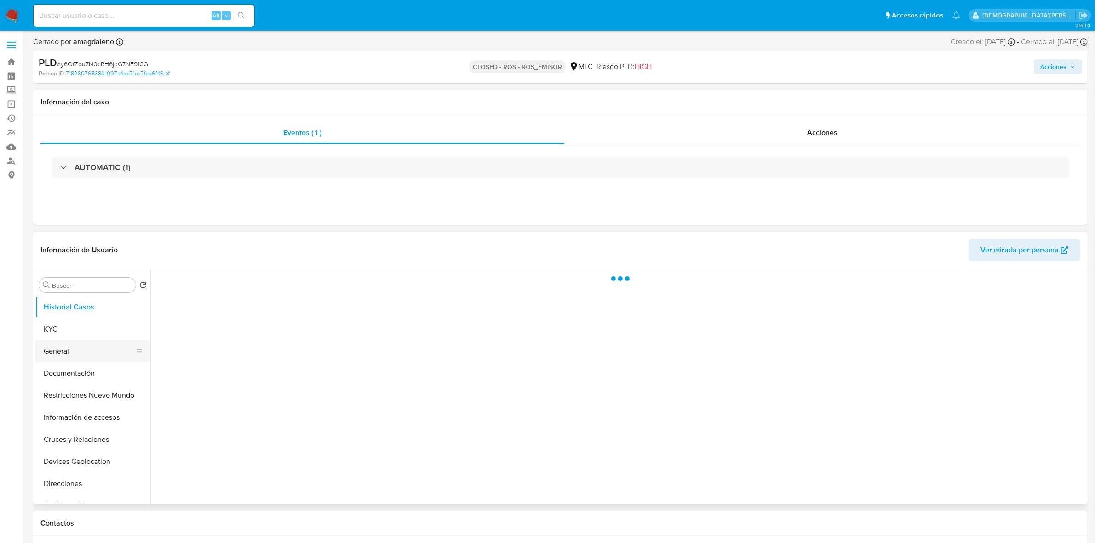
click at [79, 344] on button "General" at bounding box center [89, 351] width 108 height 22
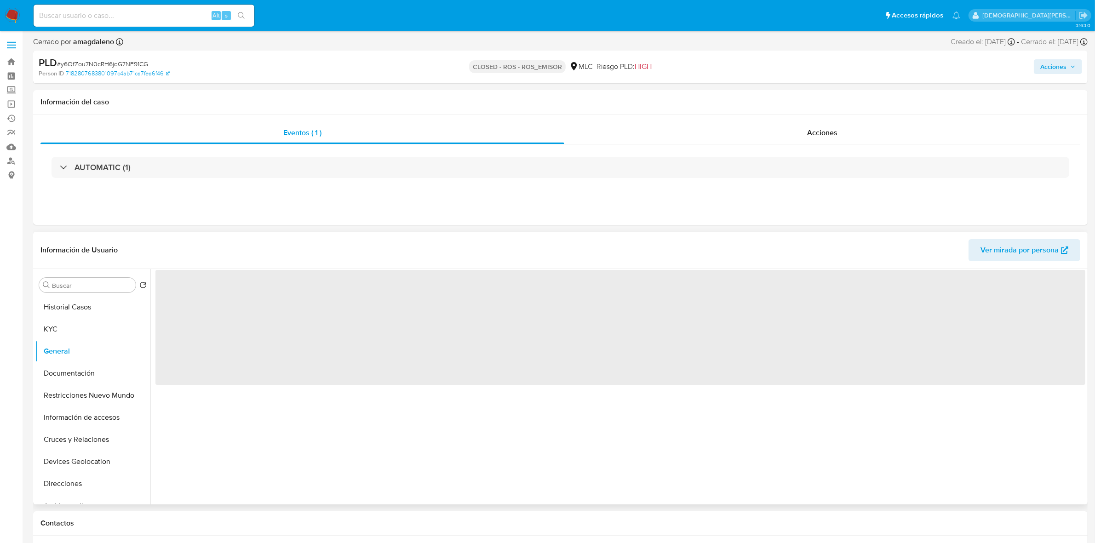
select select "10"
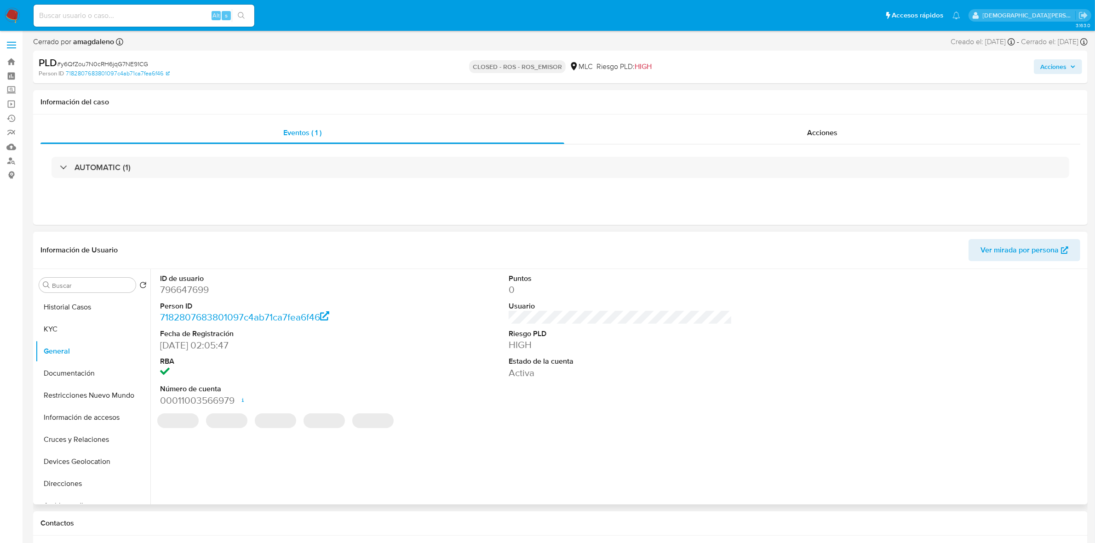
click at [194, 290] on dd "796647699" at bounding box center [271, 289] width 223 height 13
copy dd "796647699"
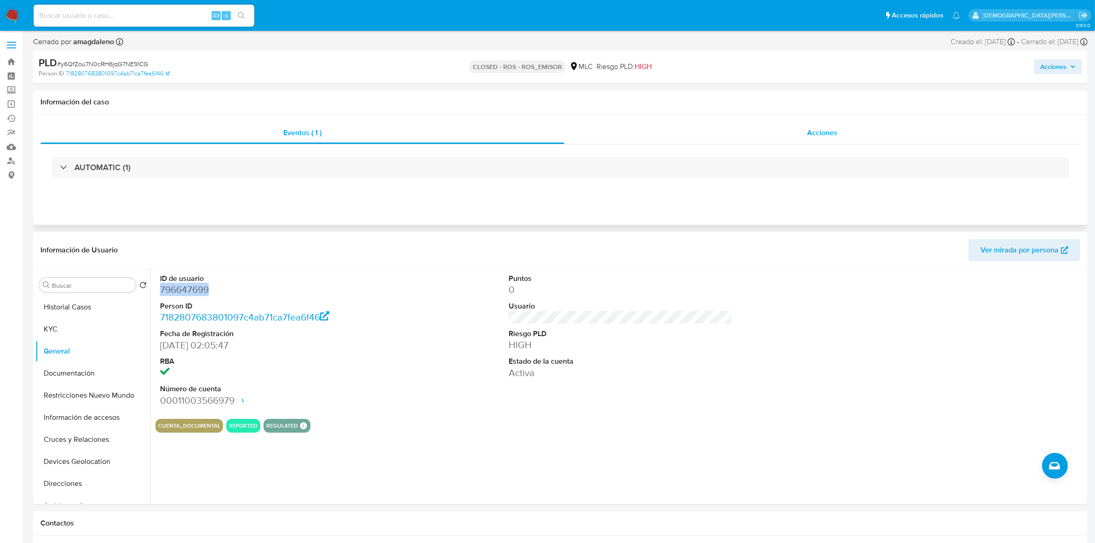
click at [812, 128] on span "Acciones" at bounding box center [822, 132] width 30 height 11
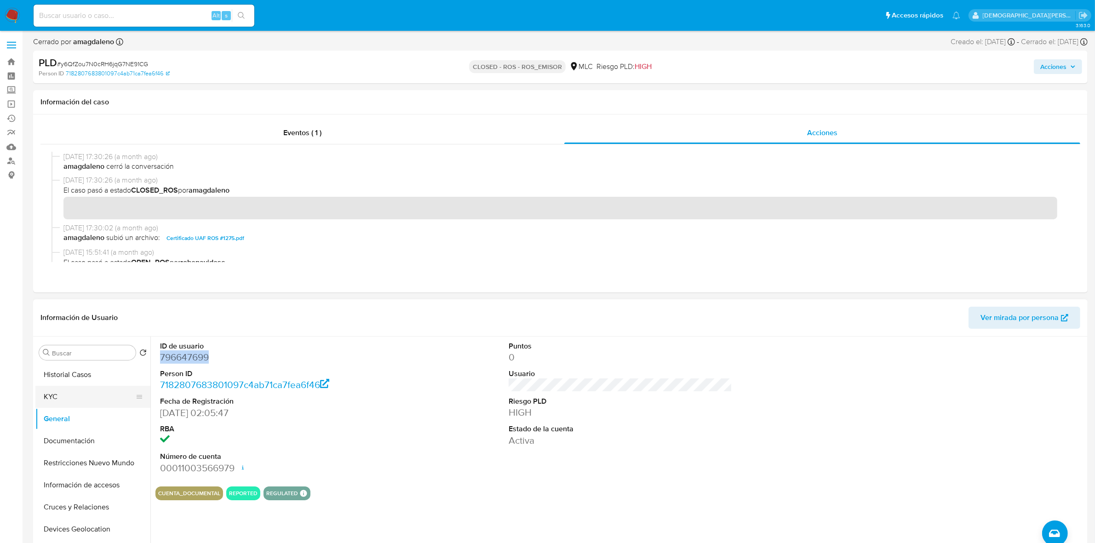
click at [85, 399] on button "KYC" at bounding box center [89, 397] width 108 height 22
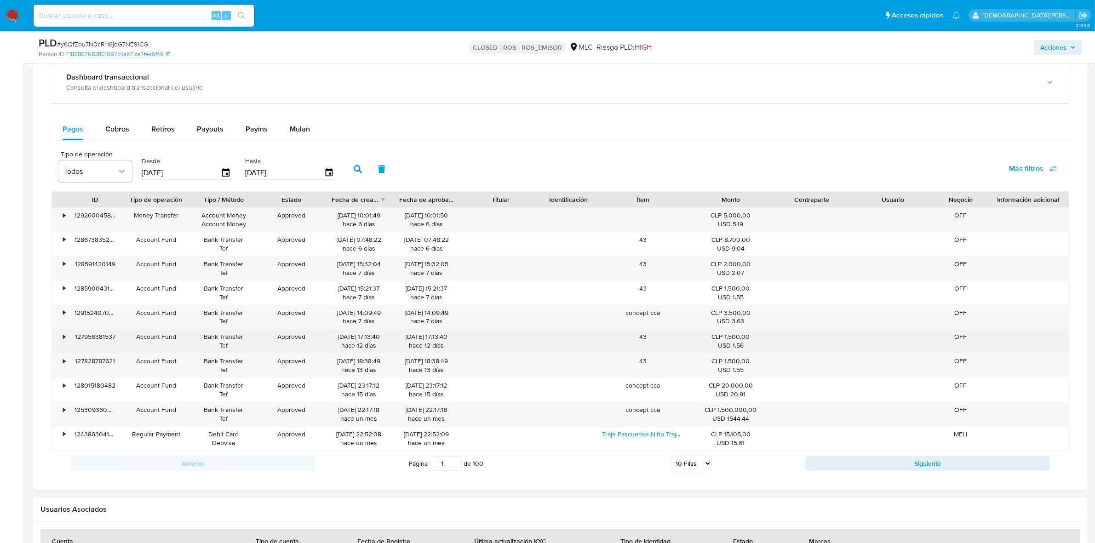
scroll to position [460, 0]
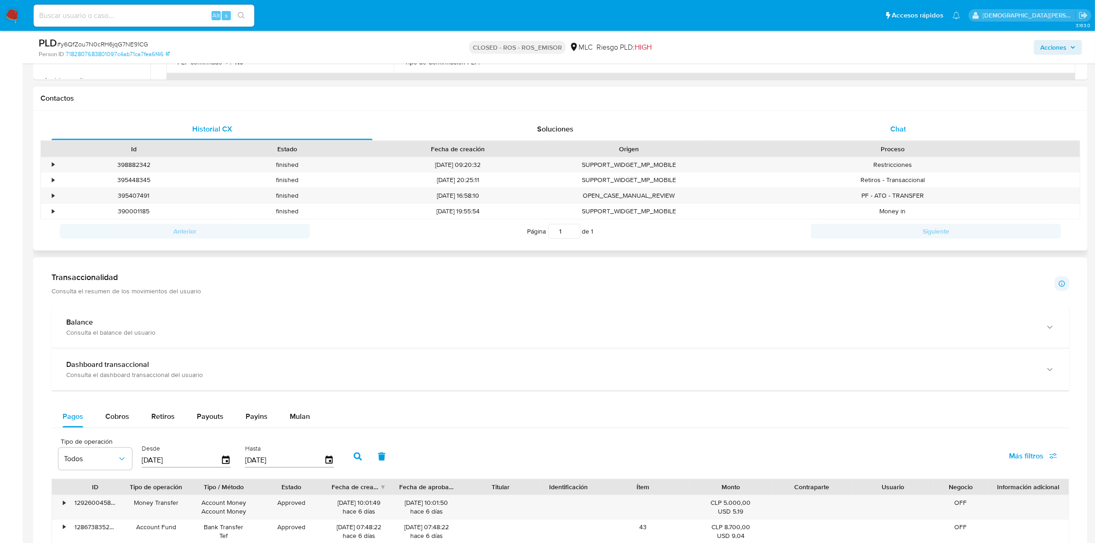
click at [890, 123] on div "Chat" at bounding box center [897, 129] width 321 height 22
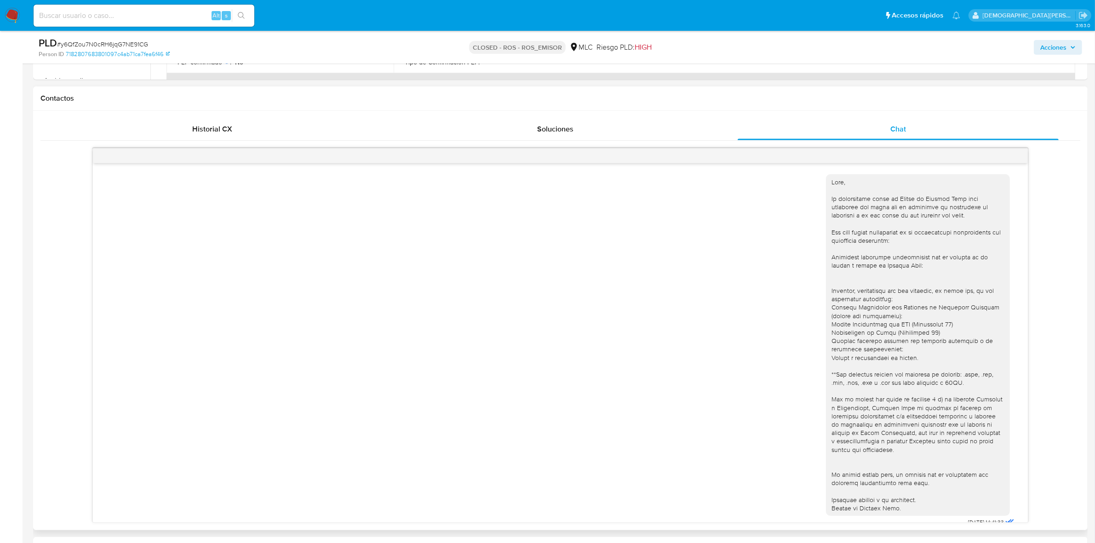
scroll to position [354, 0]
